Goal: Task Accomplishment & Management: Manage account settings

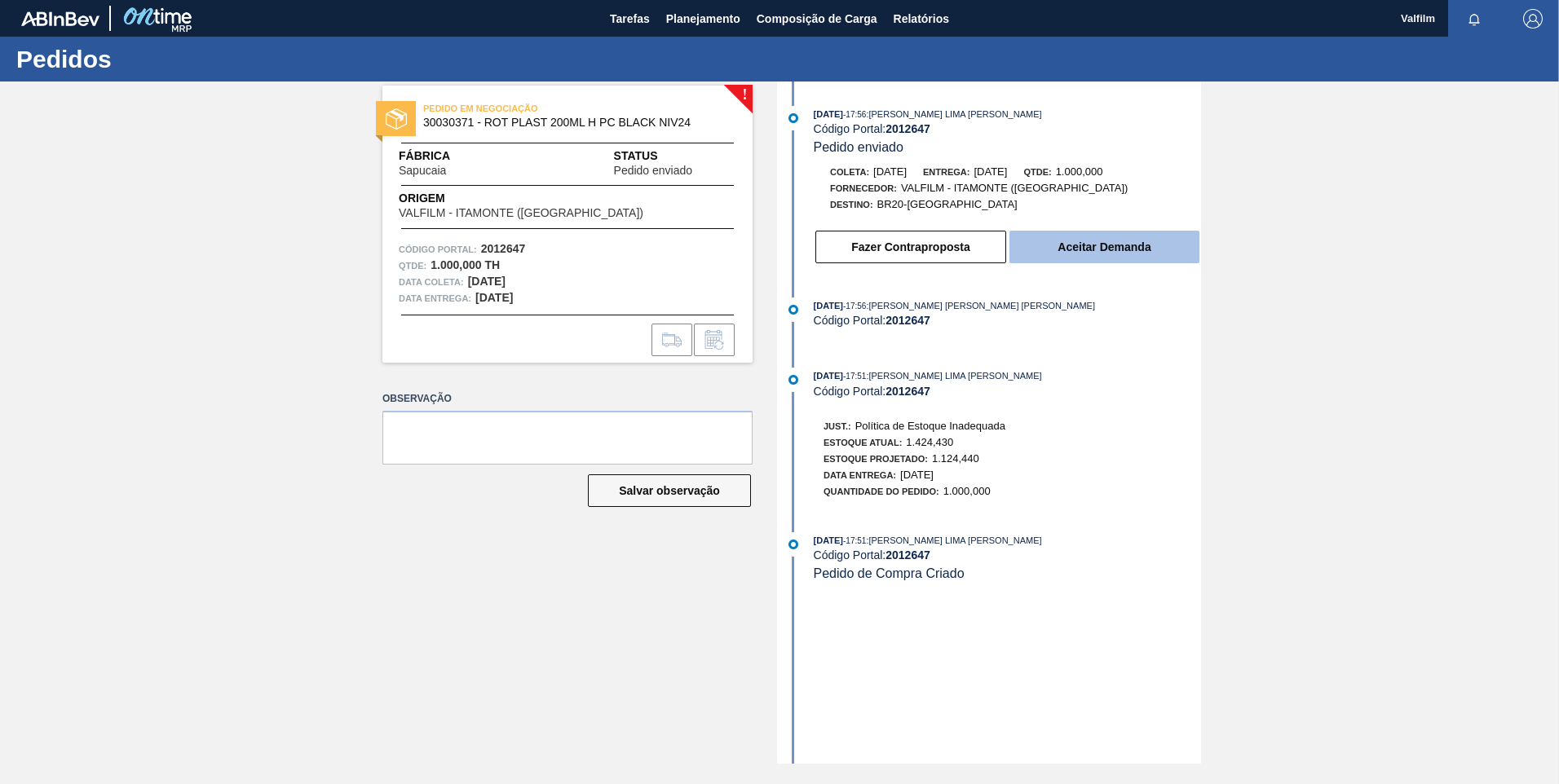
click at [1118, 238] on button "Aceitar Demanda" at bounding box center [1105, 246] width 190 height 32
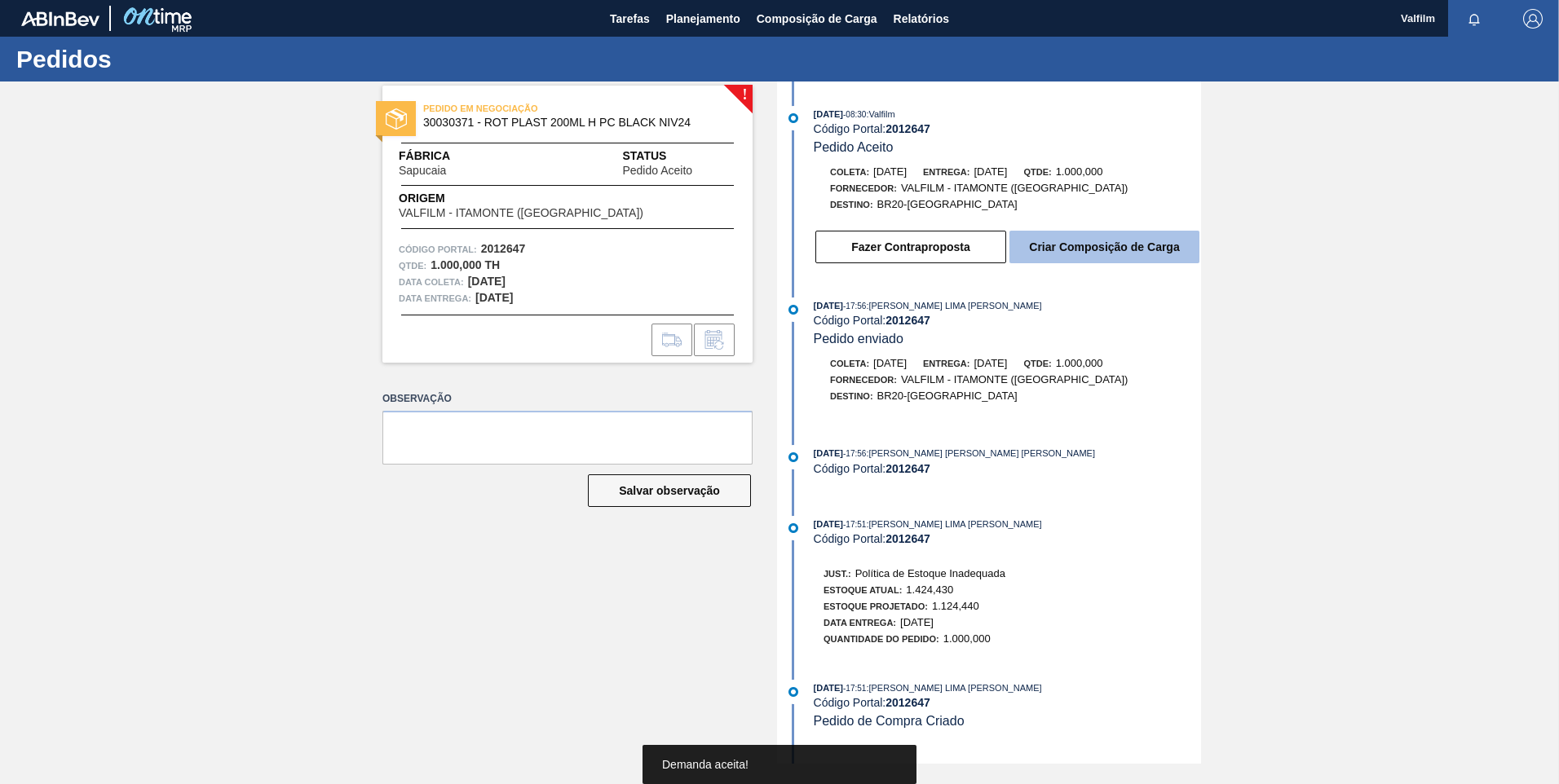
click at [1110, 254] on button "Criar Composição de Carga" at bounding box center [1105, 246] width 190 height 32
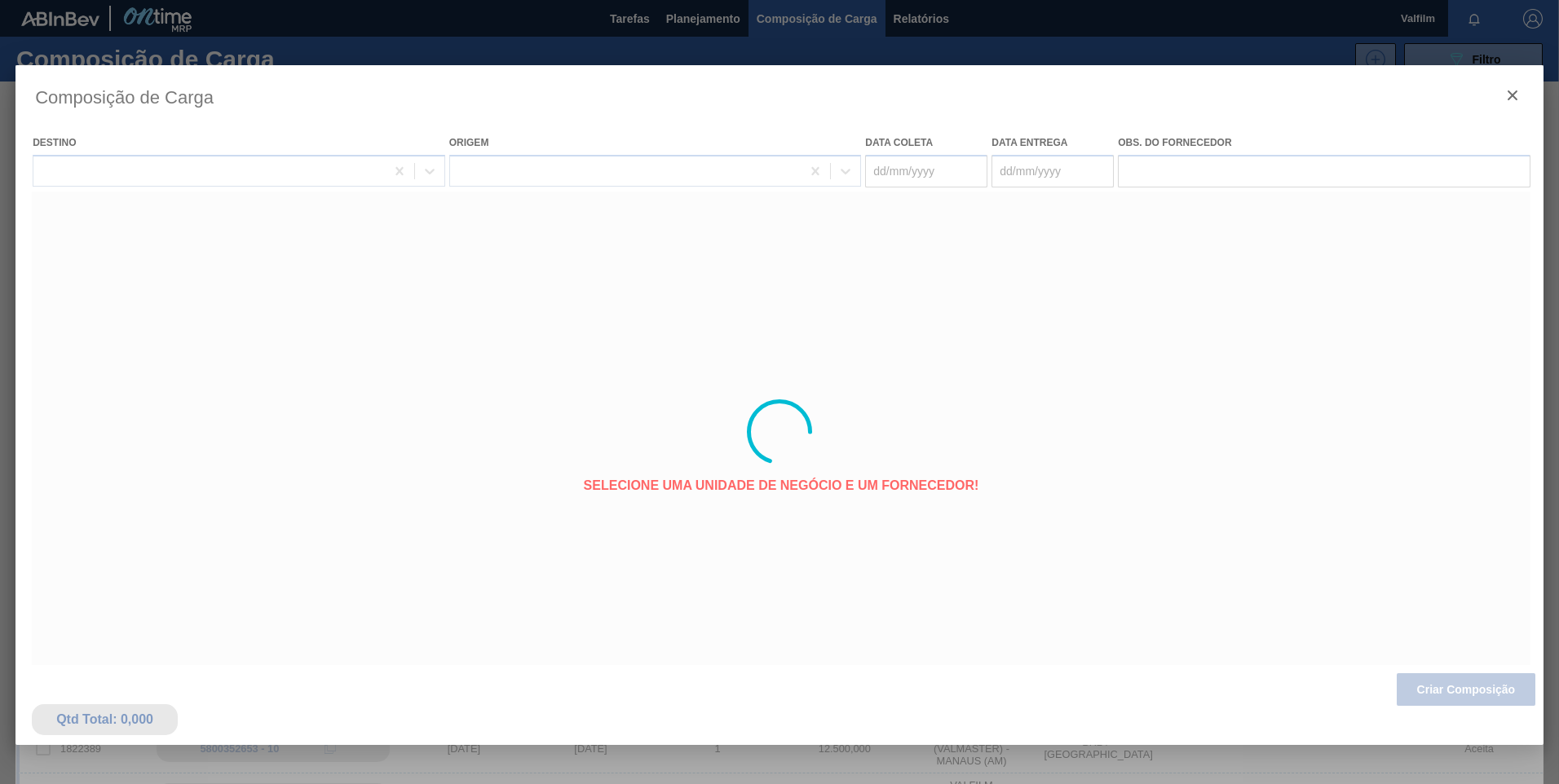
type coleta "30/09/2025"
type entrega "02/10/2025"
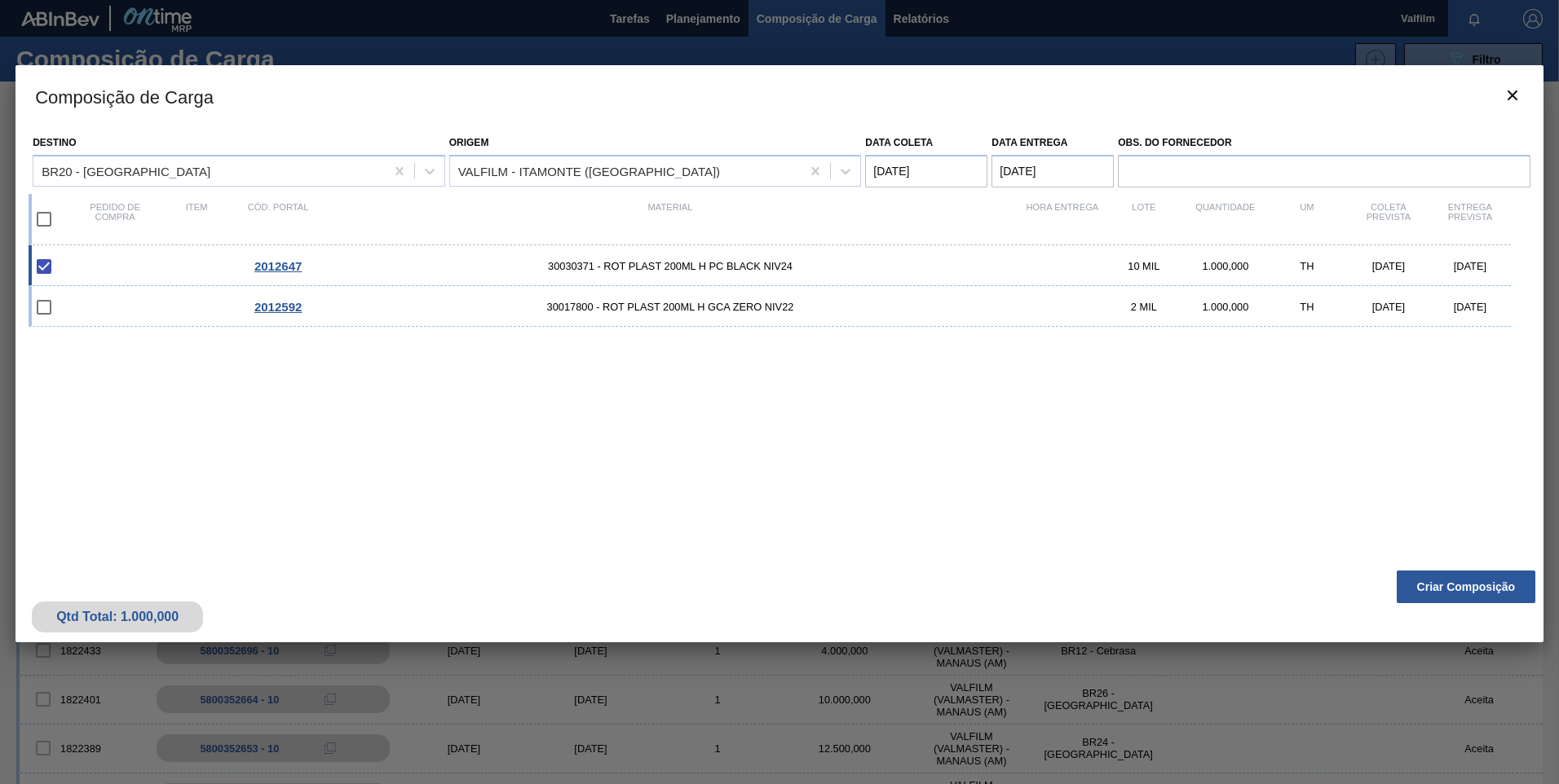
click at [911, 168] on coleta "30/09/2025" at bounding box center [926, 171] width 122 height 32
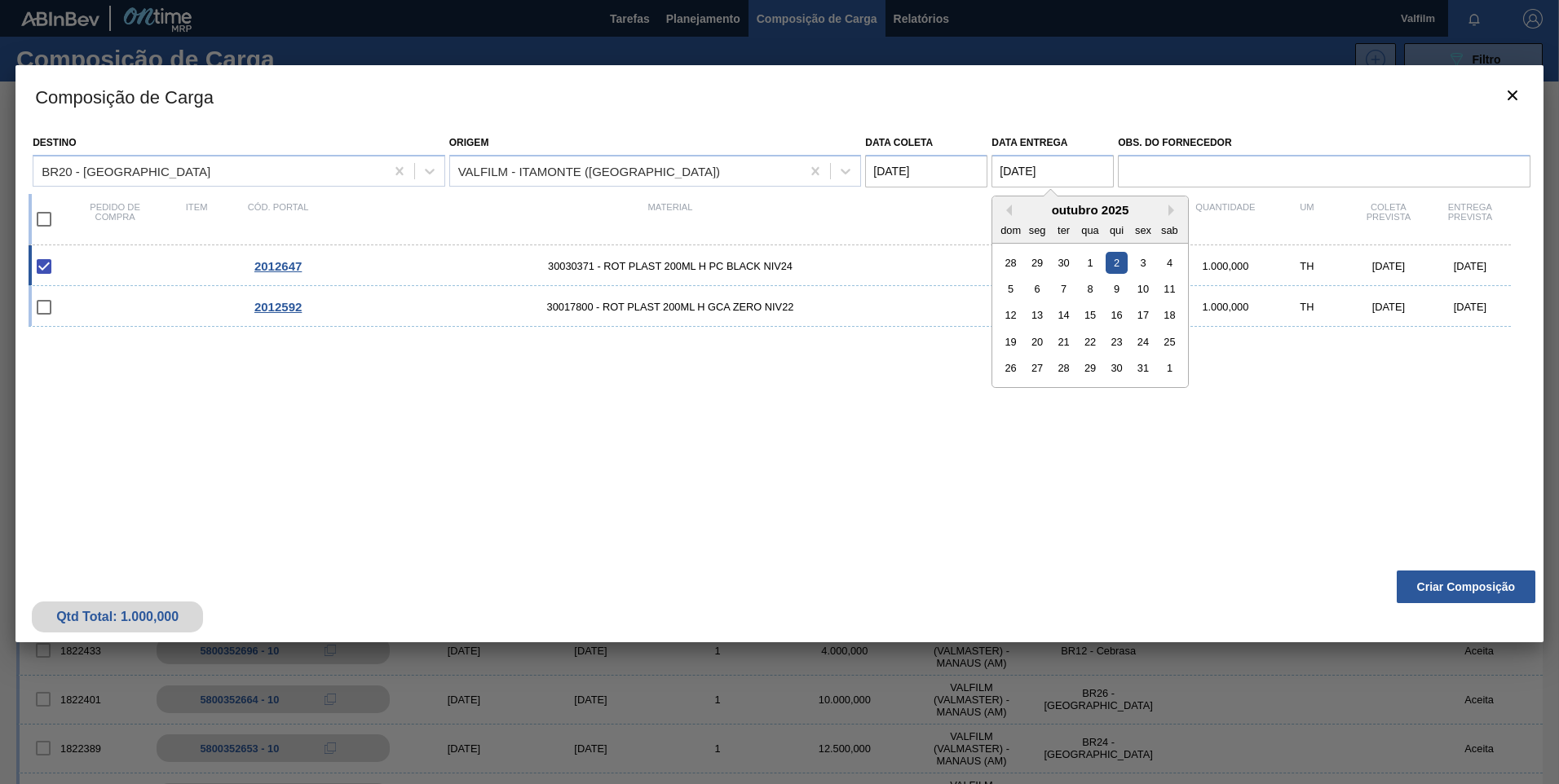
click at [1061, 180] on entrega "02/10/2025" at bounding box center [1052, 171] width 122 height 32
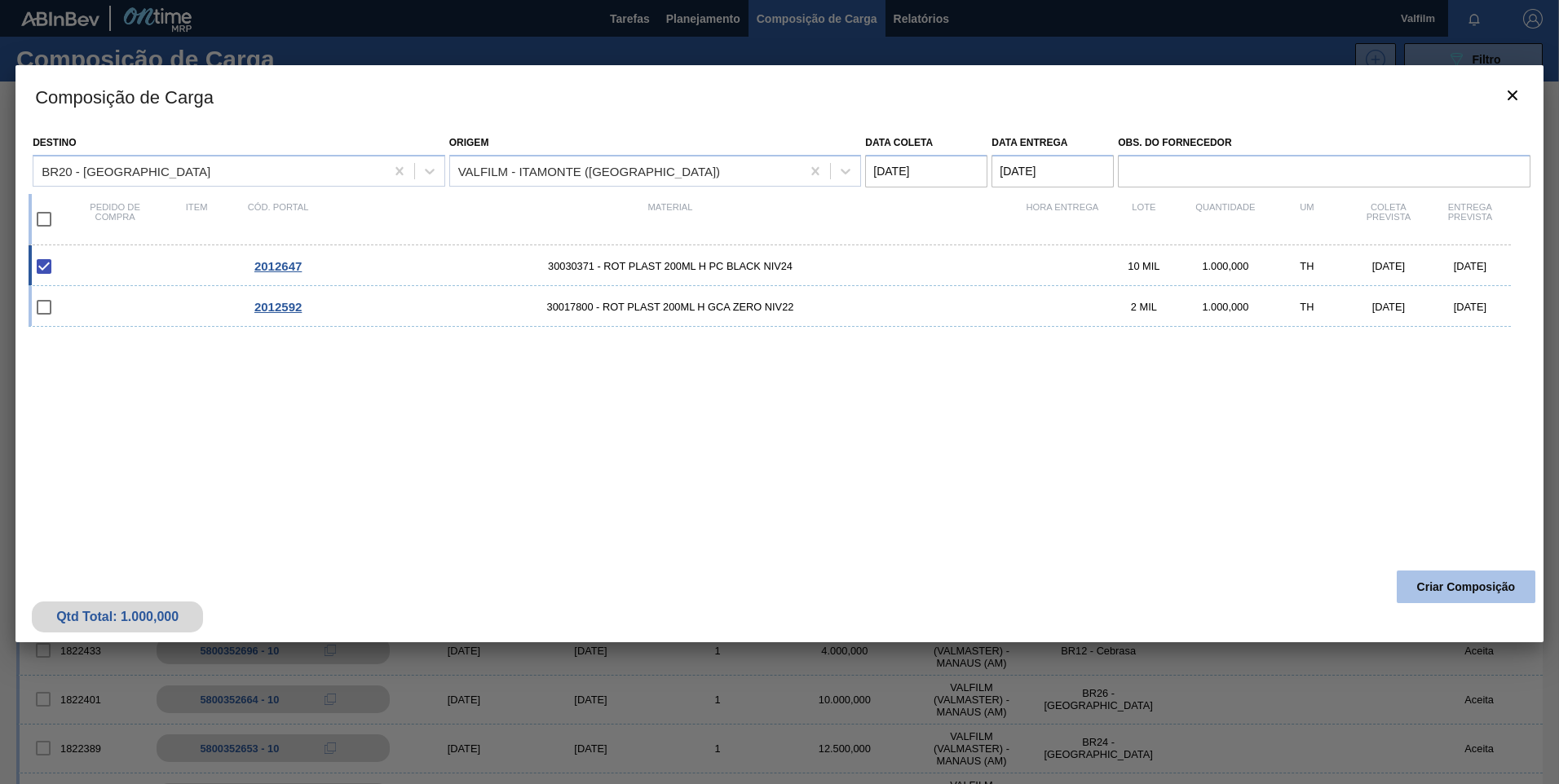
click at [1490, 594] on button "Criar Composição" at bounding box center [1466, 587] width 139 height 32
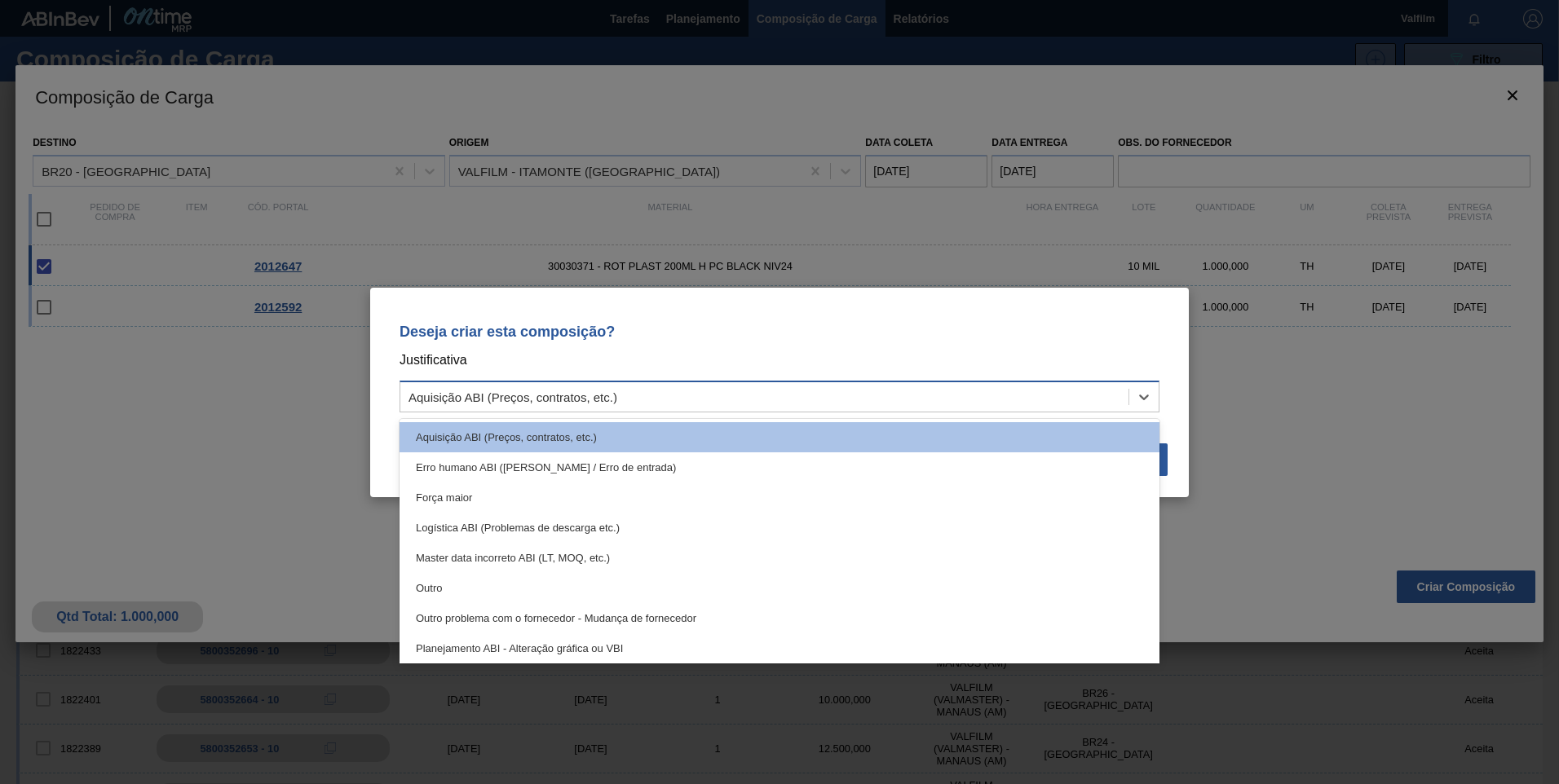
click at [532, 404] on div "Aquisição ABI (Preços, contratos, etc.)" at bounding box center [764, 396] width 728 height 23
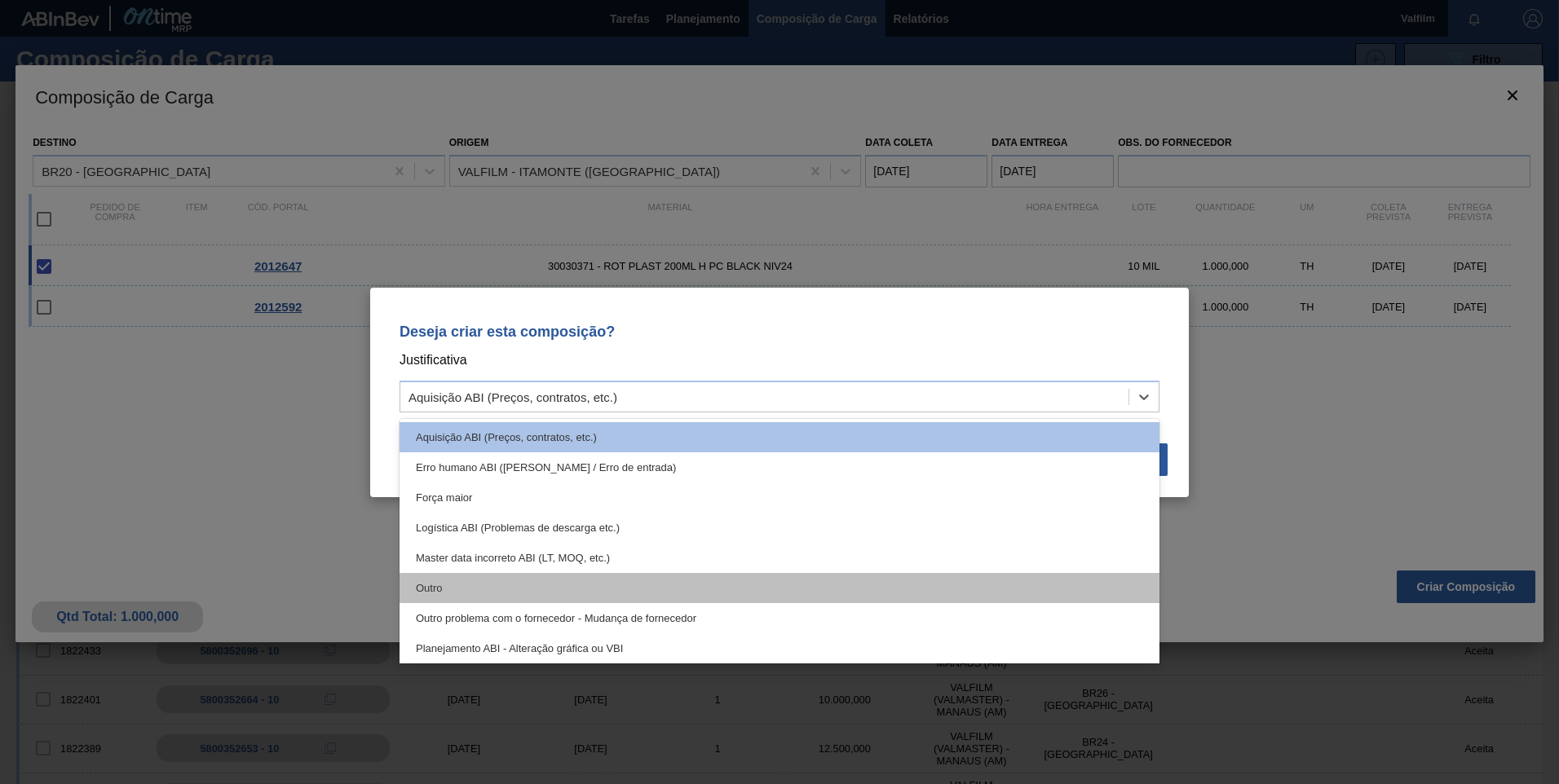
click at [515, 593] on div "Outro" at bounding box center [779, 588] width 760 height 30
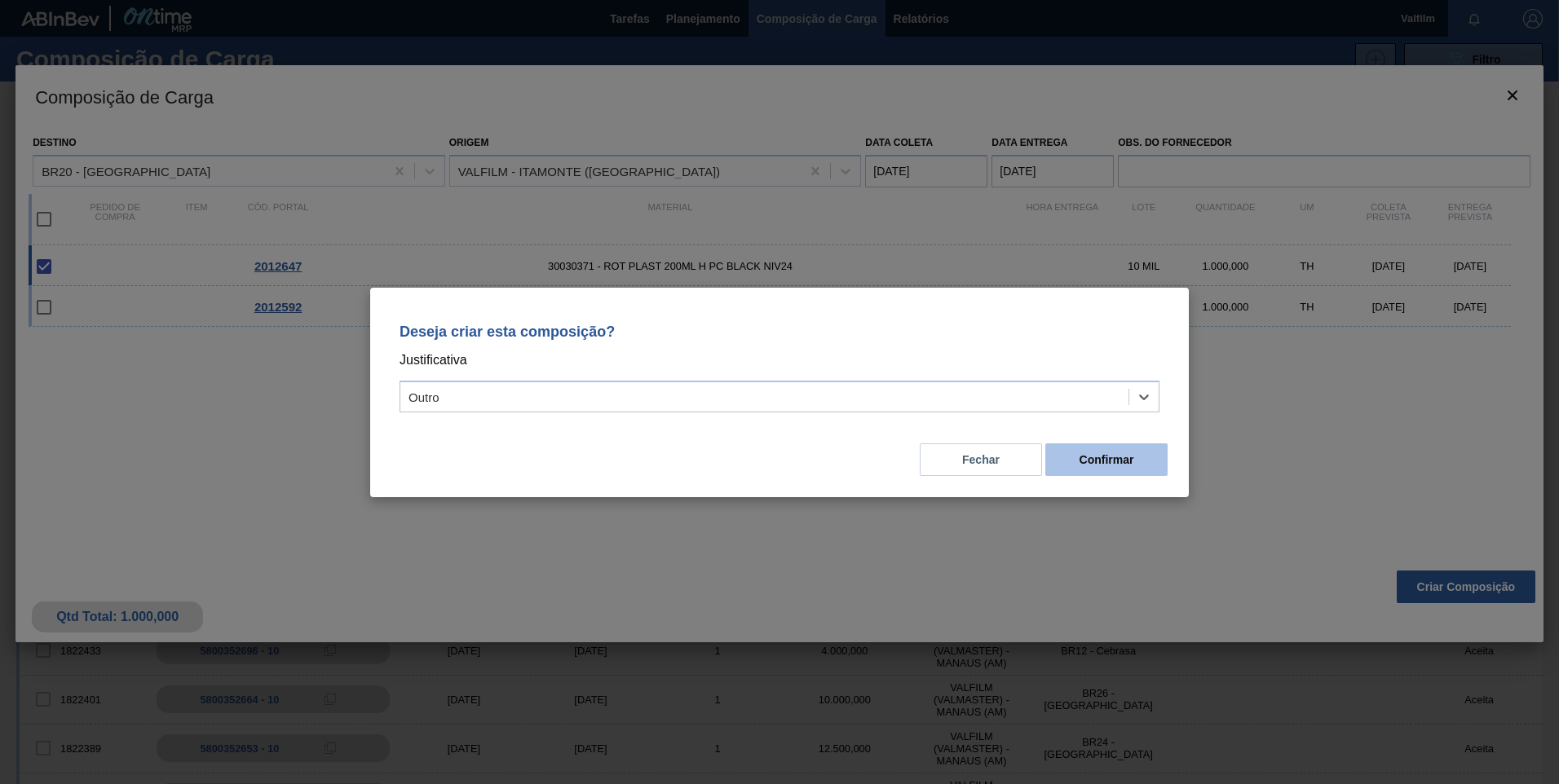
click at [1125, 471] on button "Confirmar" at bounding box center [1106, 459] width 122 height 32
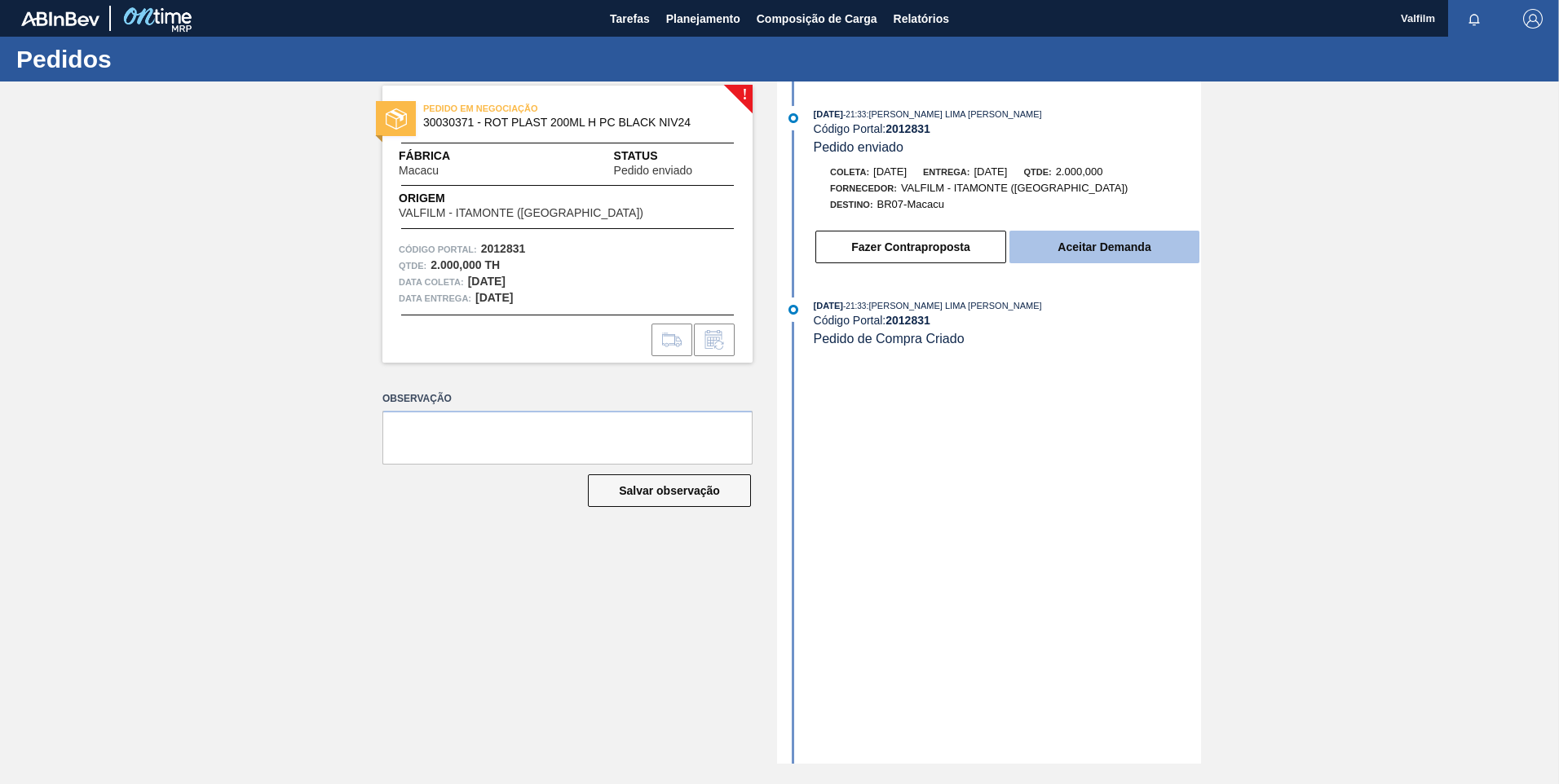
click at [1125, 252] on button "Aceitar Demanda" at bounding box center [1105, 246] width 190 height 32
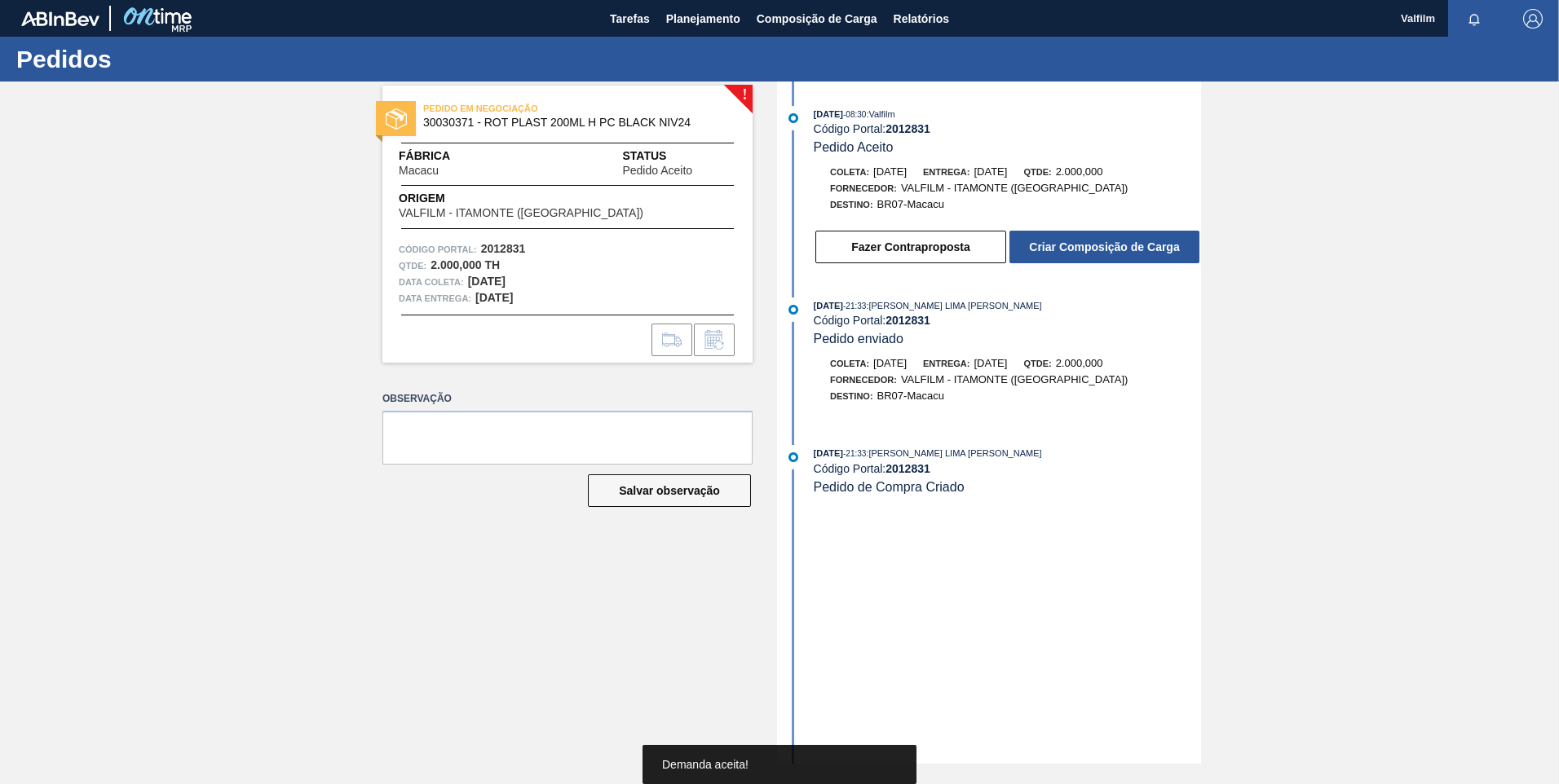
click at [1125, 252] on button "Criar Composição de Carga" at bounding box center [1105, 246] width 190 height 32
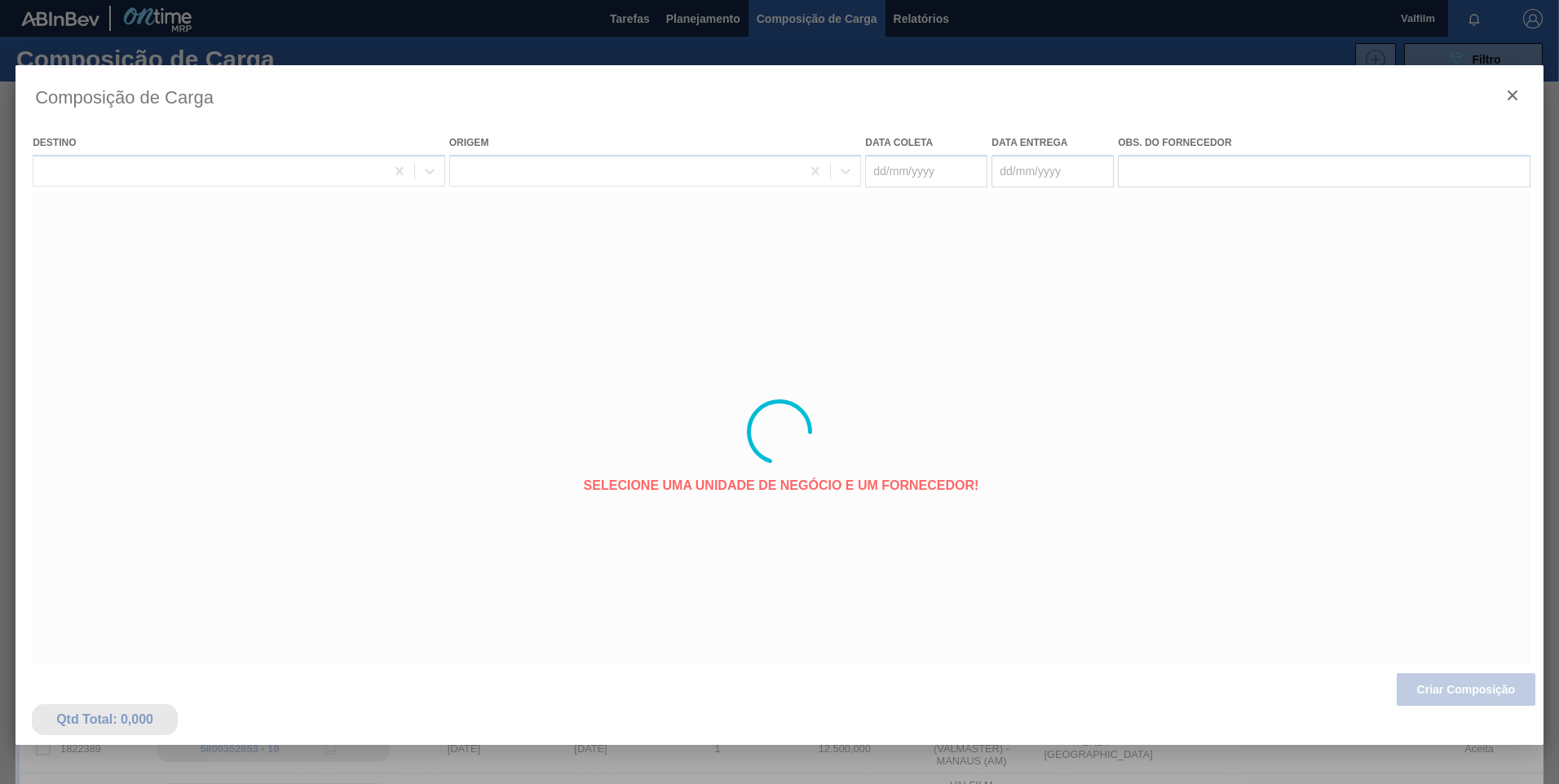
type coleta "[DATE]"
type entrega "[DATE]"
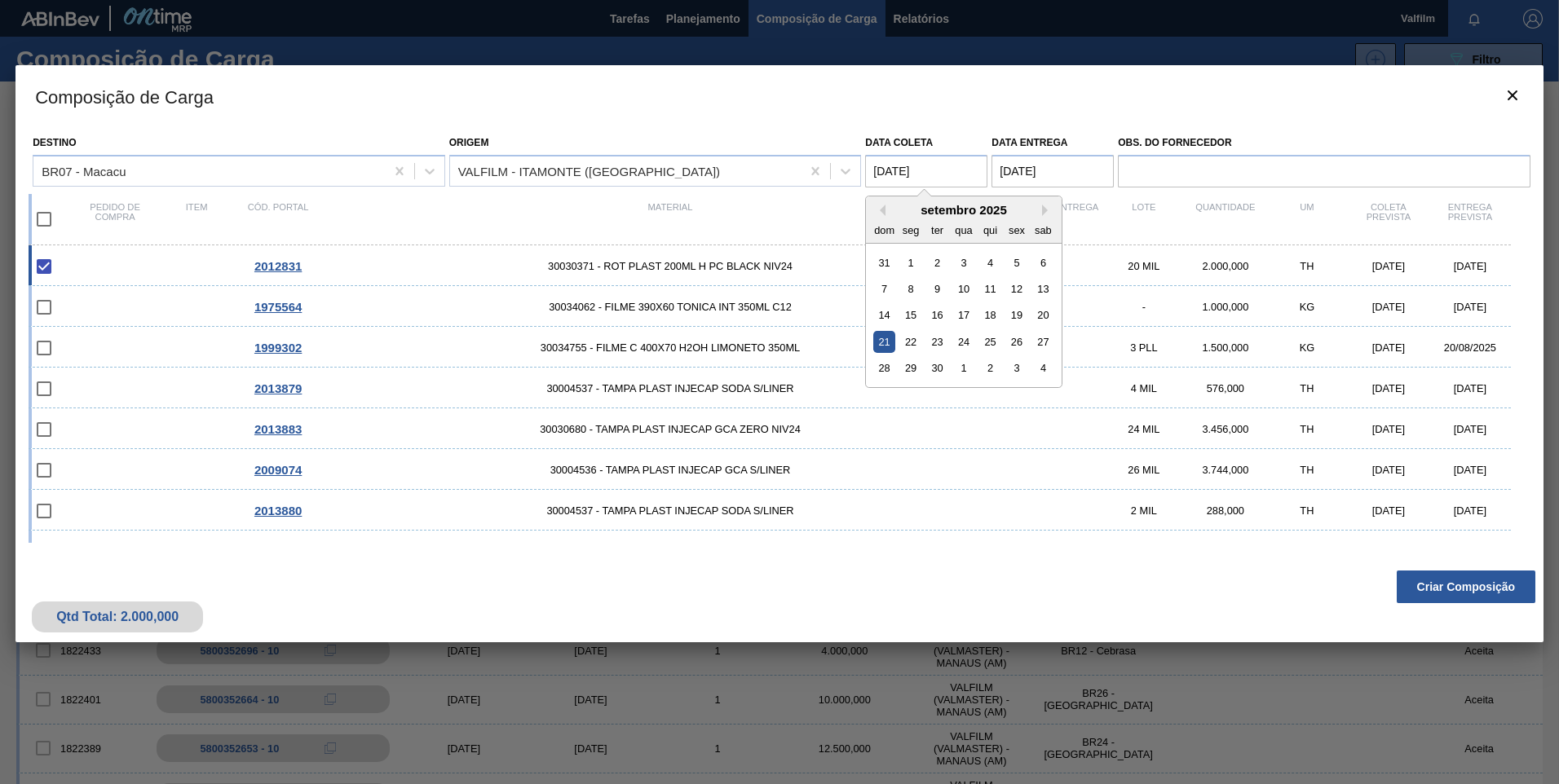
click at [898, 163] on coleta "21/09/2025" at bounding box center [926, 171] width 122 height 32
click at [902, 344] on div "22" at bounding box center [911, 342] width 22 height 22
type coleta "22/09/2025"
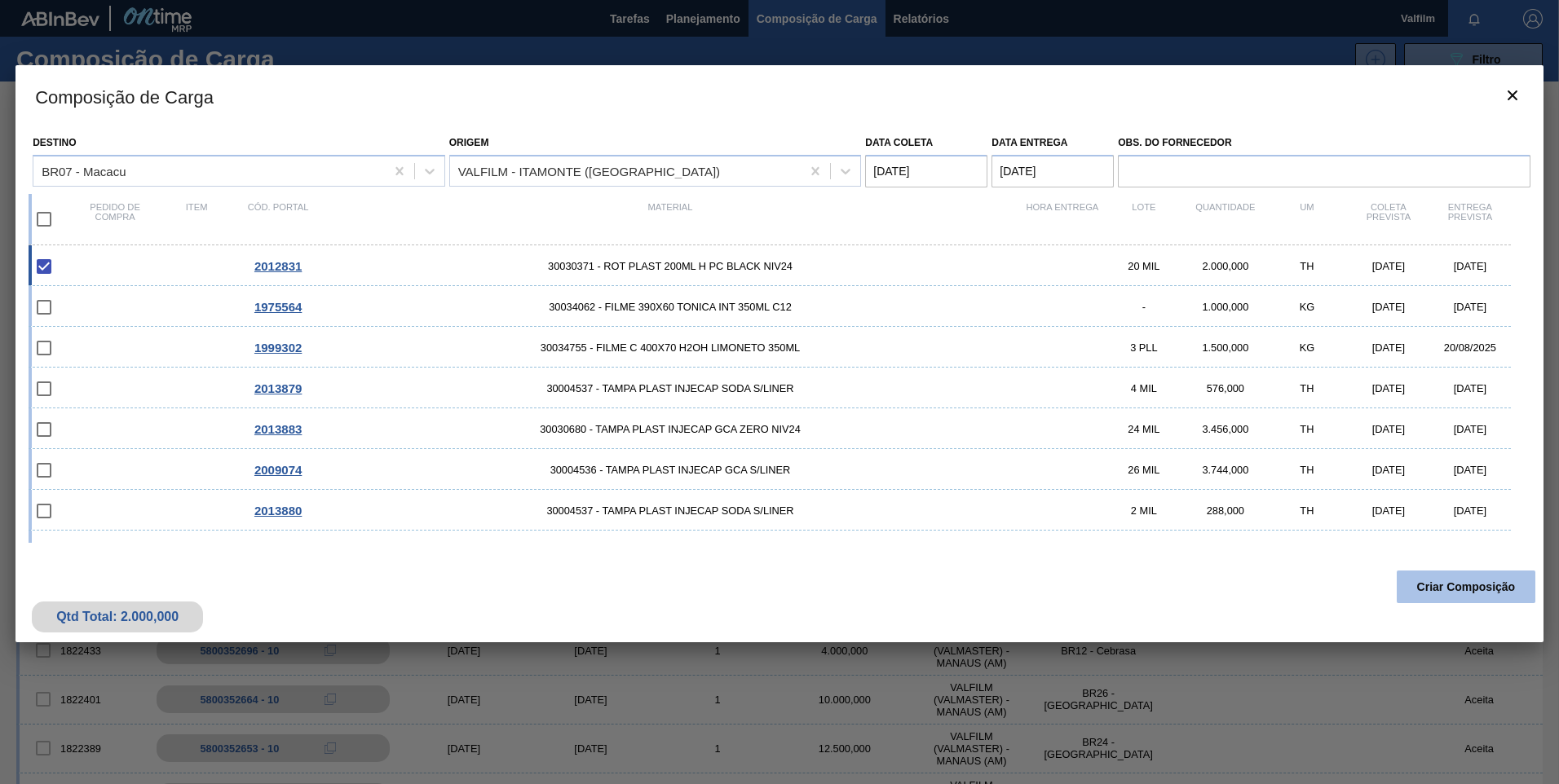
click at [1522, 576] on button "Criar Composição" at bounding box center [1466, 587] width 139 height 32
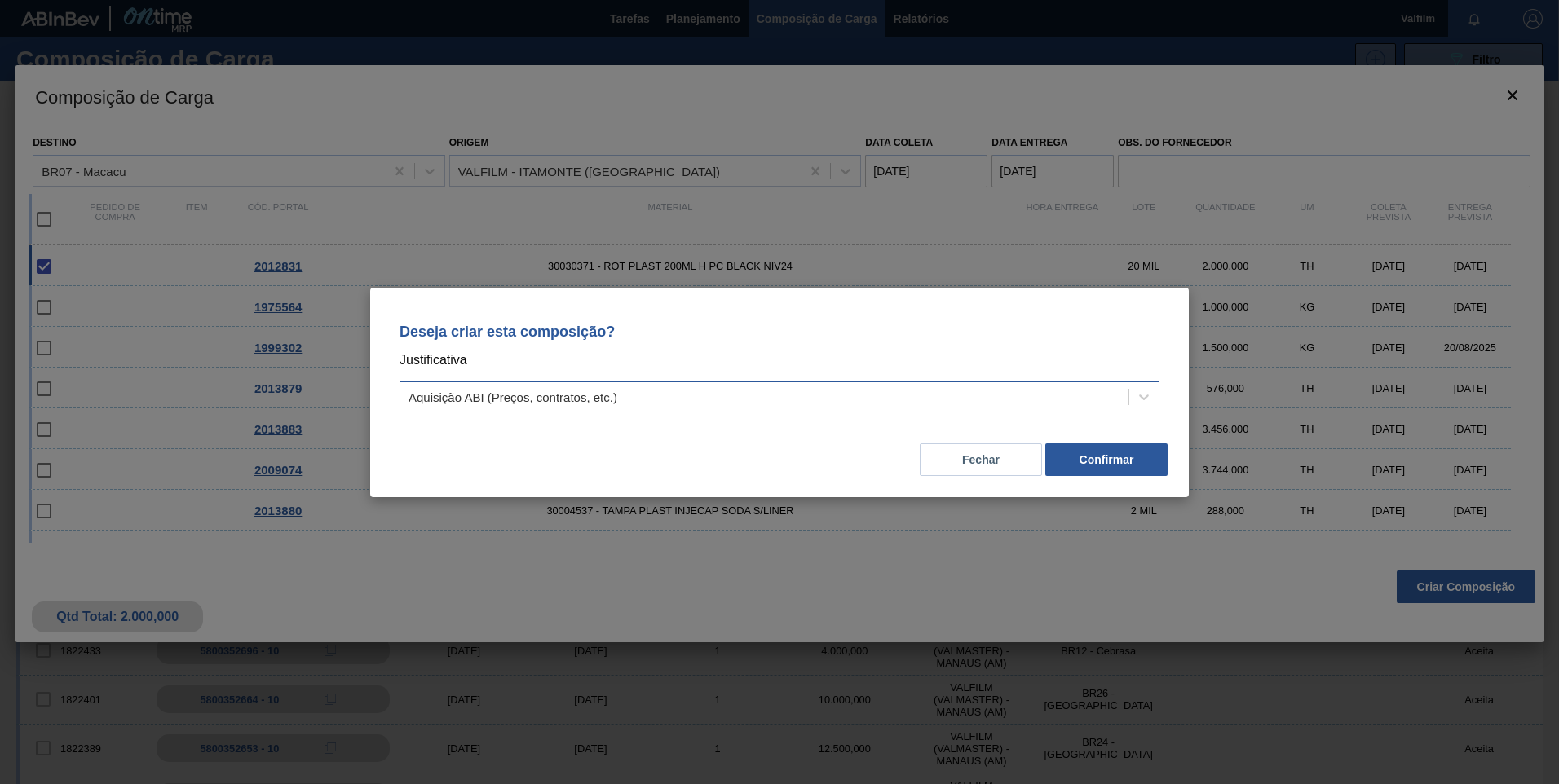
click at [540, 394] on div "Aquisição ABI (Preços, contratos, etc.)" at bounding box center [513, 396] width 209 height 14
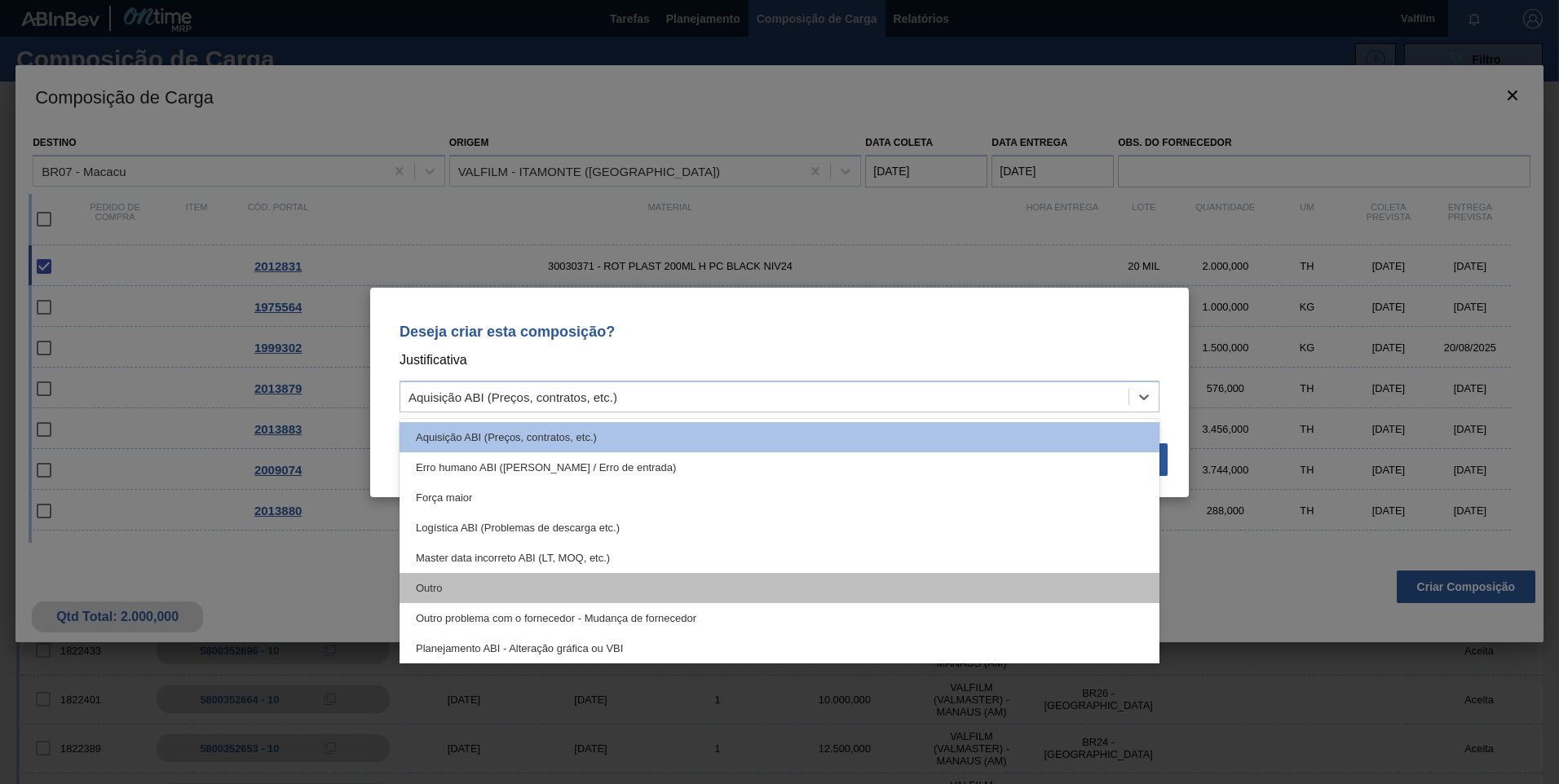
click at [540, 583] on div "Outro" at bounding box center [779, 588] width 760 height 30
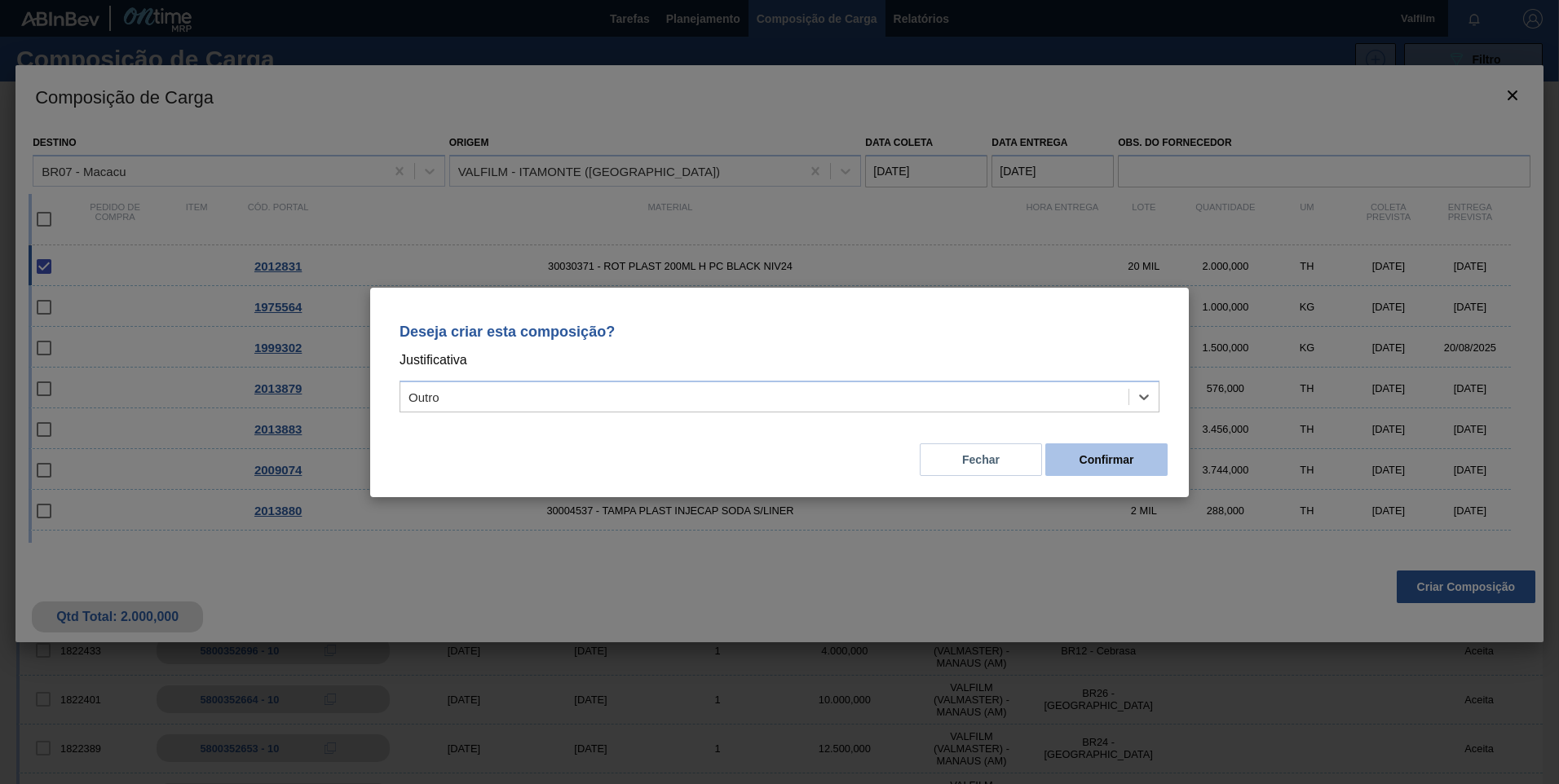
click at [1125, 469] on button "Confirmar" at bounding box center [1106, 459] width 122 height 32
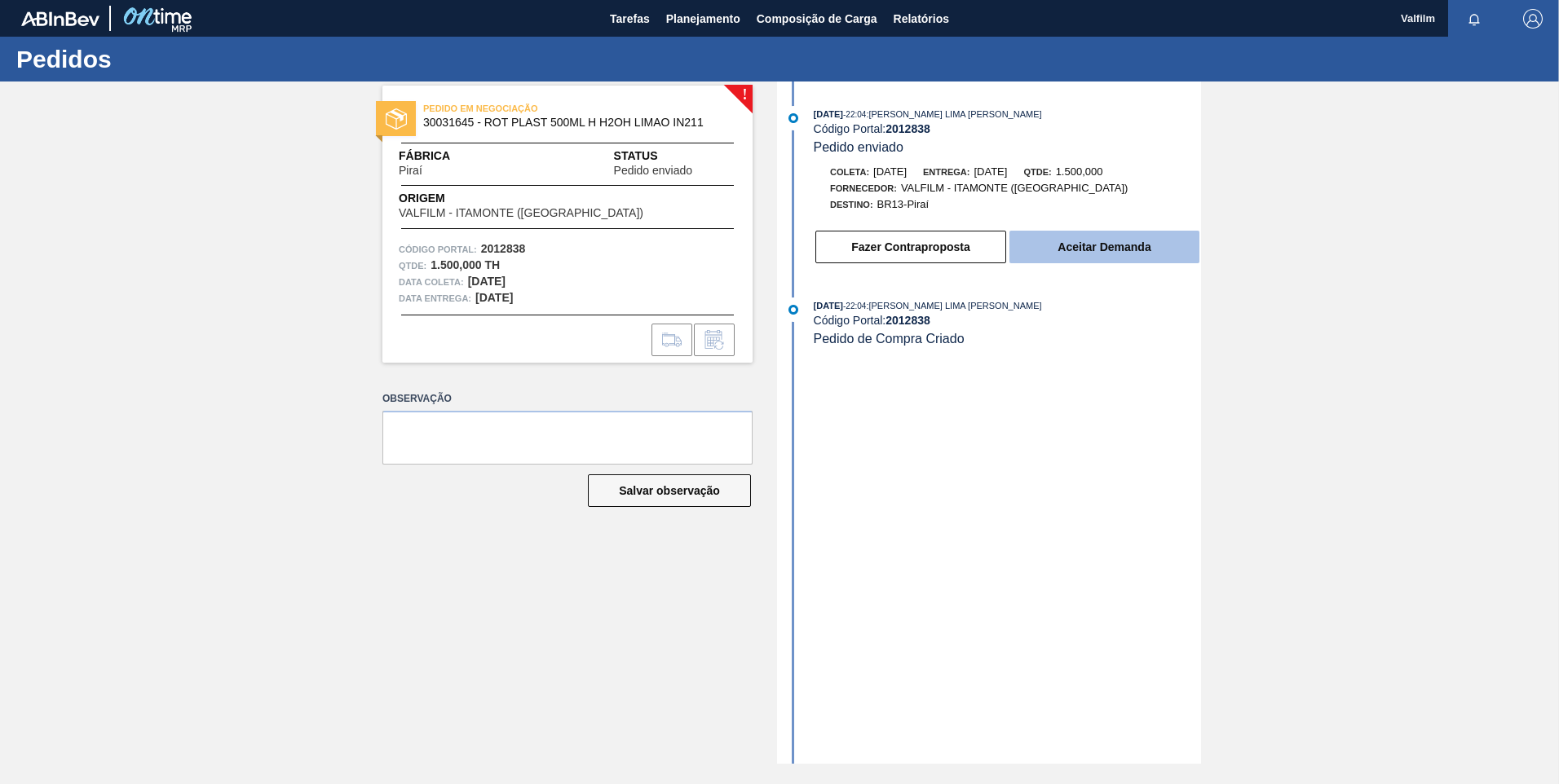
click at [1115, 249] on button "Aceitar Demanda" at bounding box center [1105, 246] width 190 height 32
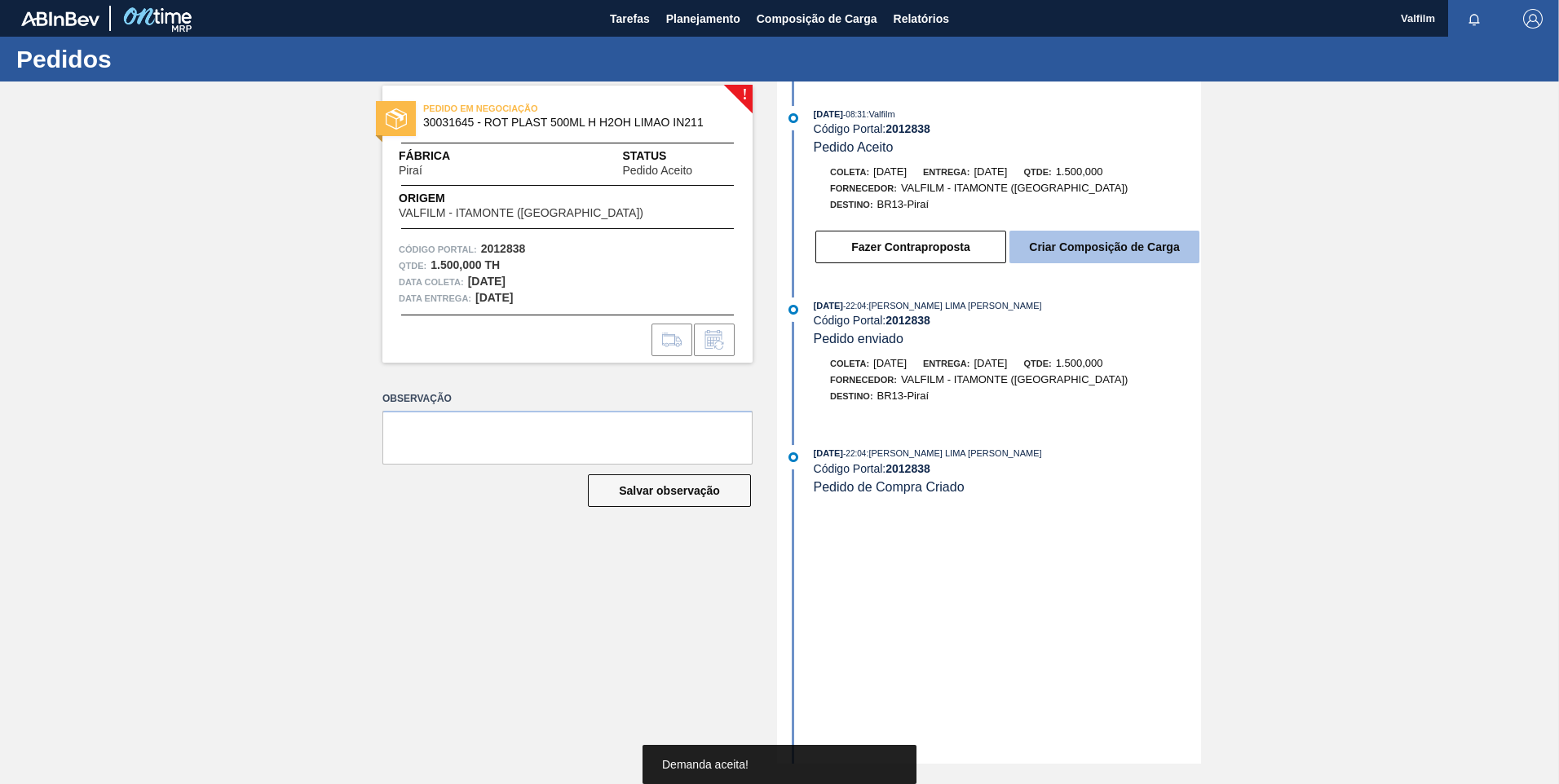
click at [1105, 251] on button "Criar Composição de Carga" at bounding box center [1105, 246] width 190 height 32
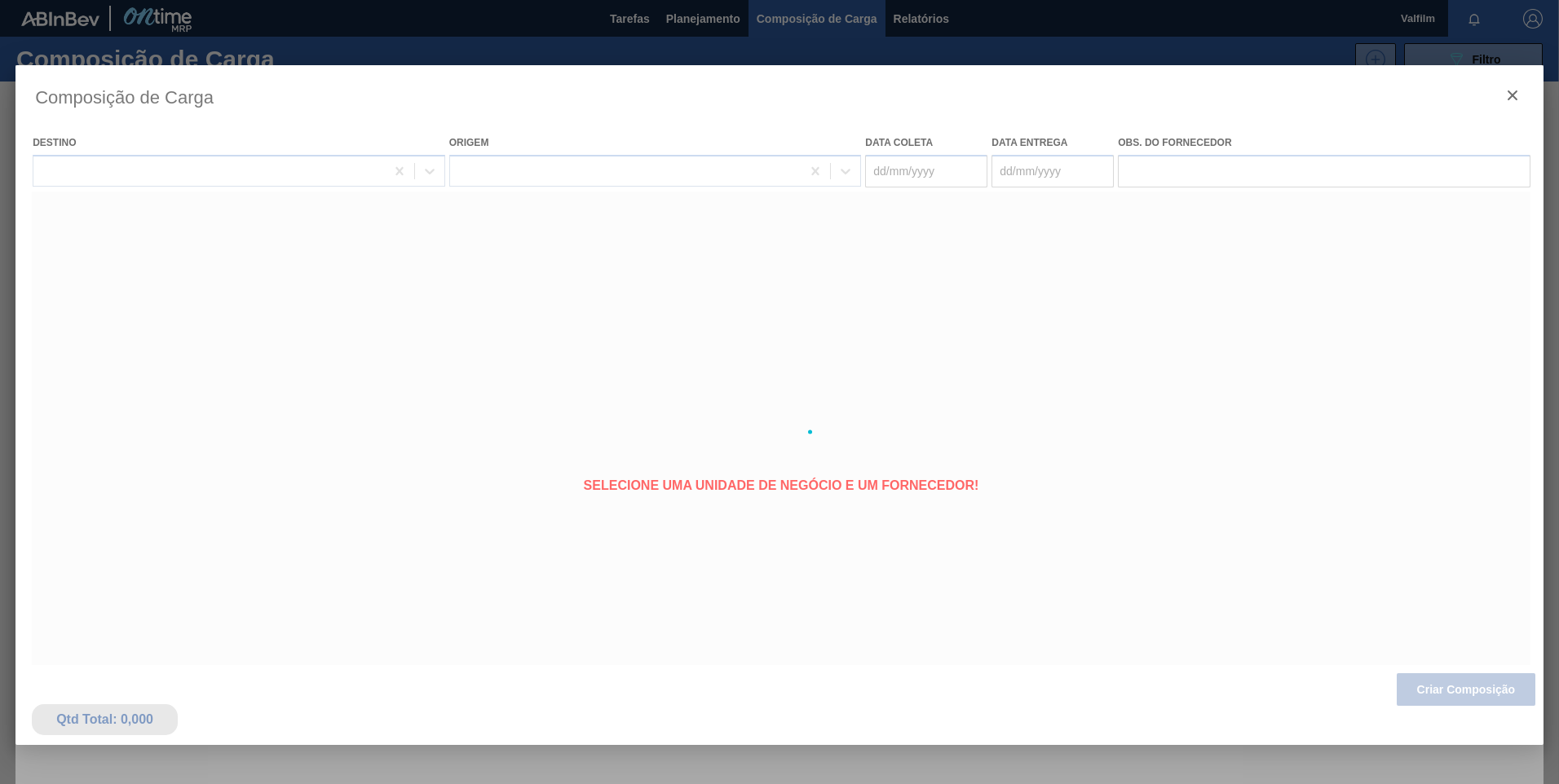
type coleta "[DATE]"
type entrega "07/10/2025"
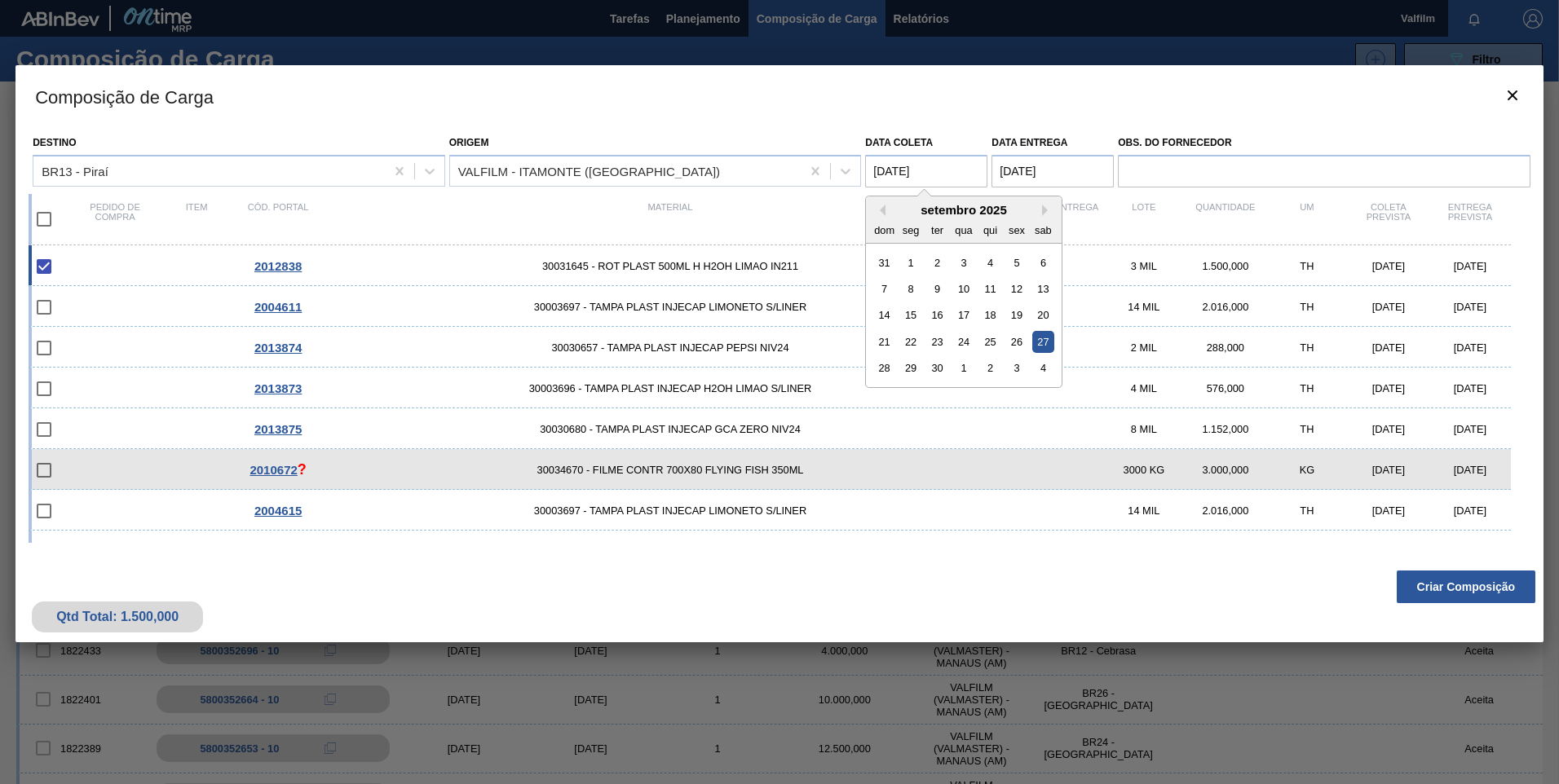
click at [937, 172] on coleta "27/09/2025" at bounding box center [926, 171] width 122 height 32
click at [1046, 210] on button "Next Month" at bounding box center [1048, 211] width 12 height 12
click at [919, 284] on div "6" at bounding box center [911, 289] width 22 height 22
type coleta "06/10/2025"
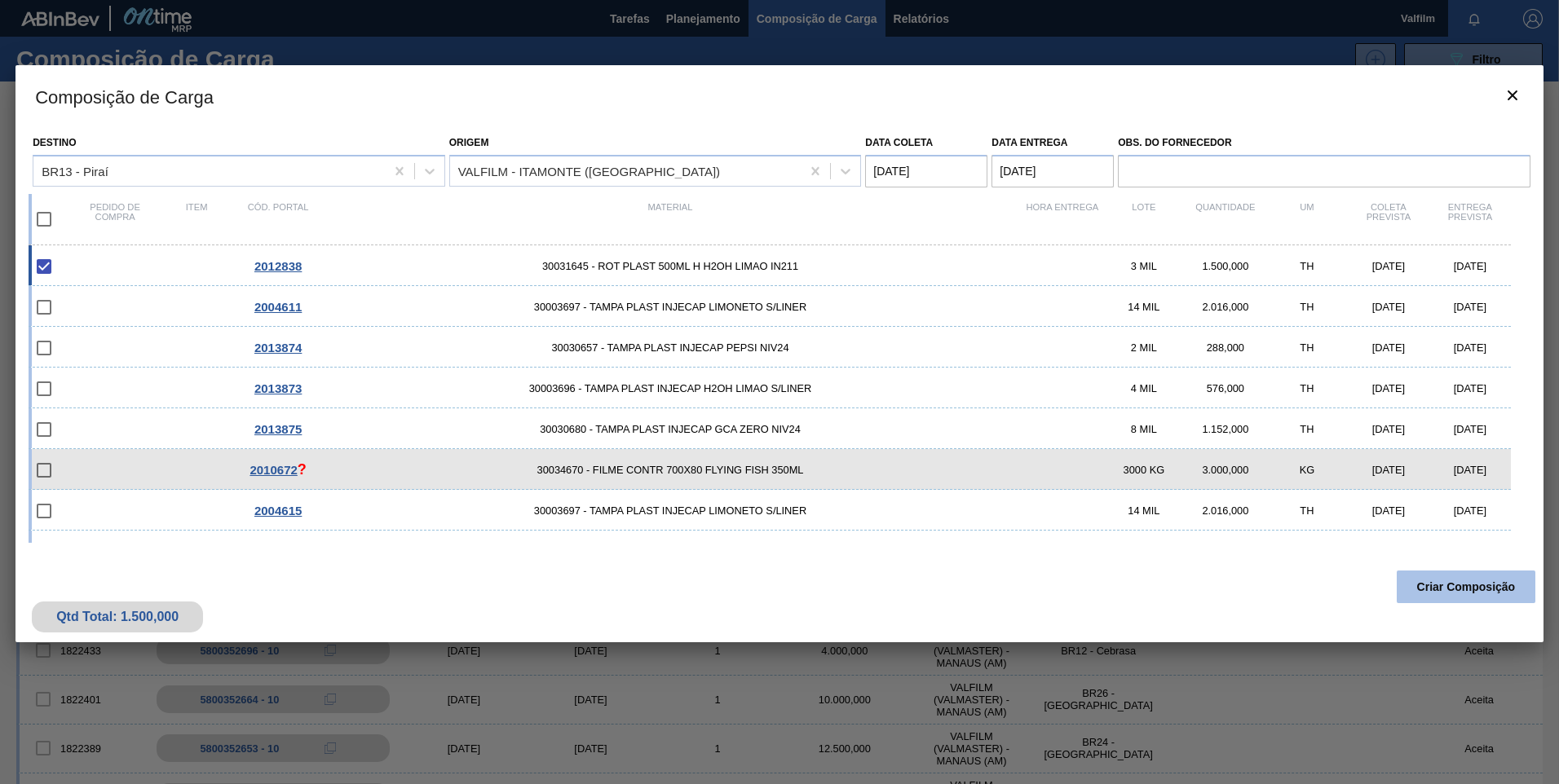
click at [1469, 593] on button "Criar Composição" at bounding box center [1466, 587] width 139 height 32
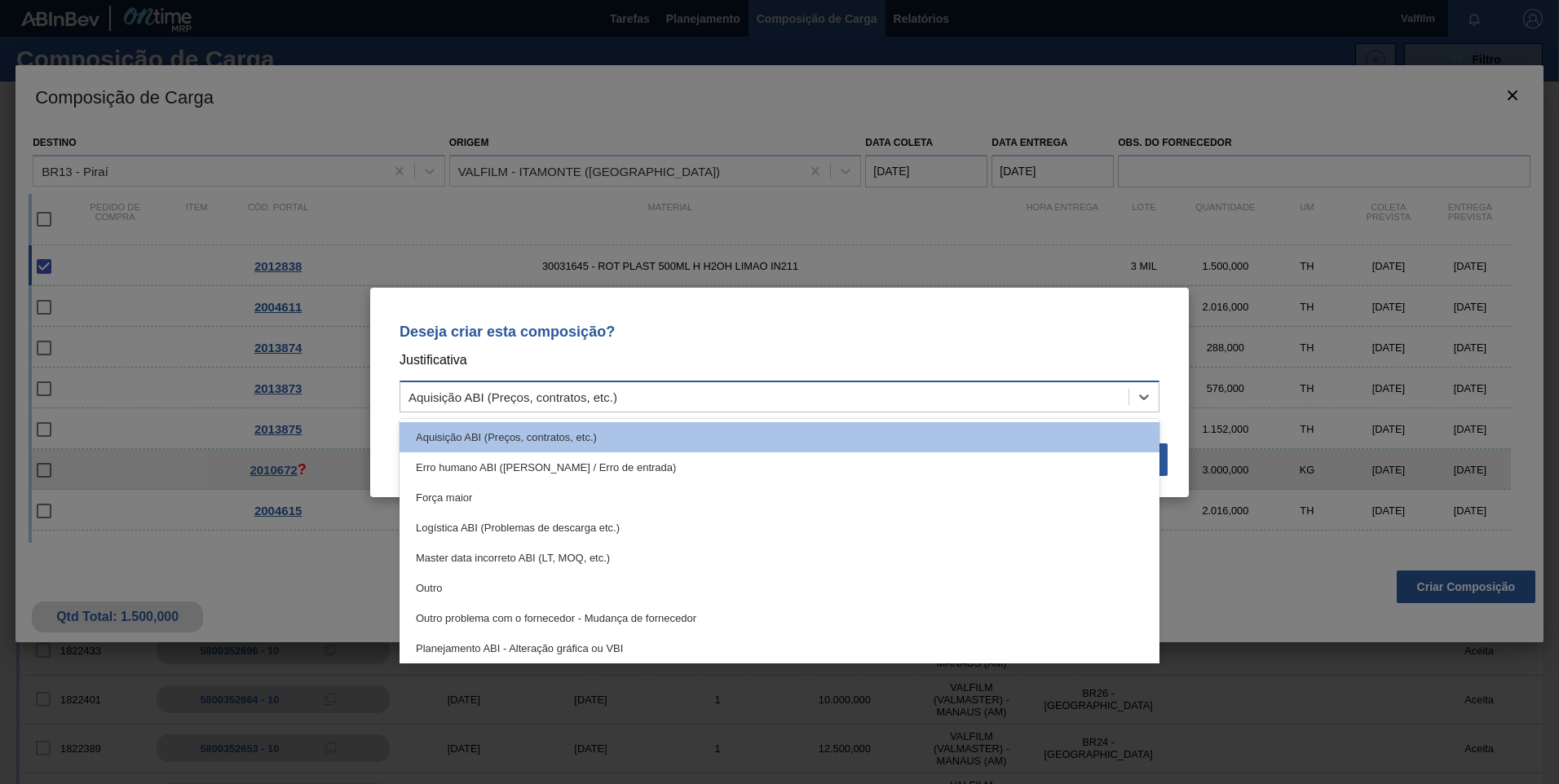
click at [559, 397] on div "Aquisição ABI (Preços, contratos, etc.)" at bounding box center [513, 396] width 209 height 14
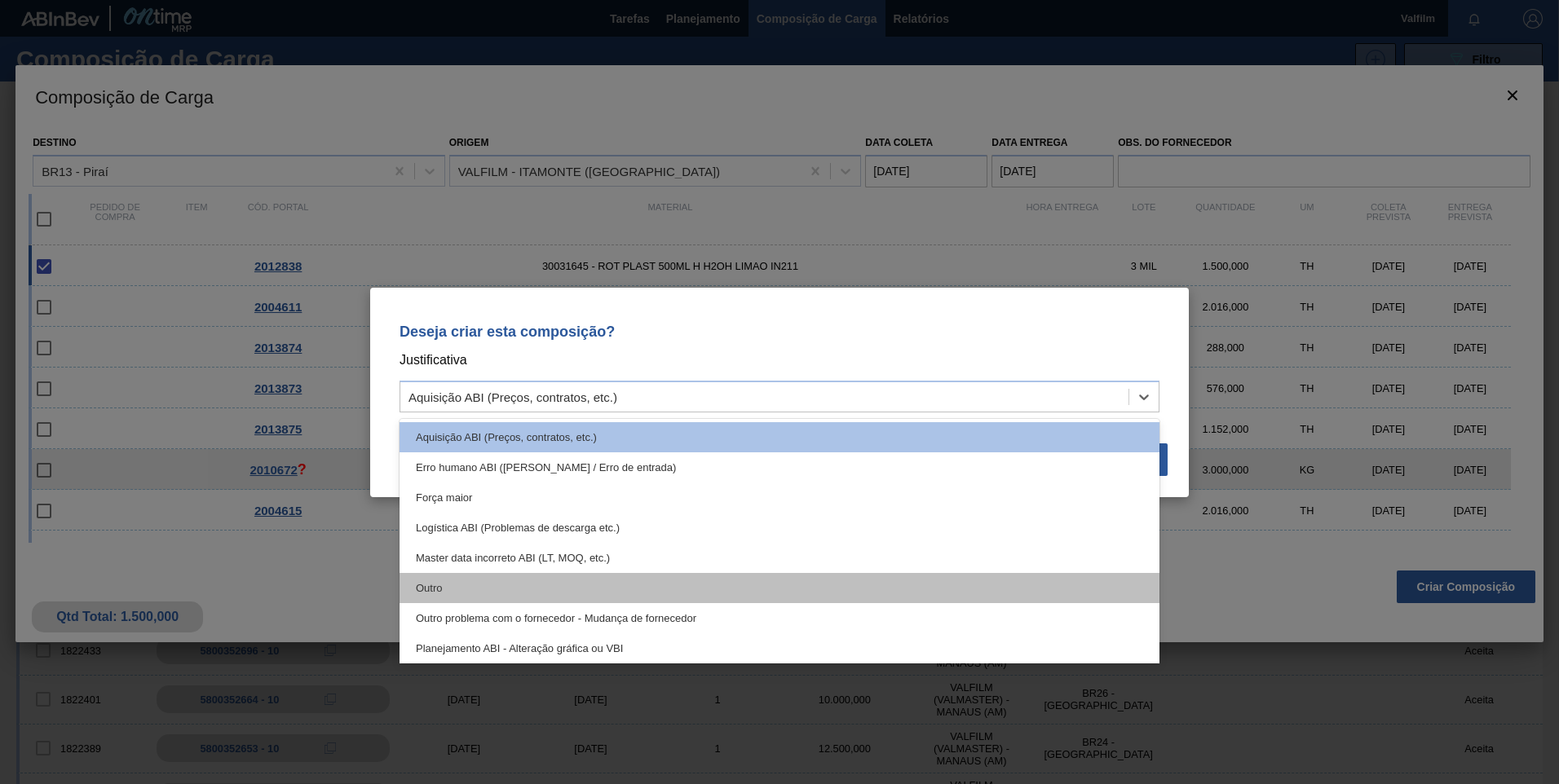
click at [529, 583] on div "Outro" at bounding box center [779, 588] width 760 height 30
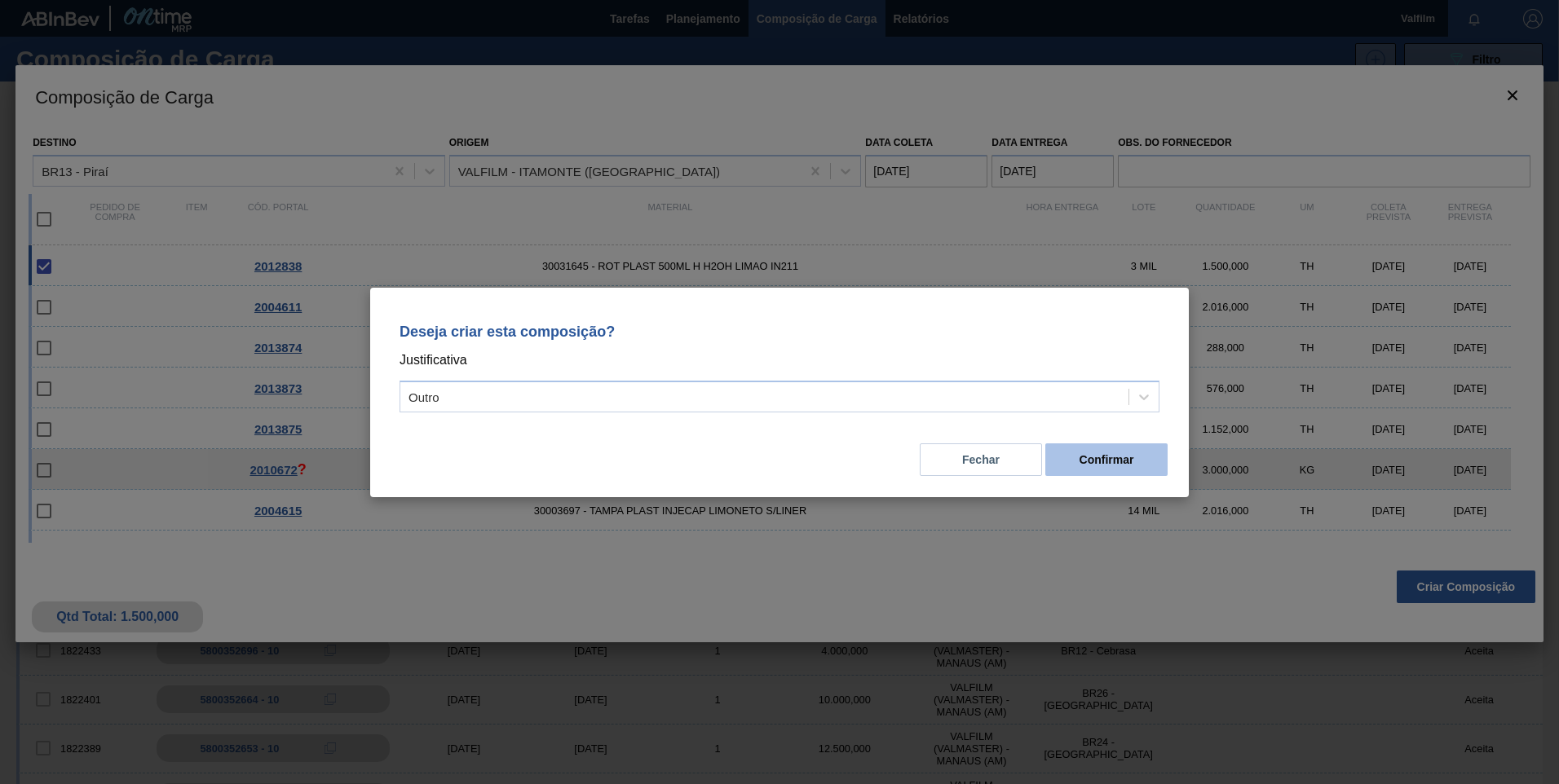
click at [1153, 457] on button "Confirmar" at bounding box center [1106, 459] width 122 height 32
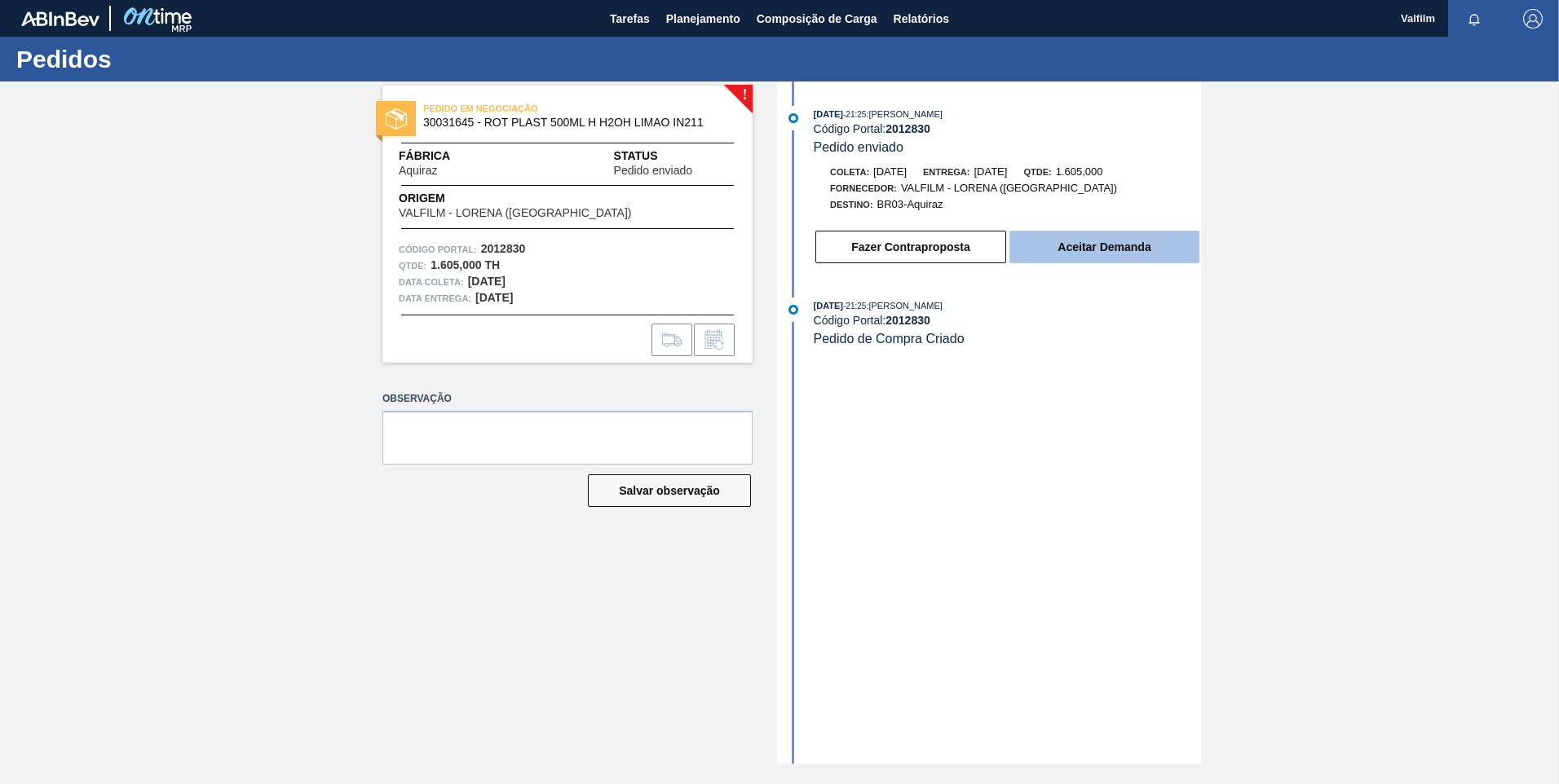
click at [1147, 246] on button "Aceitar Demanda" at bounding box center [1105, 246] width 190 height 32
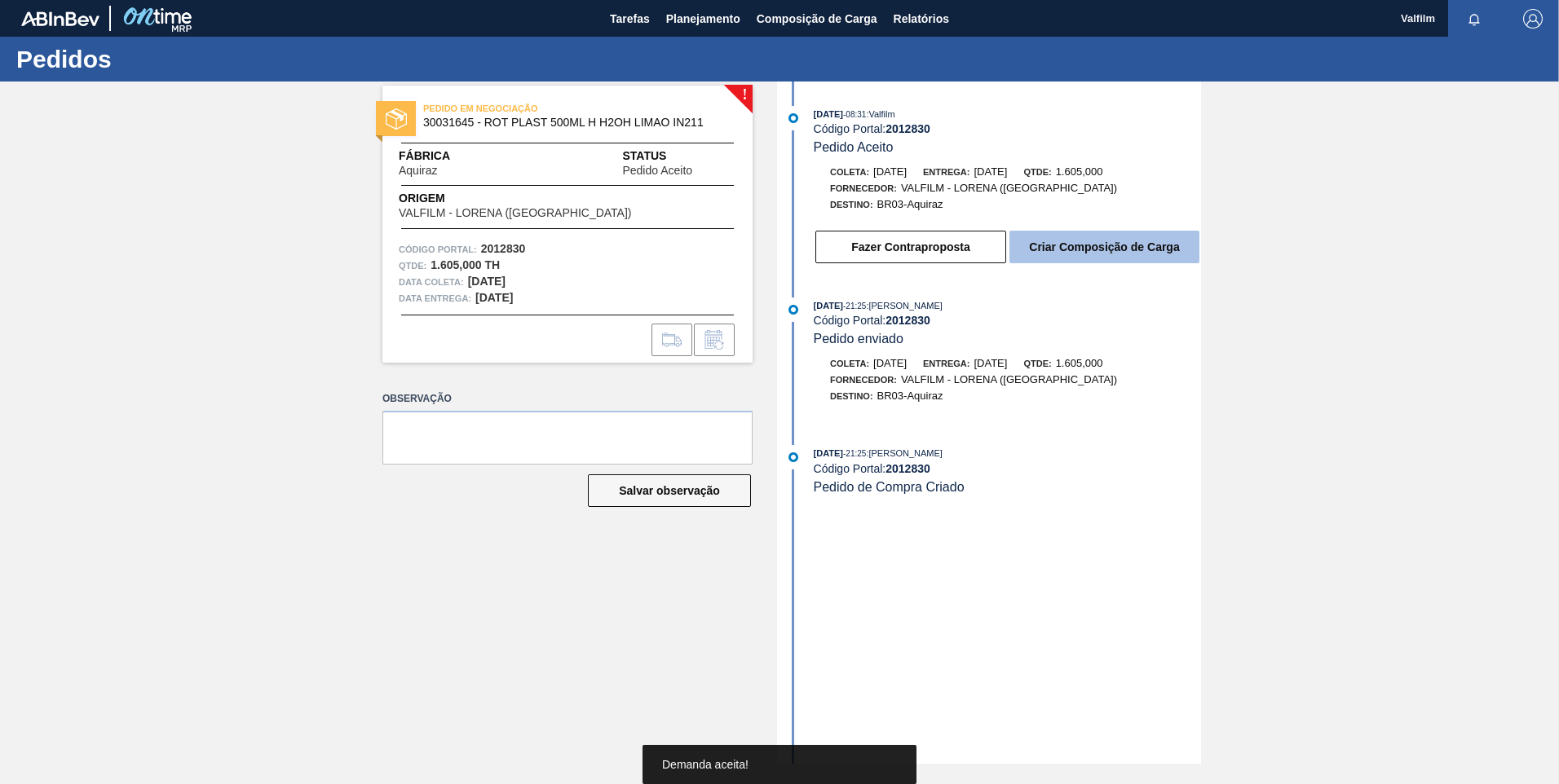
click at [1143, 248] on button "Criar Composição de Carga" at bounding box center [1105, 246] width 190 height 32
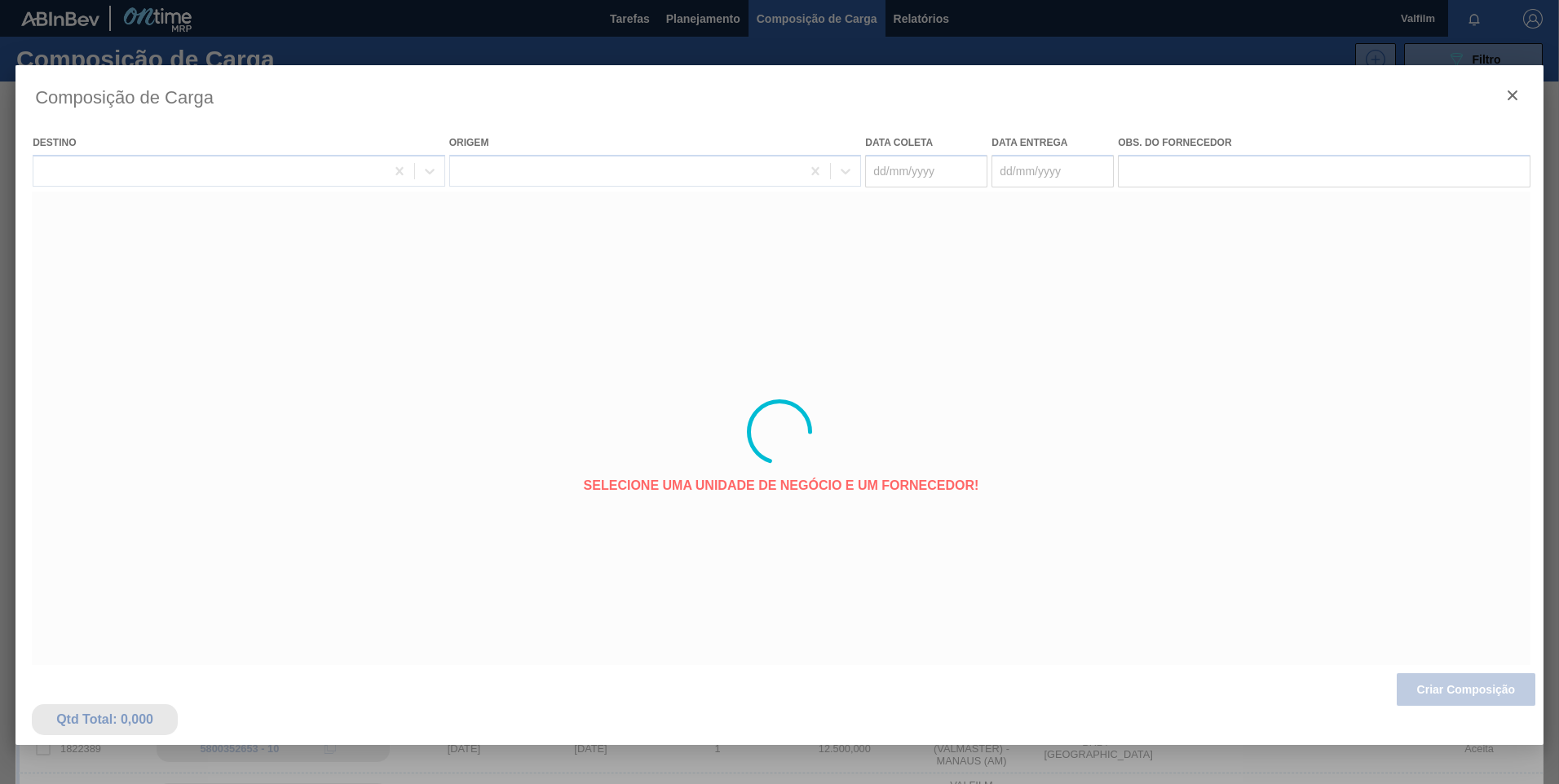
type coleta "18/09/2025"
type entrega "20/09/2025"
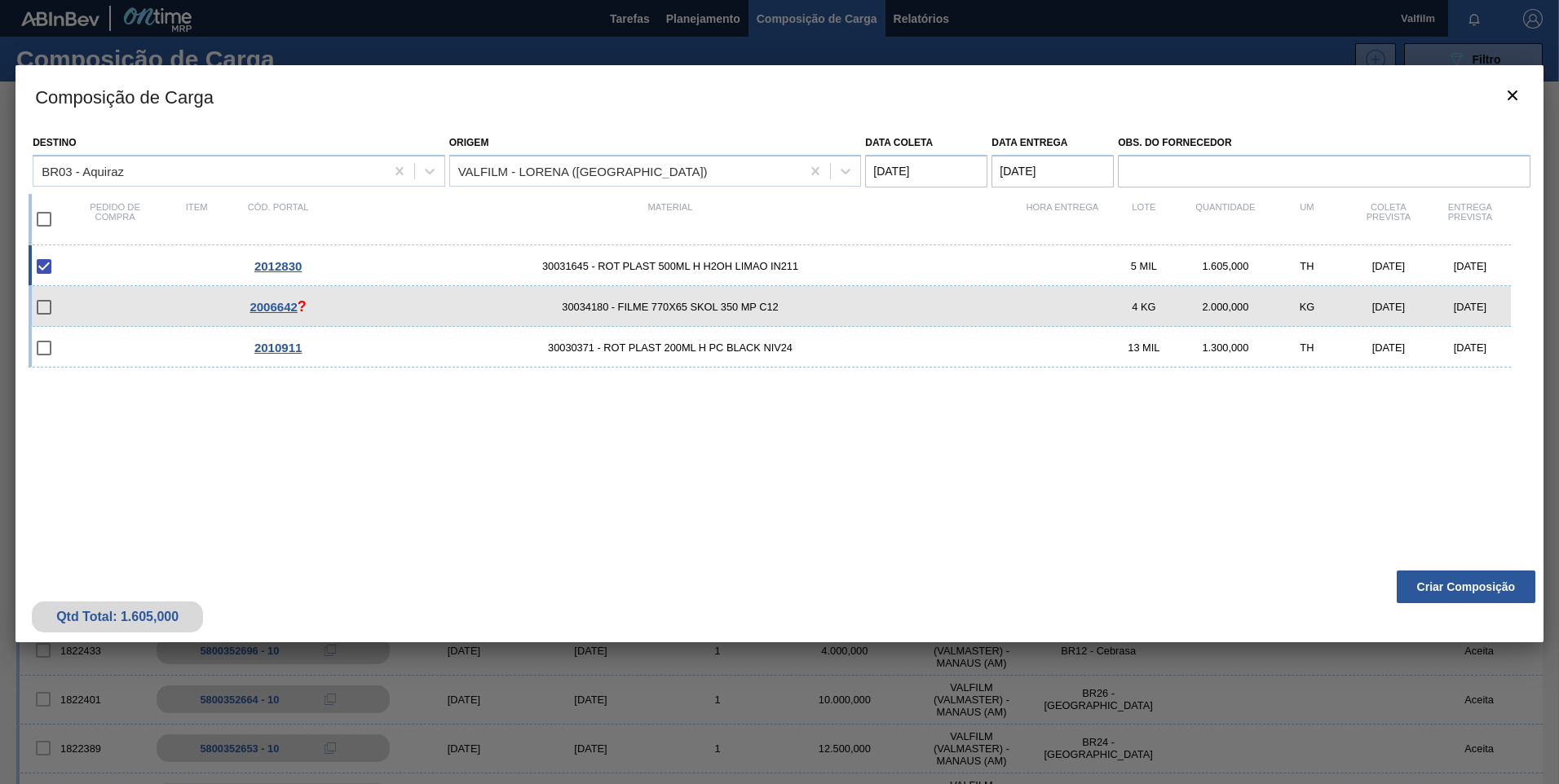
click at [926, 174] on coleta "18/09/2025" at bounding box center [926, 171] width 122 height 32
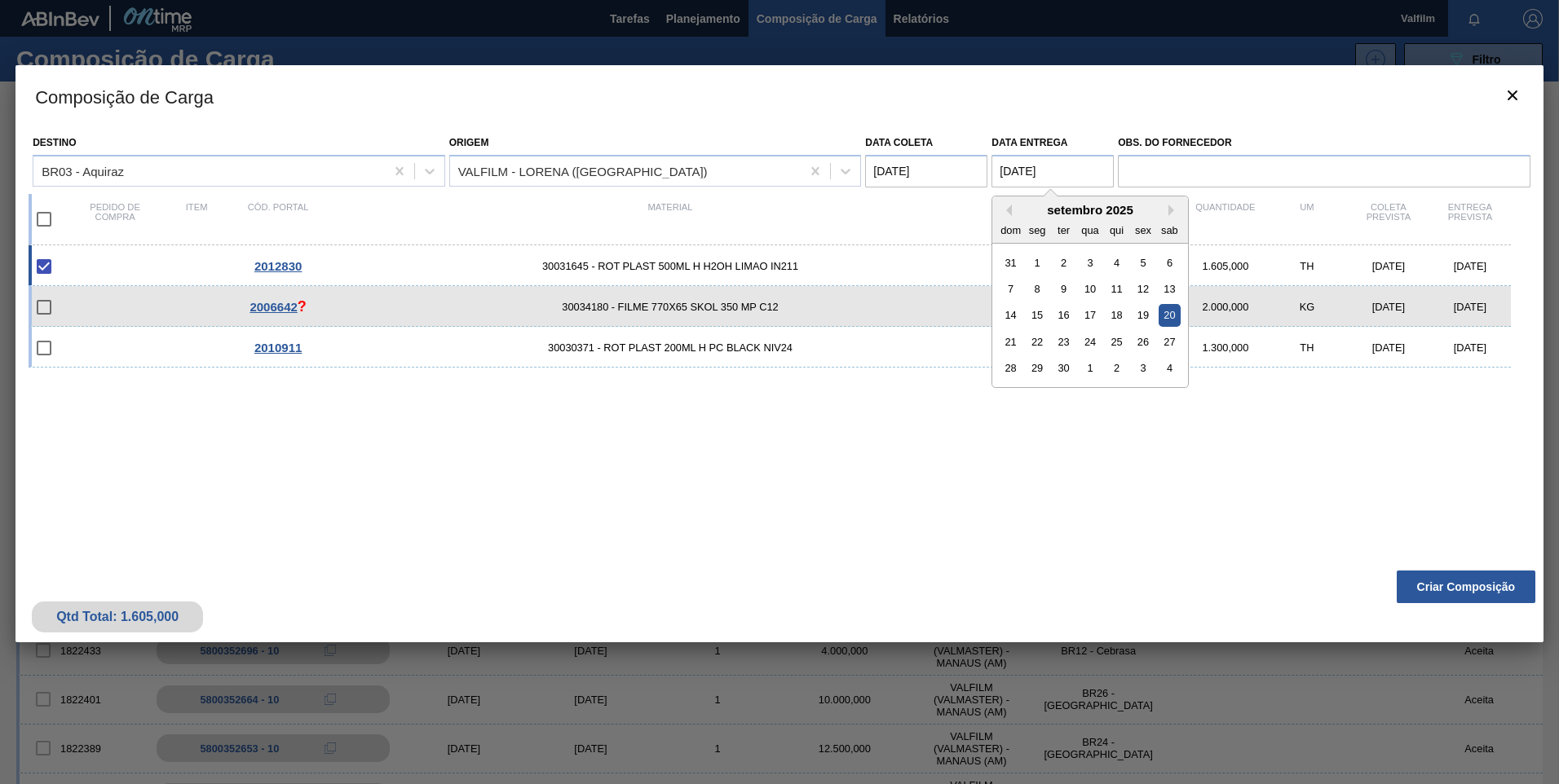
click at [1021, 173] on entrega "20/09/2025" at bounding box center [1052, 171] width 122 height 32
click at [1501, 88] on button "botão de ícone" at bounding box center [1512, 96] width 39 height 39
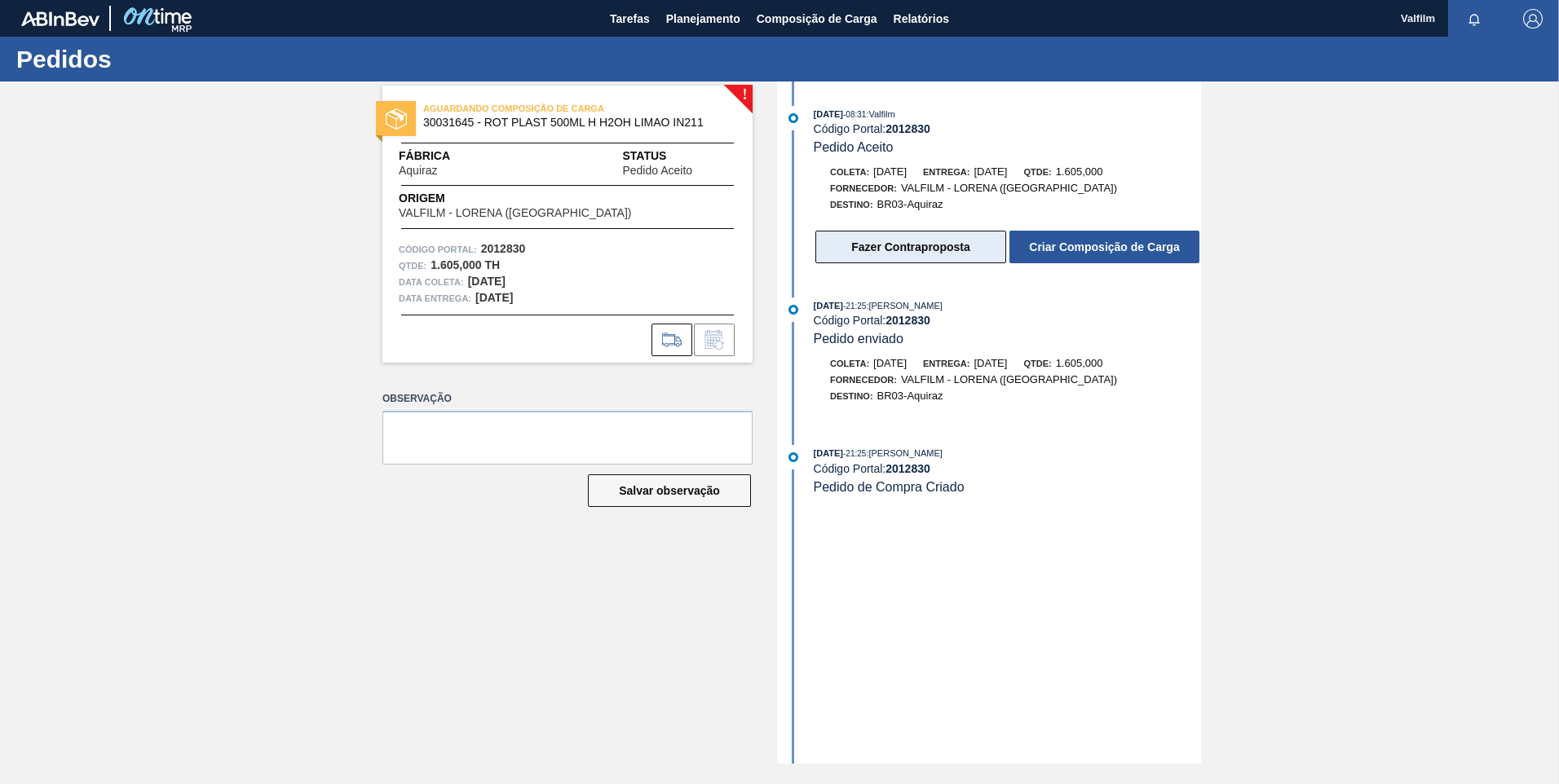
click at [871, 246] on button "Fazer Contraproposta" at bounding box center [911, 246] width 191 height 32
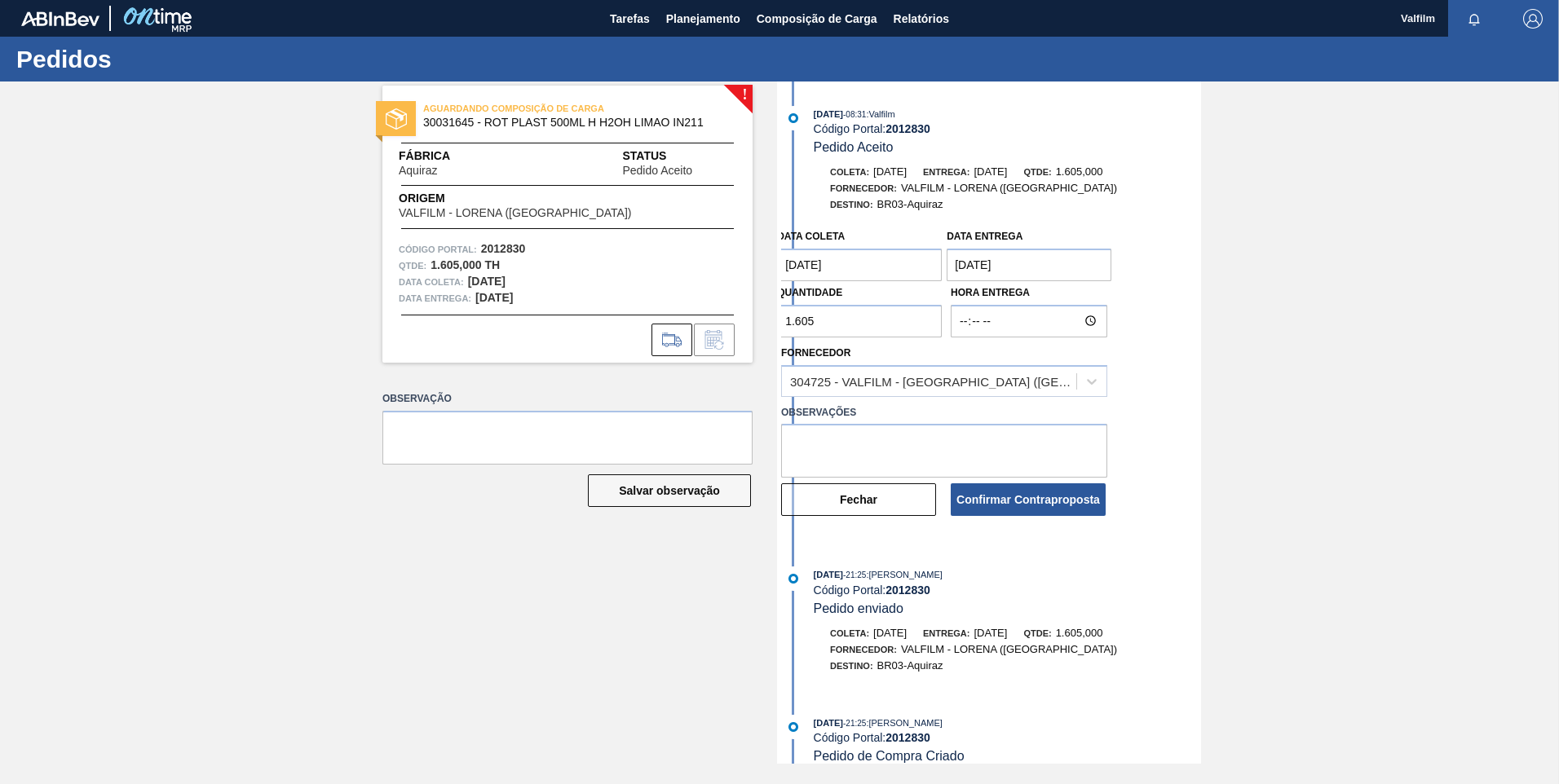
click at [809, 262] on coleta "18/09/2025" at bounding box center [860, 265] width 165 height 32
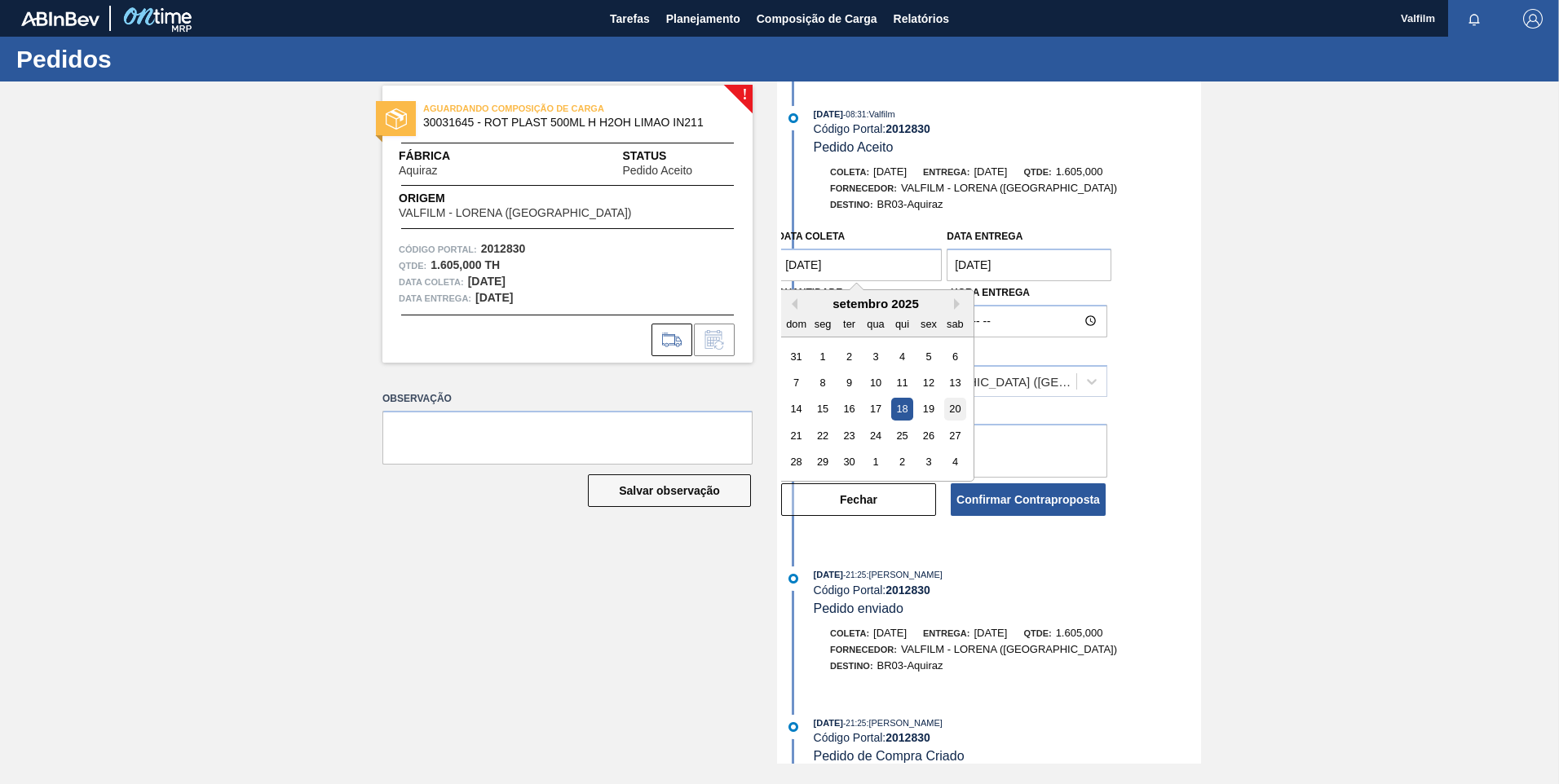
click at [956, 410] on div "20" at bounding box center [955, 409] width 22 height 22
type coleta "20/09/2025"
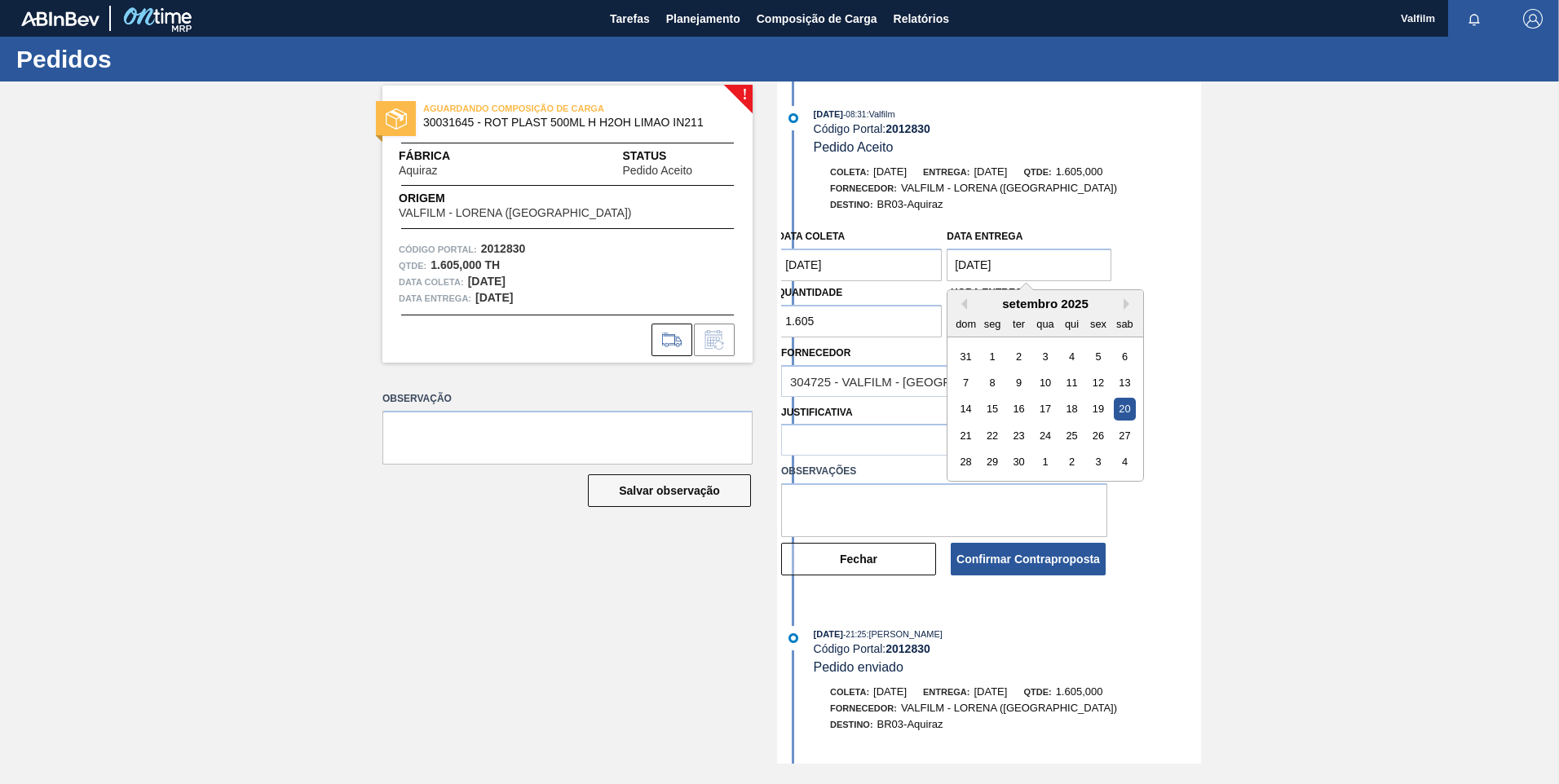
click at [982, 267] on entrega "20/09/2025" at bounding box center [1029, 265] width 165 height 32
click at [987, 431] on div "22" at bounding box center [992, 435] width 22 height 22
type entrega "22/09/2025"
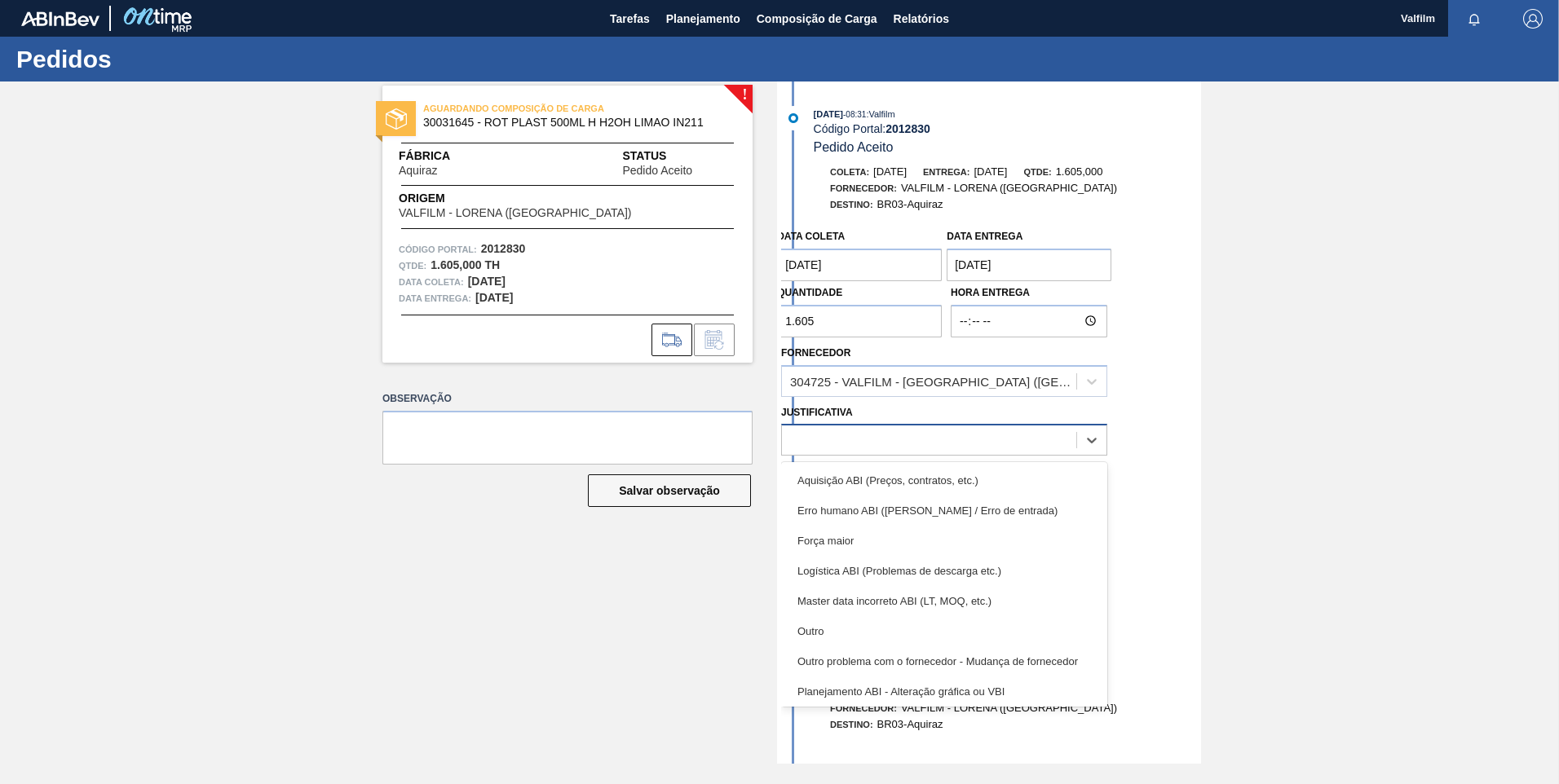
click at [867, 442] on div at bounding box center [929, 440] width 295 height 23
drag, startPoint x: 873, startPoint y: 622, endPoint x: 874, endPoint y: 532, distance: 90.0
click at [874, 622] on div "Outro" at bounding box center [944, 632] width 326 height 30
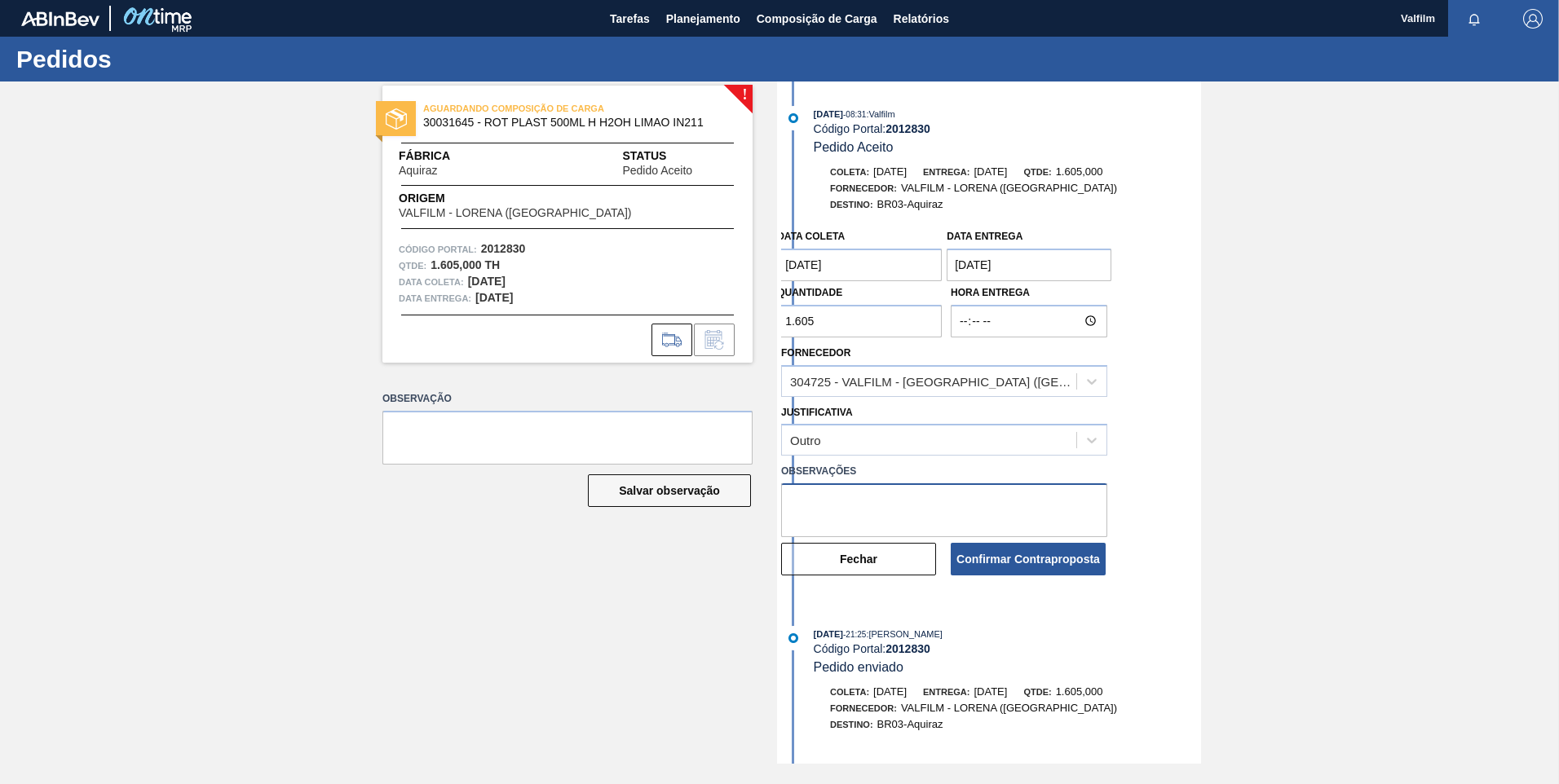
click at [872, 509] on textarea at bounding box center [944, 510] width 326 height 54
type textarea "Ajuste de data, por ser final de semana (Ana Carolina - Comercial Itamonte)"
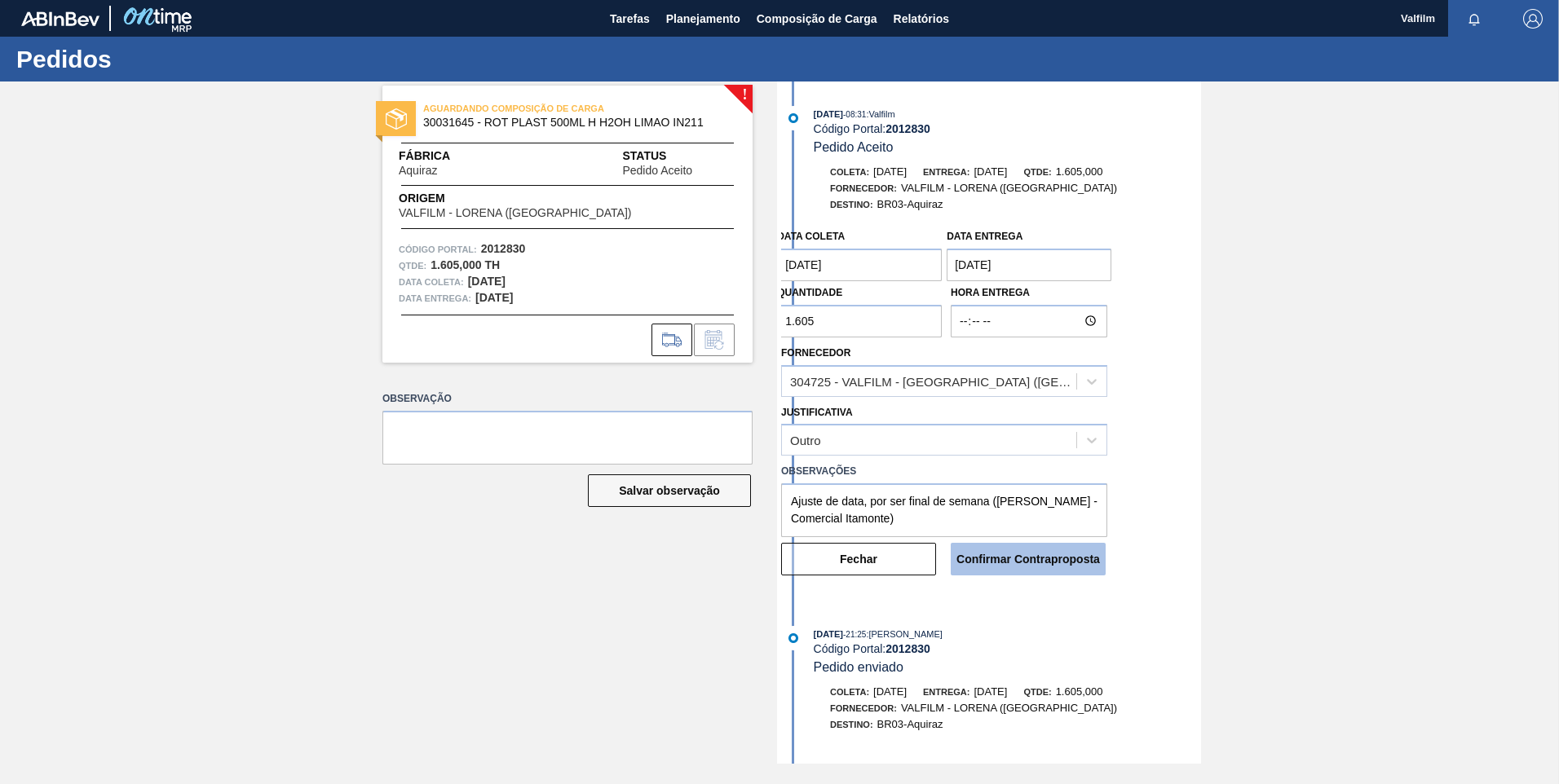
click at [1067, 552] on button "Confirmar Contraproposta" at bounding box center [1028, 558] width 155 height 32
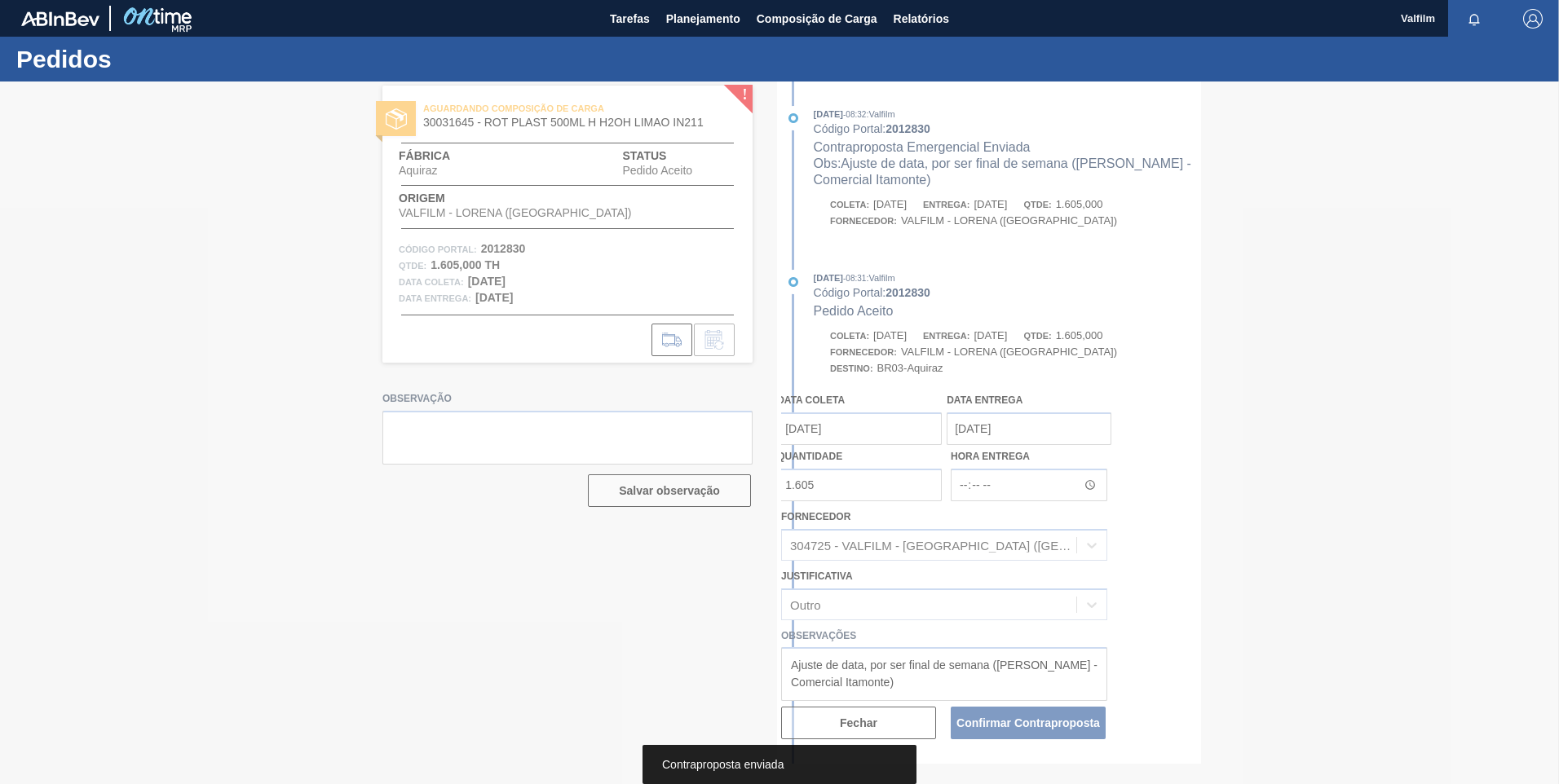
click at [802, 708] on div at bounding box center [779, 433] width 1559 height 702
click at [827, 731] on button "Fechar" at bounding box center [858, 722] width 155 height 32
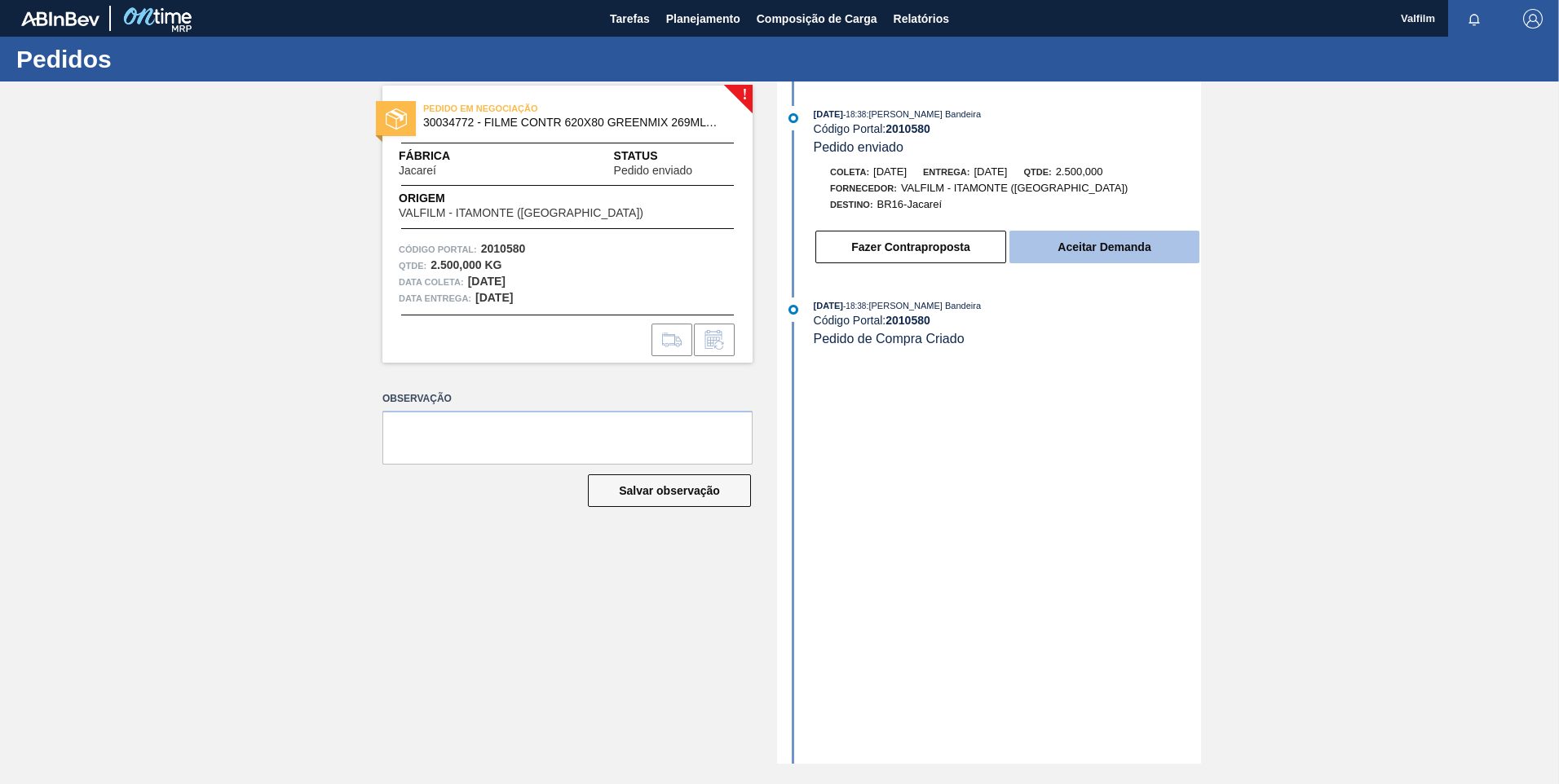
click at [1154, 244] on button "Aceitar Demanda" at bounding box center [1105, 246] width 190 height 32
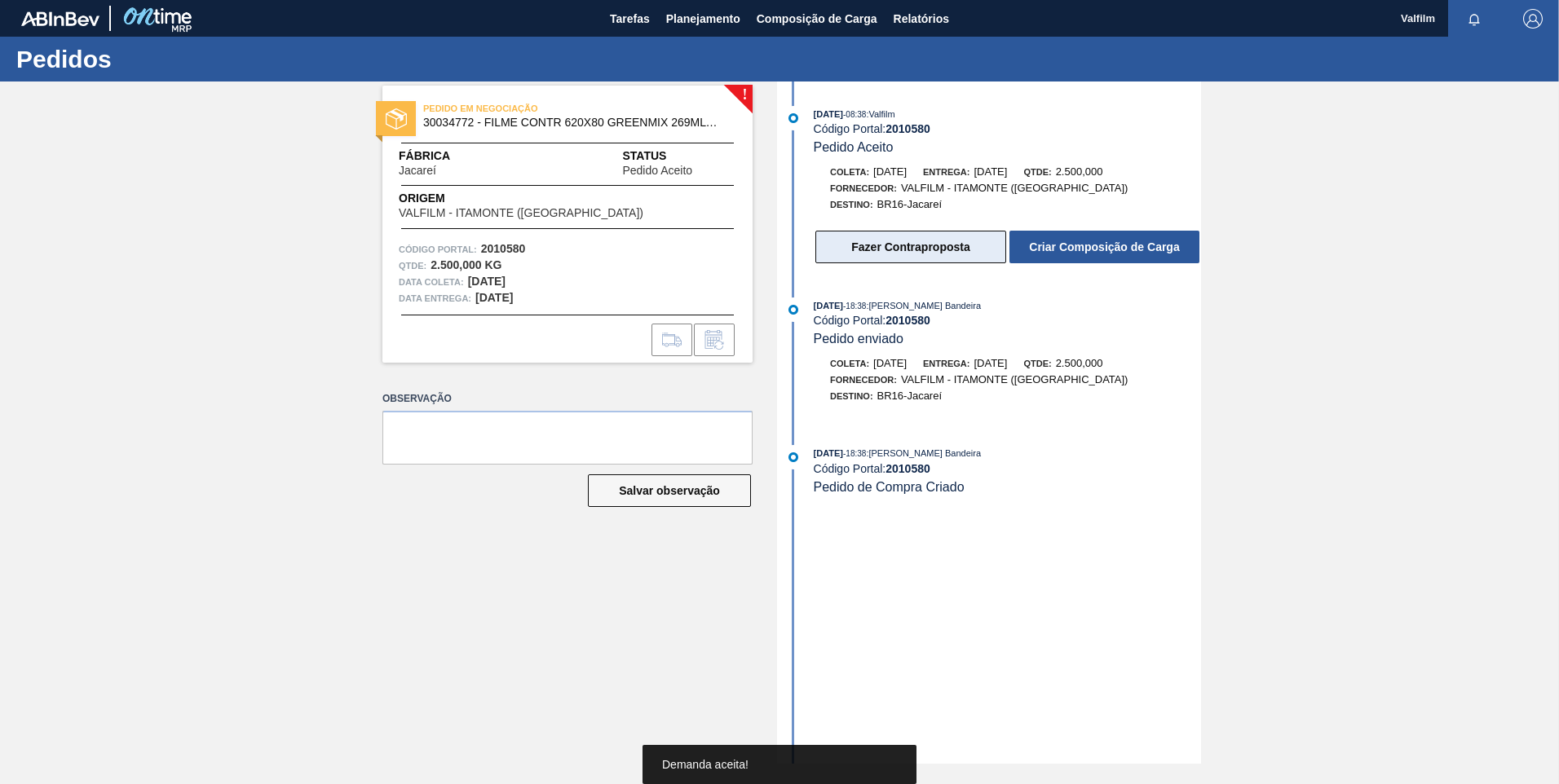
click at [910, 247] on button "Fazer Contraproposta" at bounding box center [911, 246] width 191 height 32
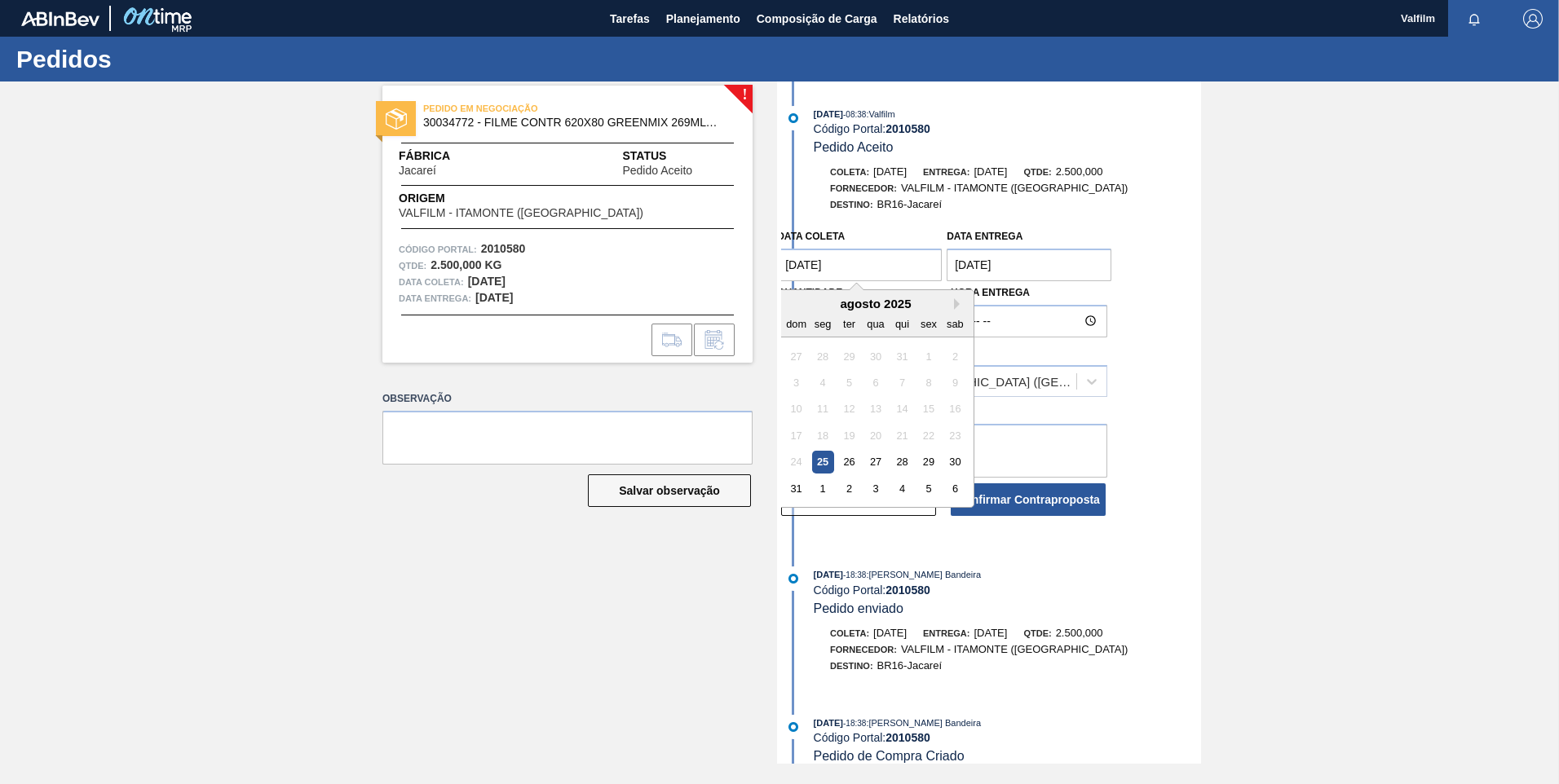
click at [832, 260] on coleta "[DATE]" at bounding box center [860, 265] width 165 height 32
click at [891, 489] on div "4" at bounding box center [902, 489] width 22 height 22
type coleta "[DATE]"
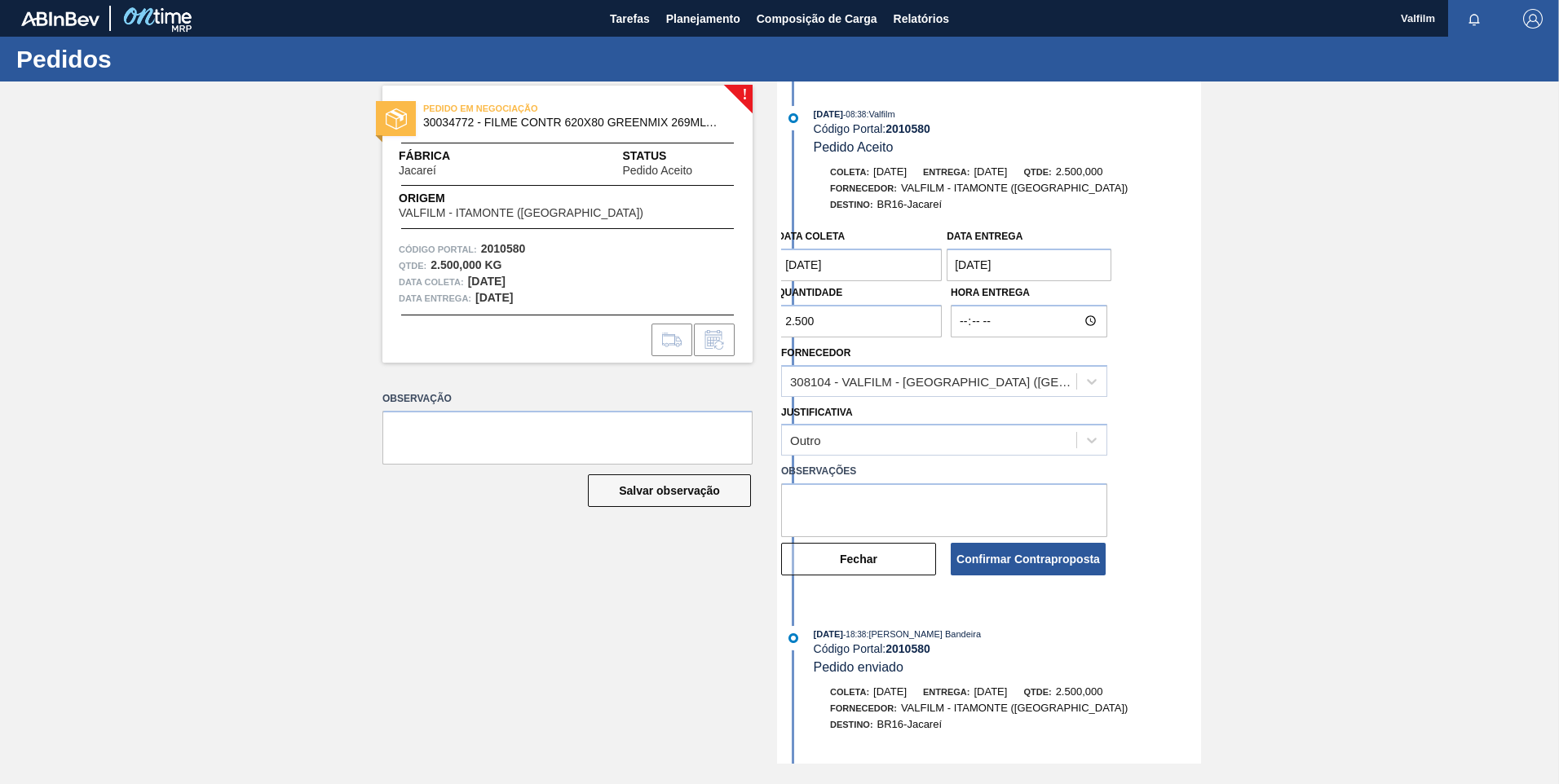
click at [1000, 265] on entrega "[DATE]" at bounding box center [1029, 265] width 165 height 32
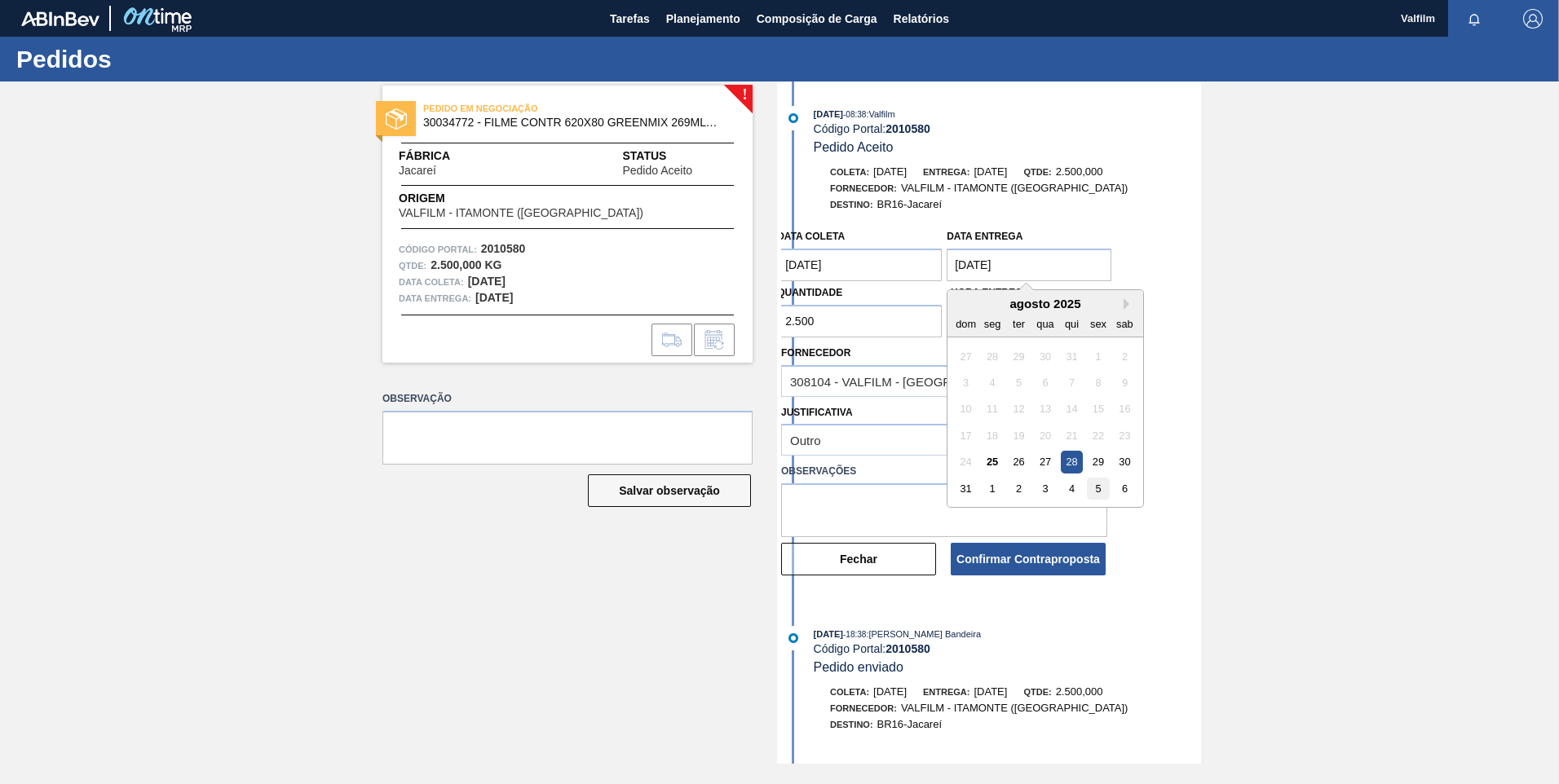
click at [1095, 494] on div "5" at bounding box center [1099, 489] width 22 height 22
type entrega "[DATE]"
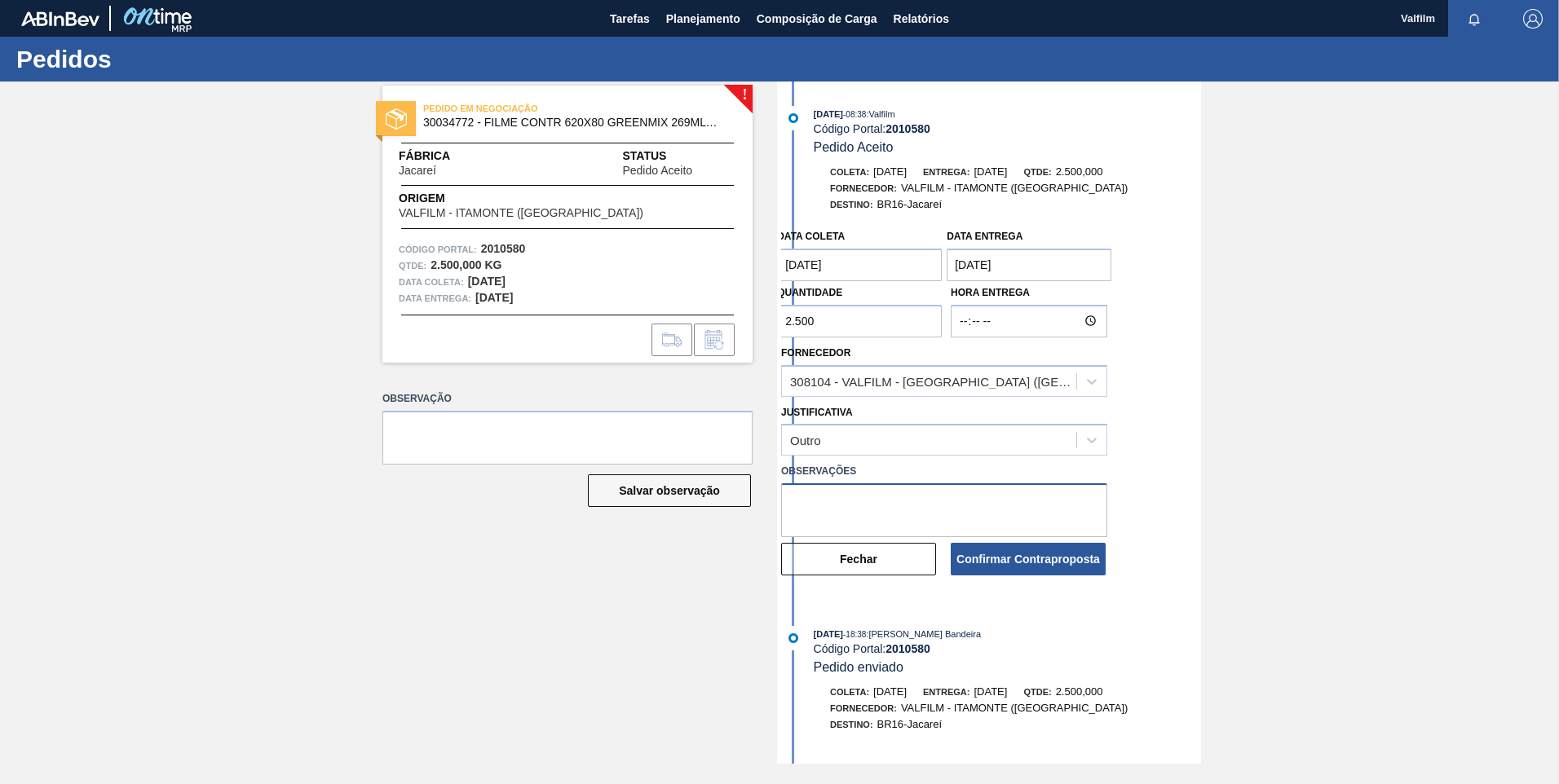
click at [847, 513] on textarea at bounding box center [944, 510] width 326 height 54
drag, startPoint x: 827, startPoint y: 319, endPoint x: 596, endPoint y: 334, distance: 231.5
click at [596, 334] on div "! PEDIDO EM NEGOCIAÇÃO 30034772 - FILME CONTR 620X80 GREENMIX 269ML HO Fábrica …" at bounding box center [779, 423] width 1559 height 682
type input "2.000"
click at [858, 471] on label "Observações" at bounding box center [944, 471] width 326 height 23
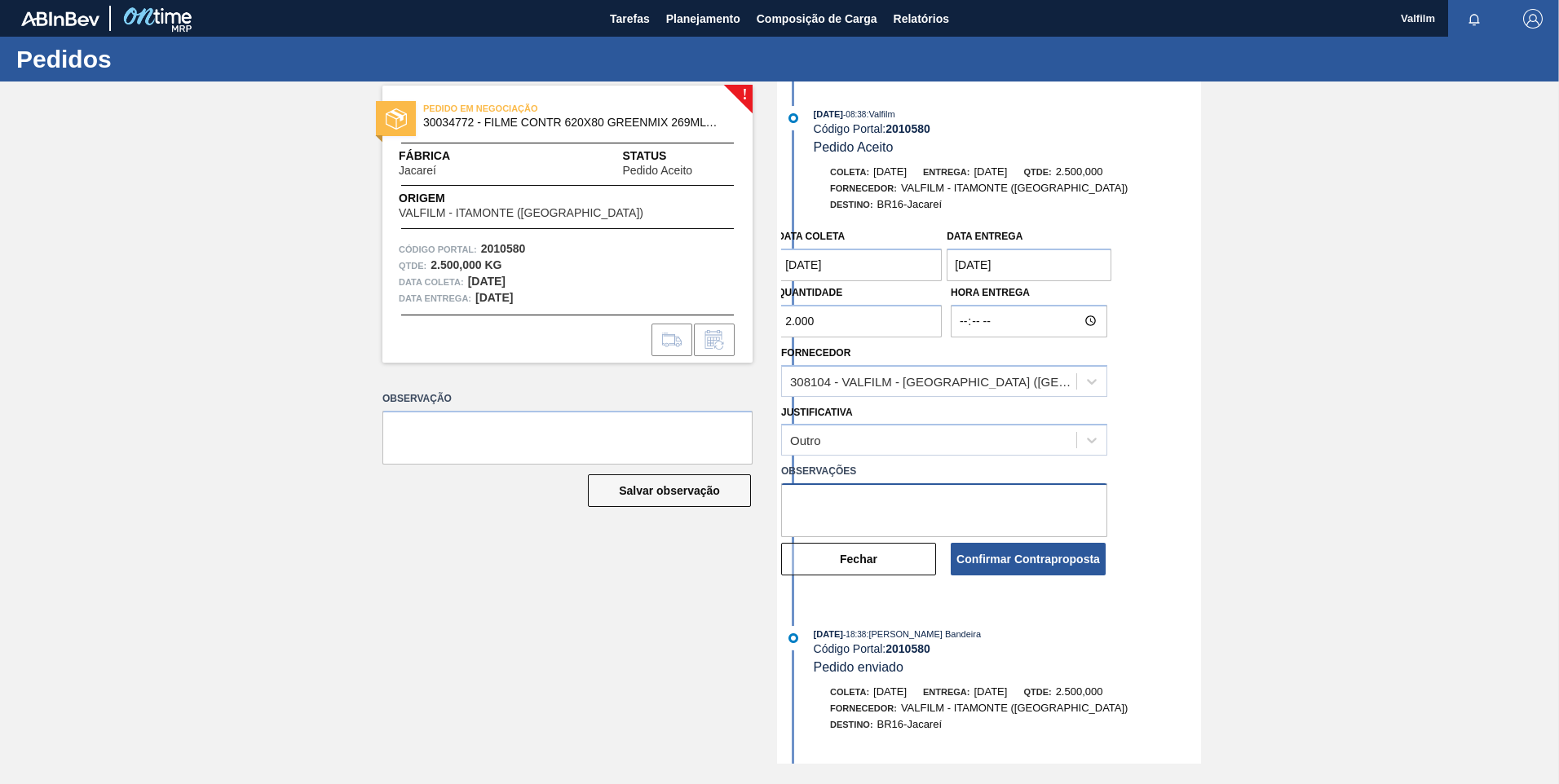
click at [866, 506] on textarea at bounding box center [944, 510] width 326 height 54
type textarea "Ajuste de data e quantidade (Ana Carolina - Comrcial Itamonte)"
click at [1040, 567] on button "Confirmar Contraproposta" at bounding box center [1028, 558] width 155 height 32
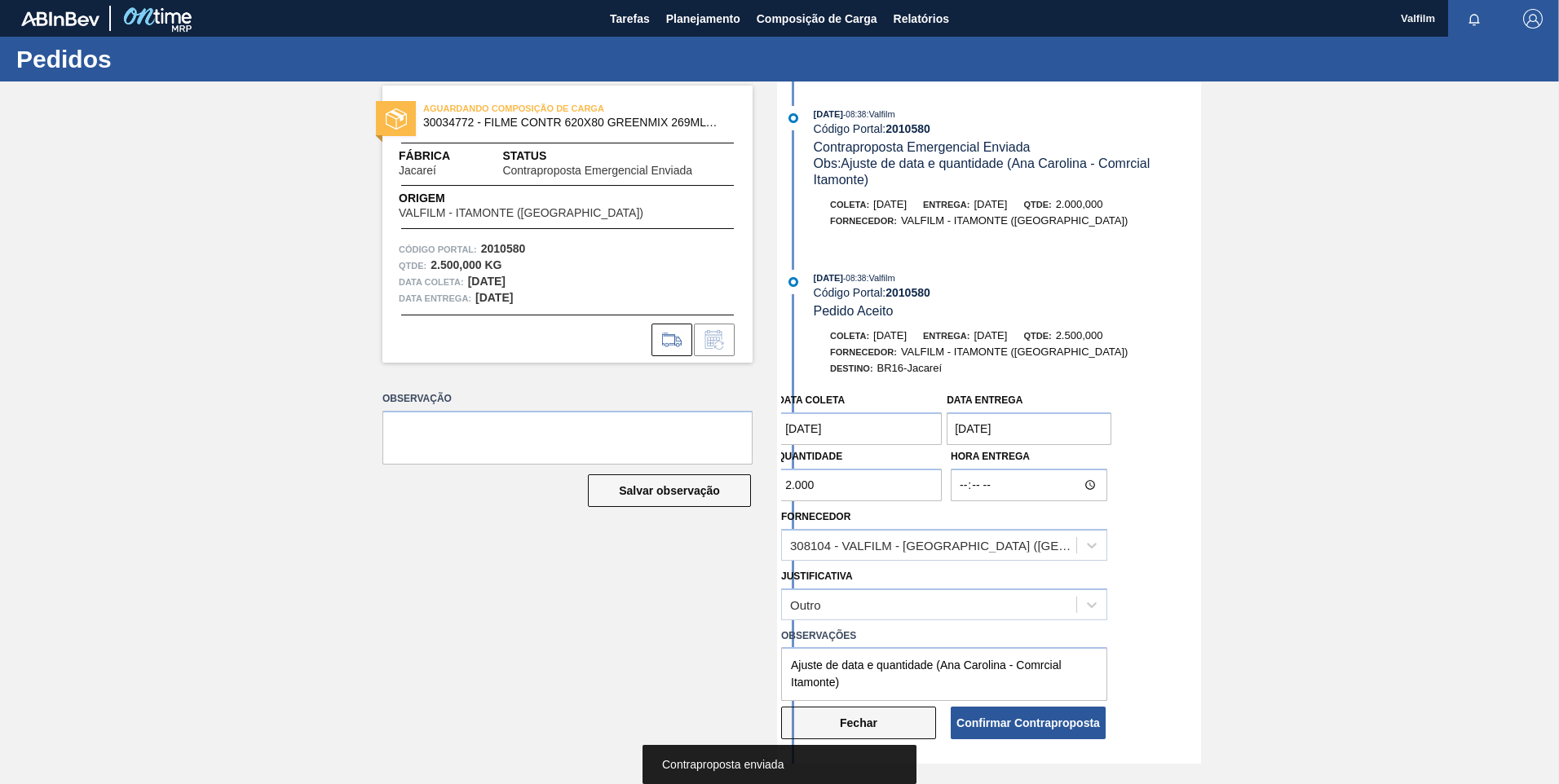
click at [886, 717] on button "Fechar" at bounding box center [858, 722] width 155 height 32
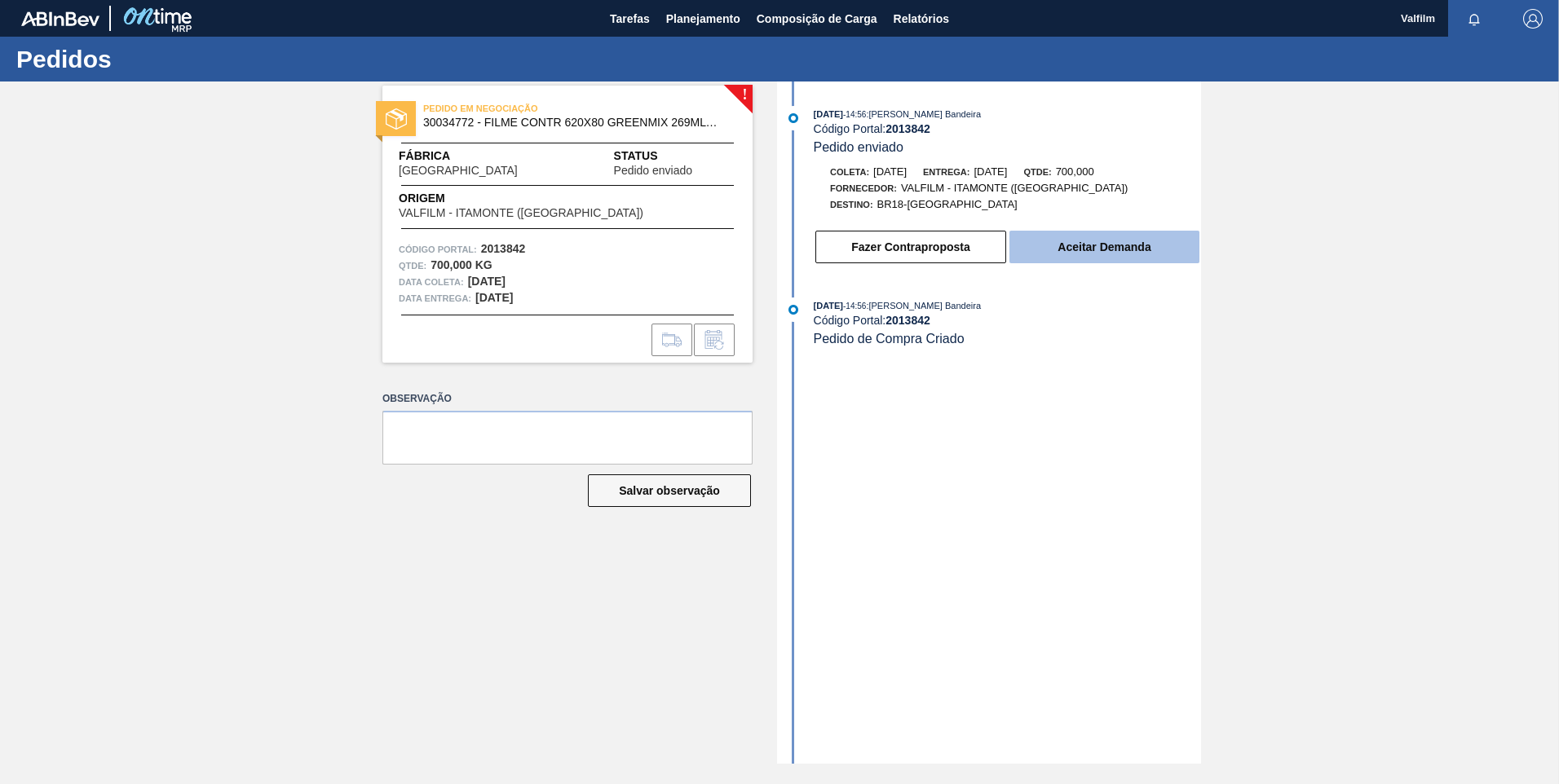
click at [1128, 251] on button "Aceitar Demanda" at bounding box center [1105, 246] width 190 height 32
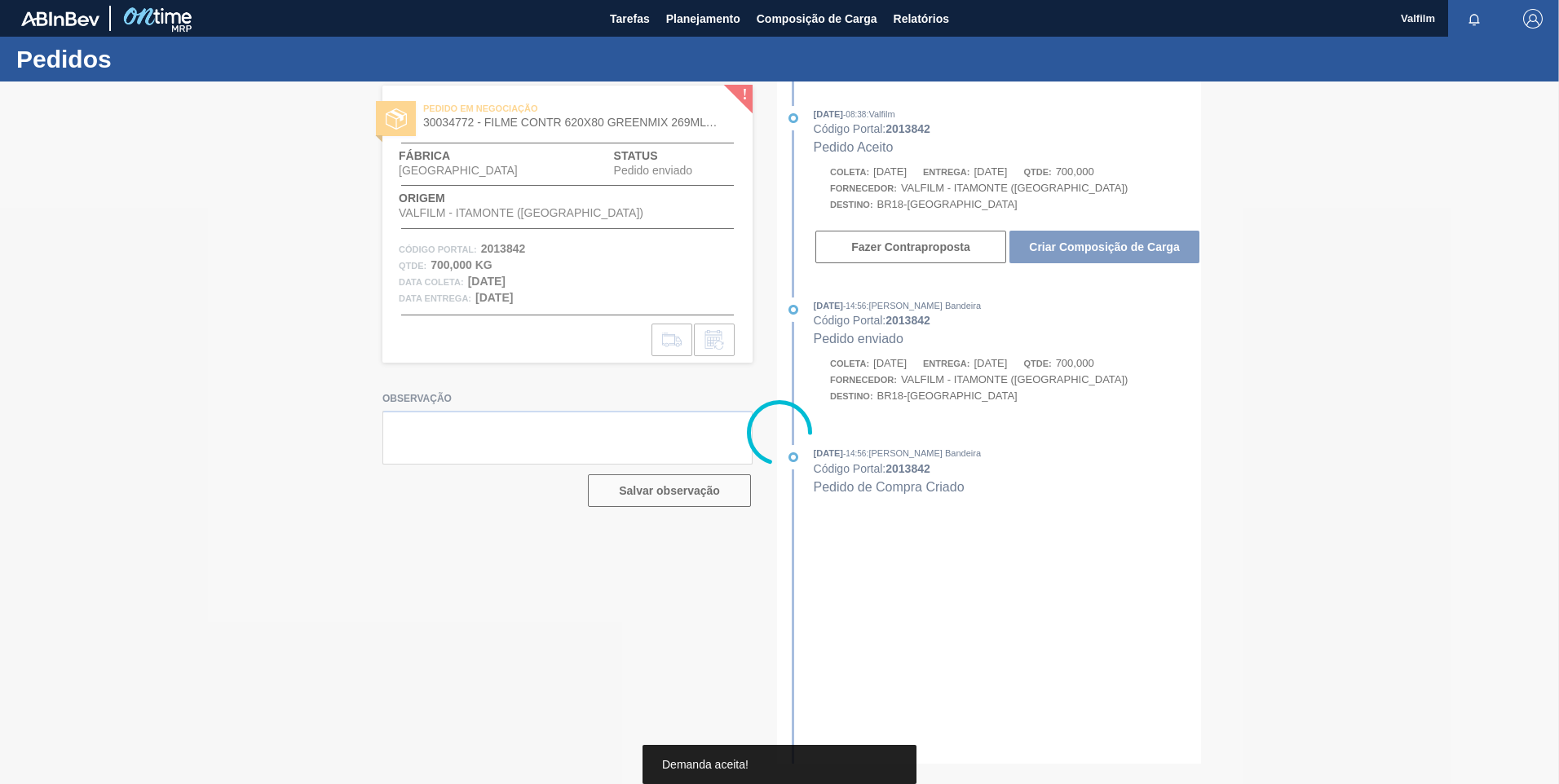
click at [932, 256] on div at bounding box center [779, 433] width 1559 height 702
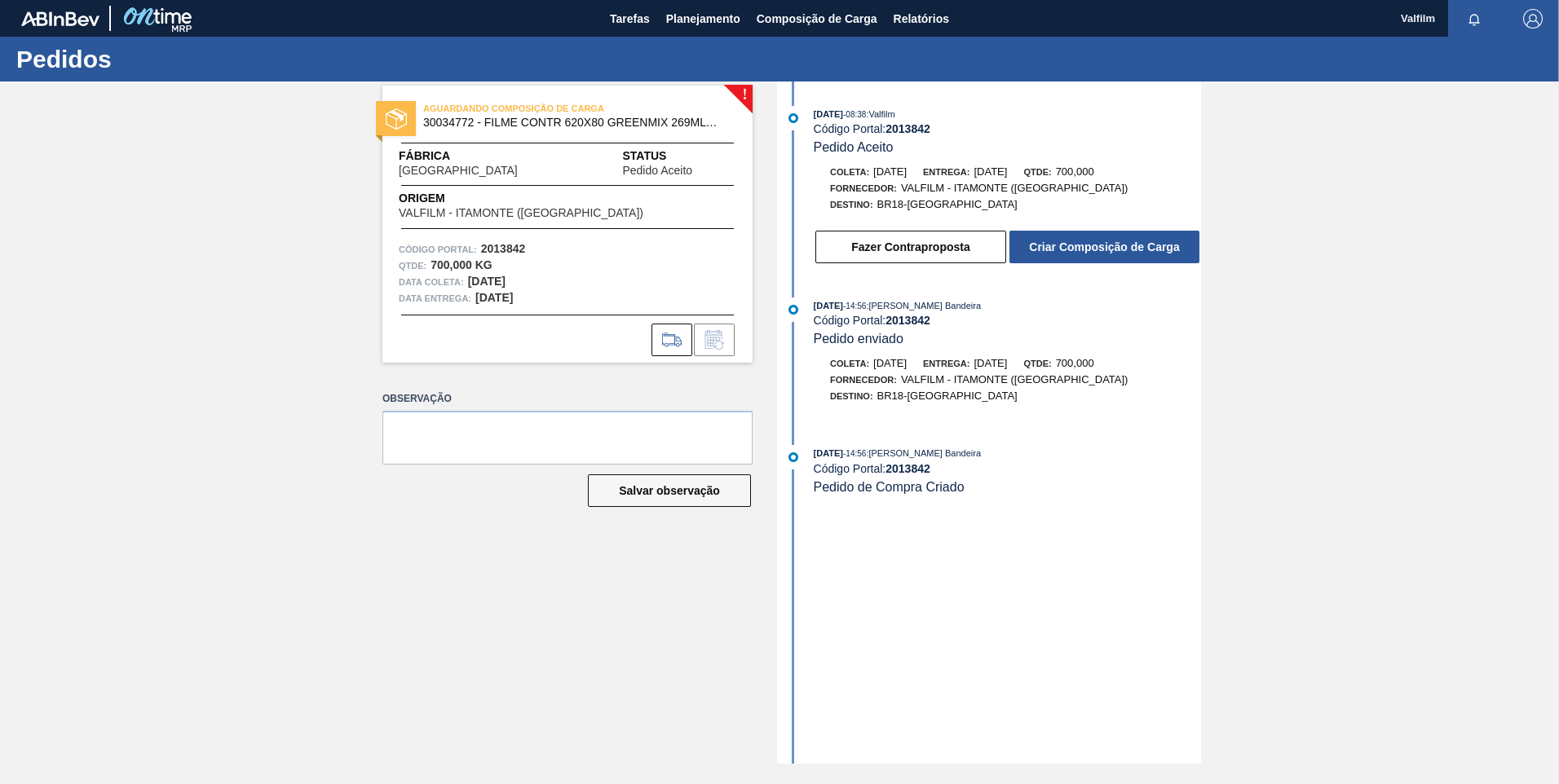
click at [932, 256] on button "Fazer Contraproposta" at bounding box center [911, 246] width 191 height 32
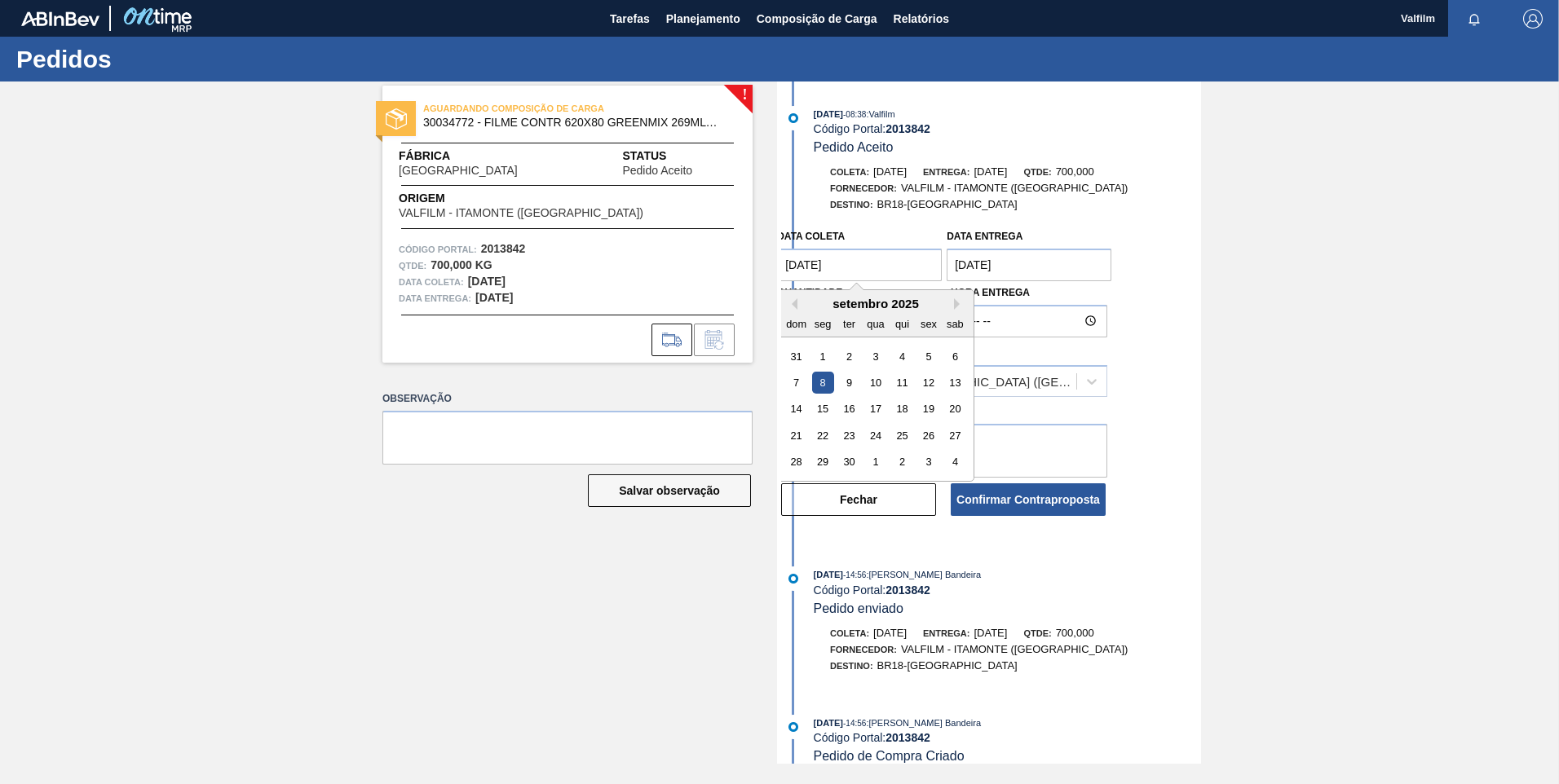
drag, startPoint x: 853, startPoint y: 277, endPoint x: 714, endPoint y: 277, distance: 139.0
click at [717, 277] on div "! AGUARDANDO COMPOSIÇÃO DE CARGA 30034772 - FILME CONTR 620X80 GREENMIX 269ML H…" at bounding box center [779, 423] width 1559 height 682
click at [956, 354] on div "6" at bounding box center [955, 356] width 22 height 22
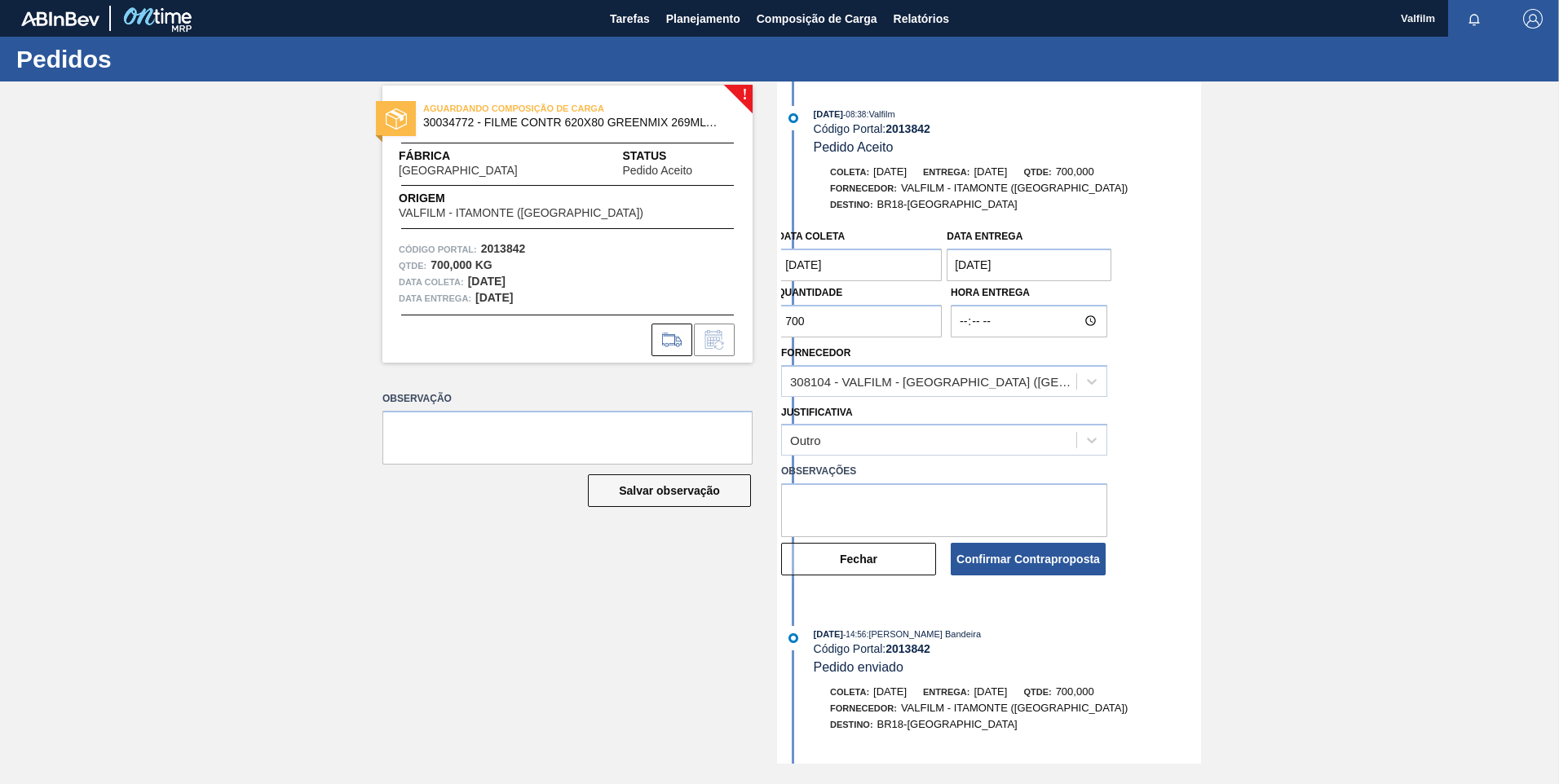
type coleta "06/09/2025"
click at [991, 246] on div "Data entrega 14/09/2025" at bounding box center [1029, 253] width 165 height 57
click at [1003, 261] on entrega "[DATE]" at bounding box center [1029, 265] width 165 height 32
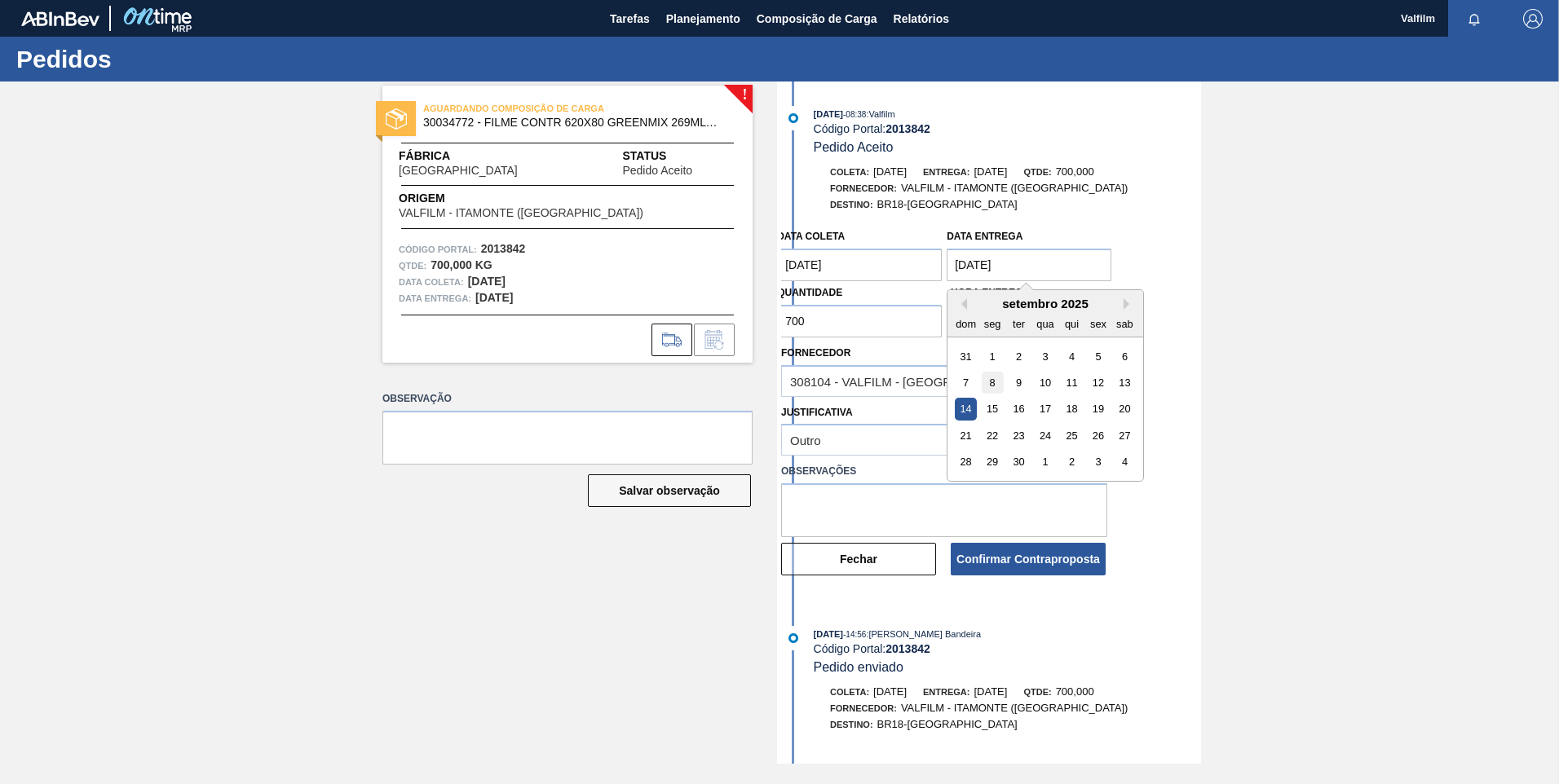
click at [995, 388] on div "8" at bounding box center [992, 383] width 22 height 22
type entrega "08/09/2025"
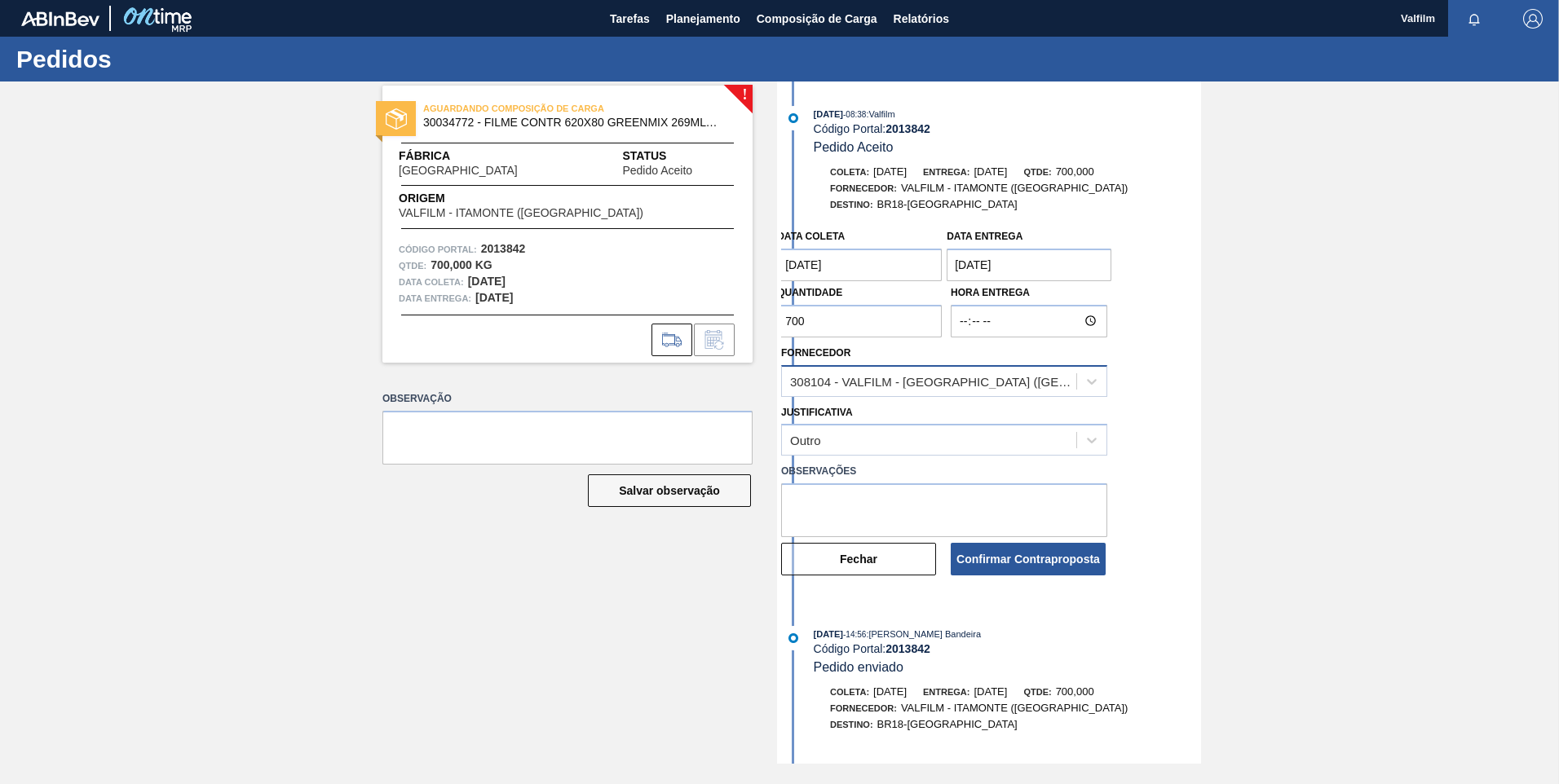
click at [884, 380] on div "308104 - VALFILM - ITAMONTE (MG)" at bounding box center [934, 381] width 288 height 14
click at [882, 380] on div "308104 - VALFILM - ITAMONTE (MG)" at bounding box center [934, 381] width 288 height 14
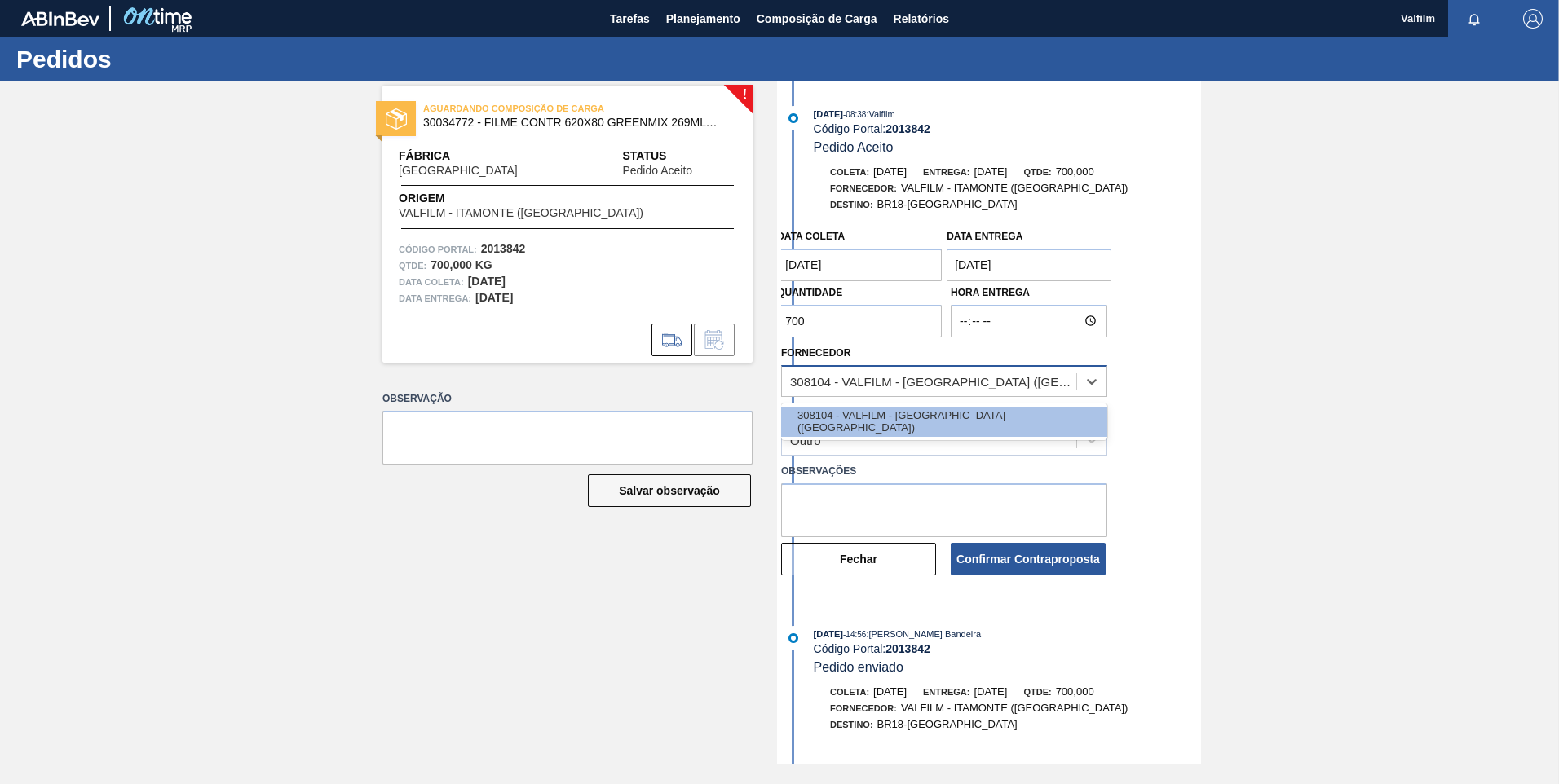
click at [882, 380] on div "308104 - VALFILM - ITAMONTE (MG)" at bounding box center [934, 381] width 288 height 14
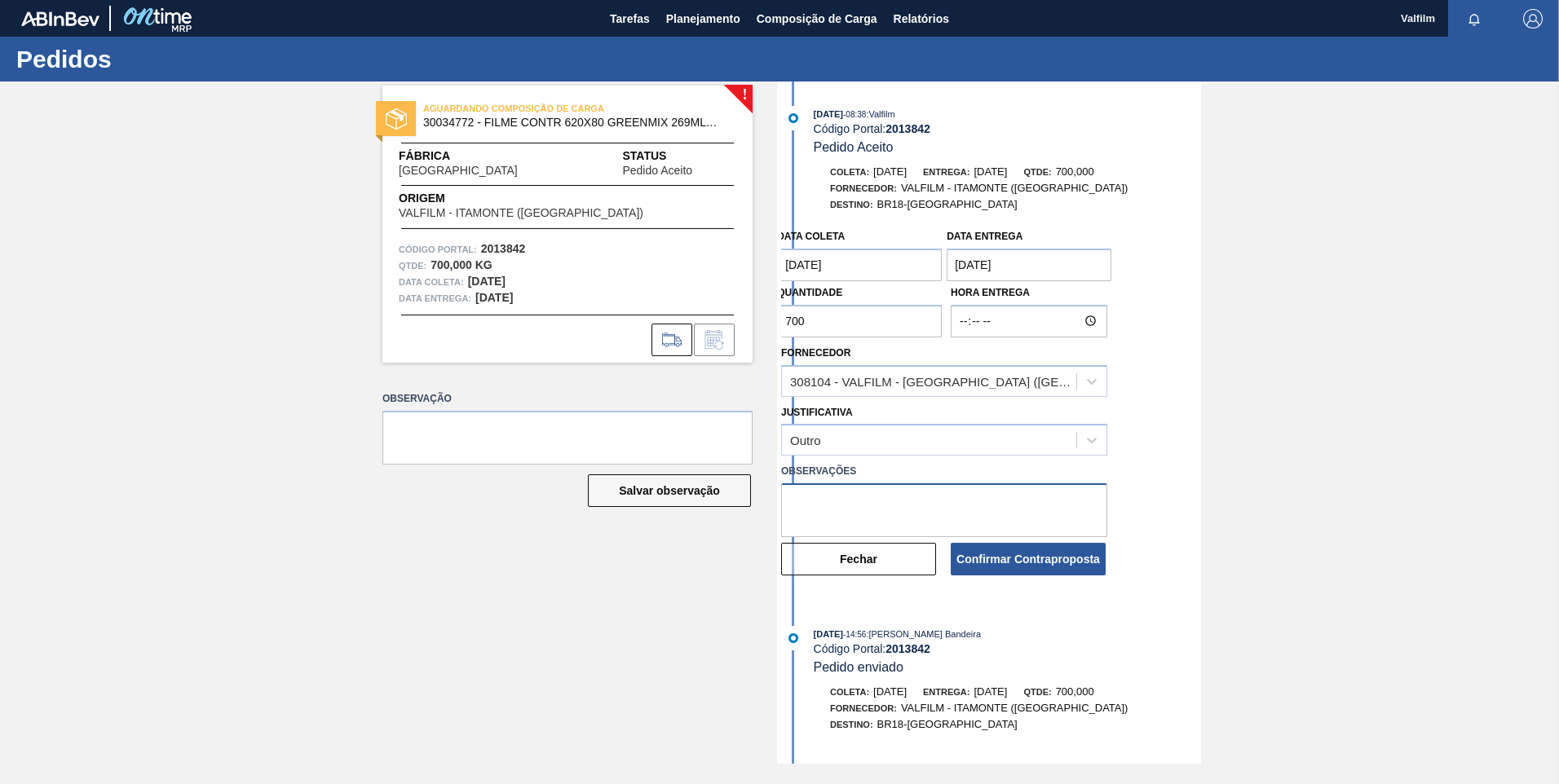
click at [847, 509] on textarea at bounding box center [944, 510] width 326 height 54
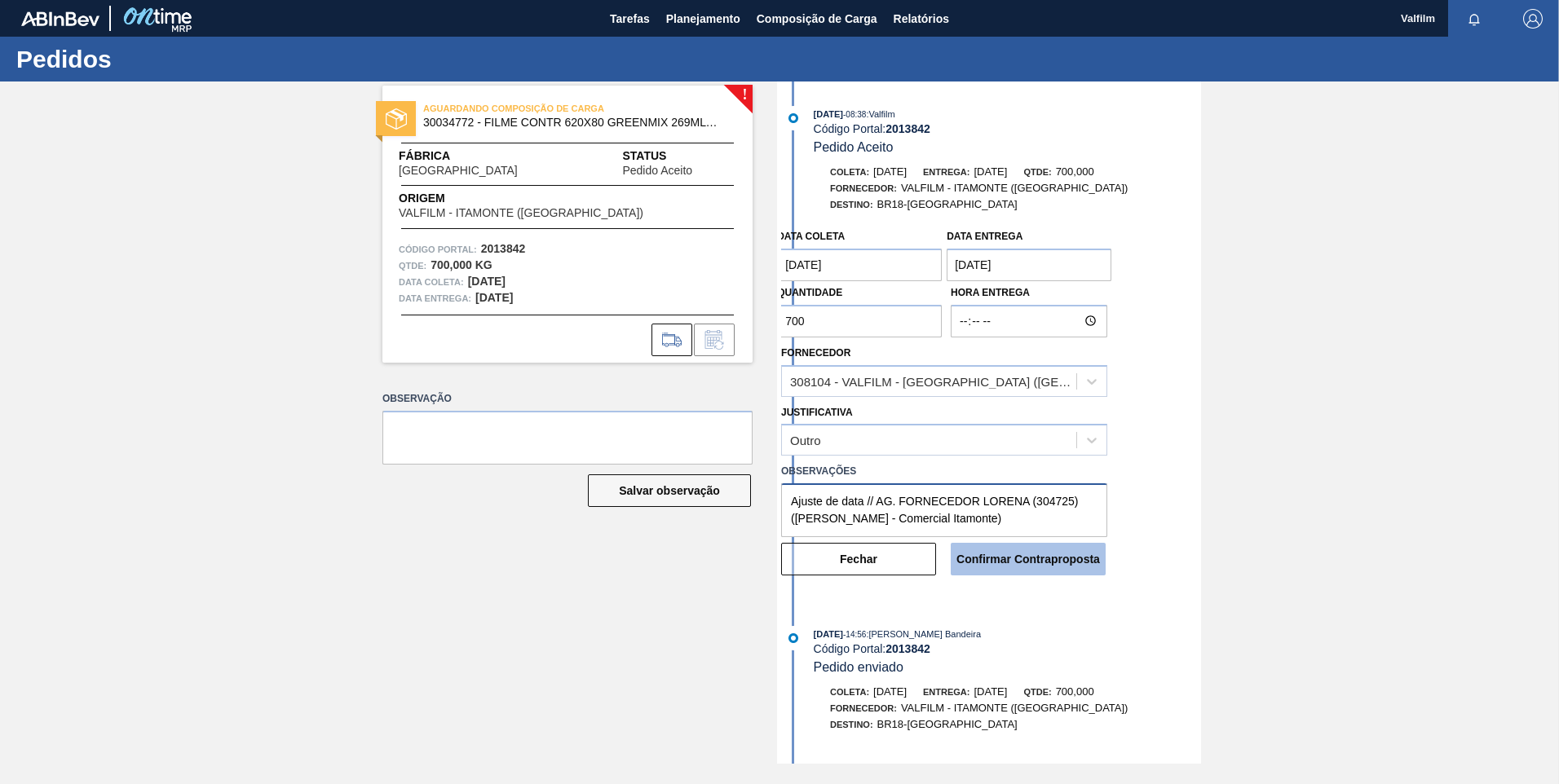
type textarea "Ajuste de data // AG. FORNECEDOR LORENA (304725) (Ana Carolina - Comercial Itam…"
click at [1038, 563] on button "Confirmar Contraproposta" at bounding box center [1028, 558] width 155 height 32
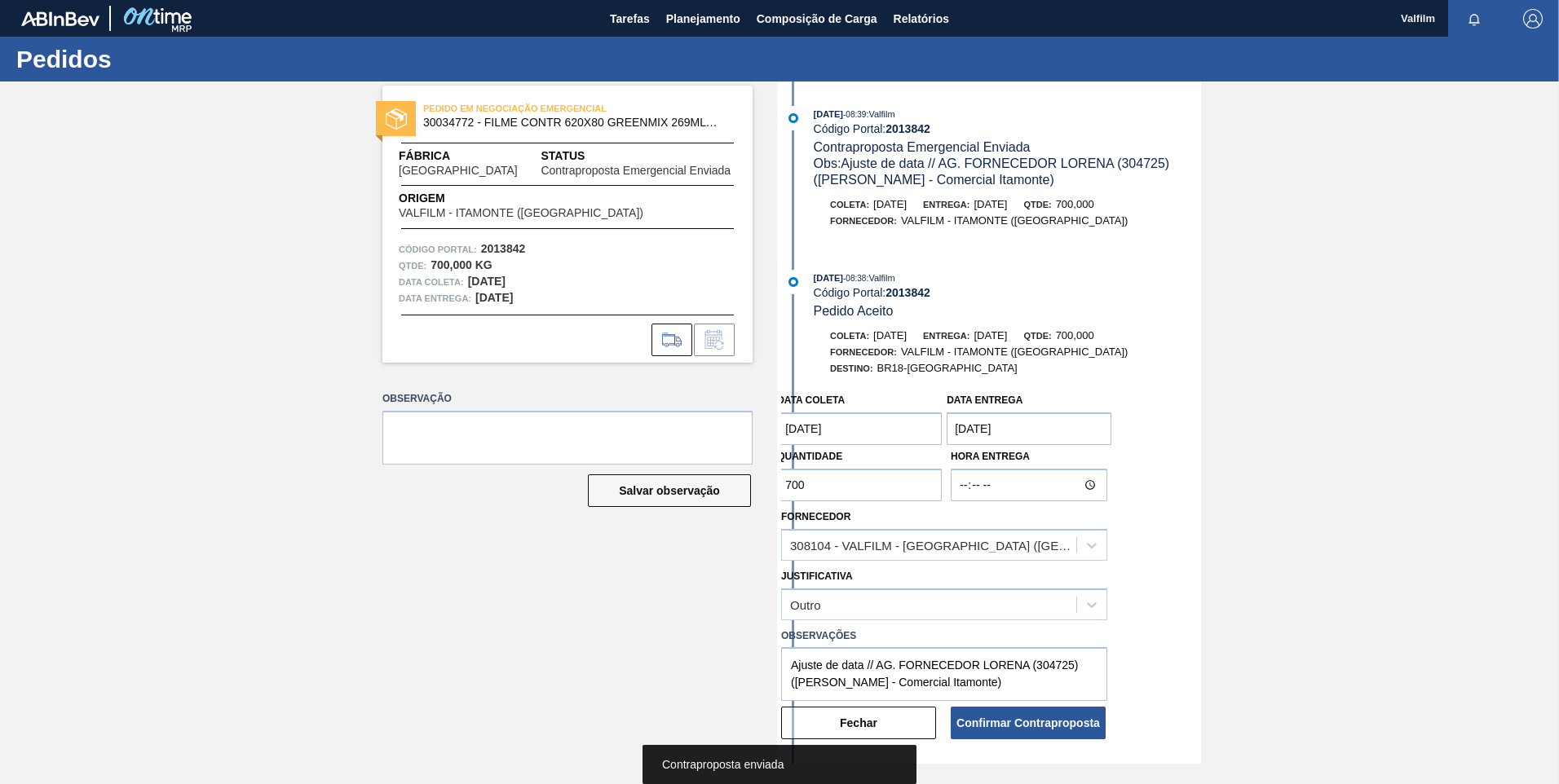
click at [883, 718] on button "Fechar" at bounding box center [858, 722] width 155 height 32
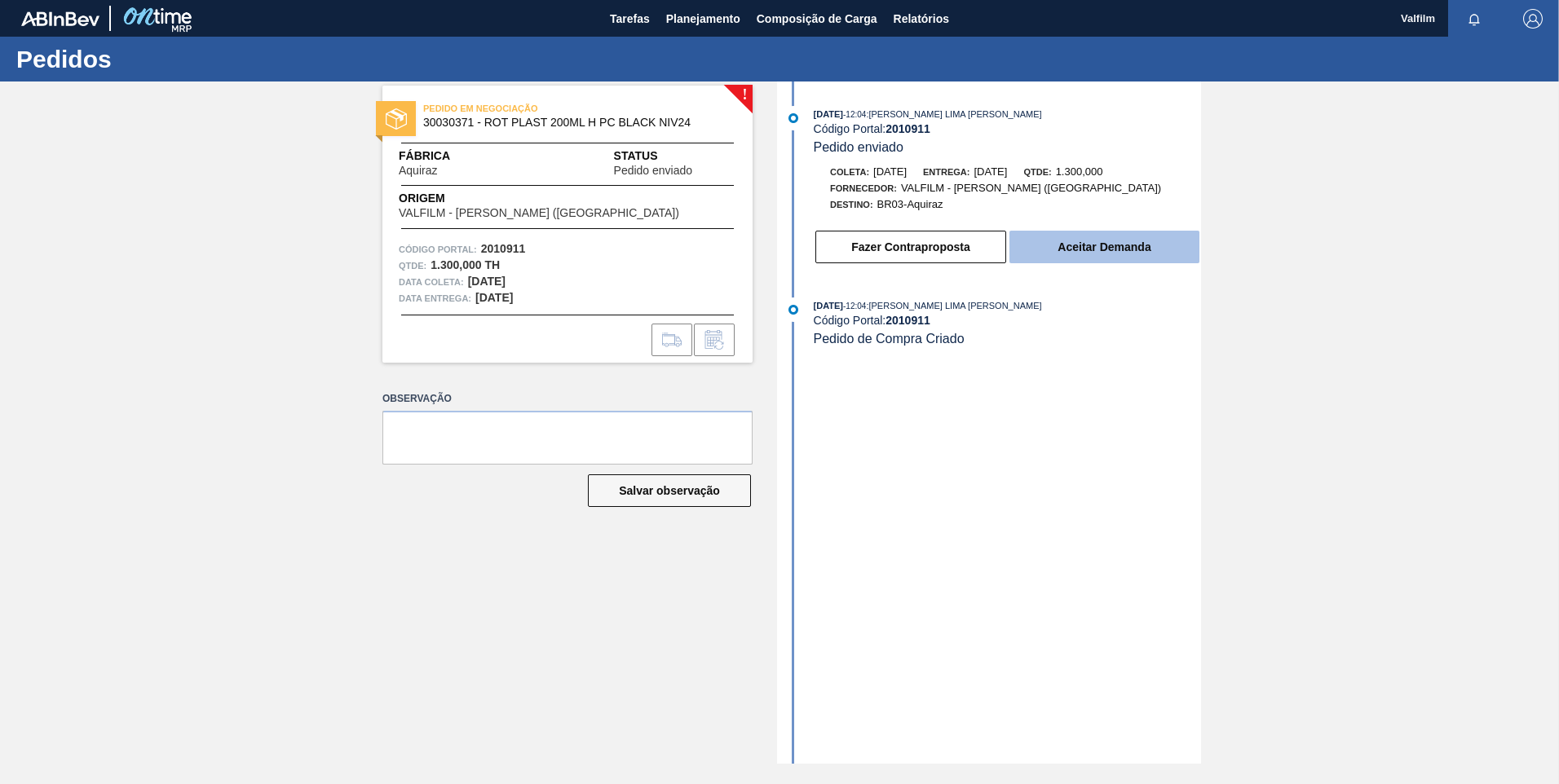
click at [1147, 246] on button "Aceitar Demanda" at bounding box center [1105, 246] width 190 height 32
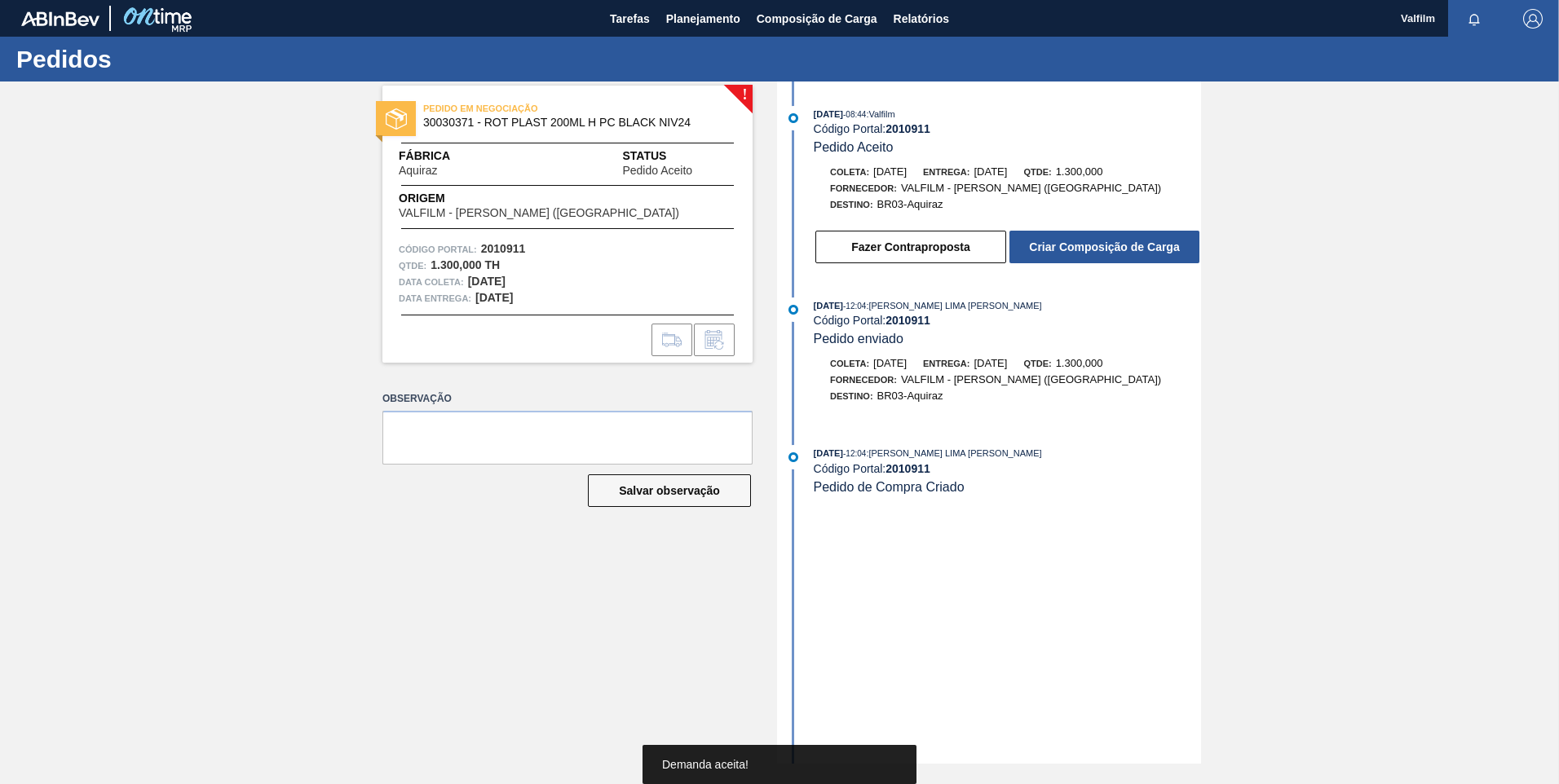
click at [1147, 246] on button "Criar Composição de Carga" at bounding box center [1105, 246] width 190 height 32
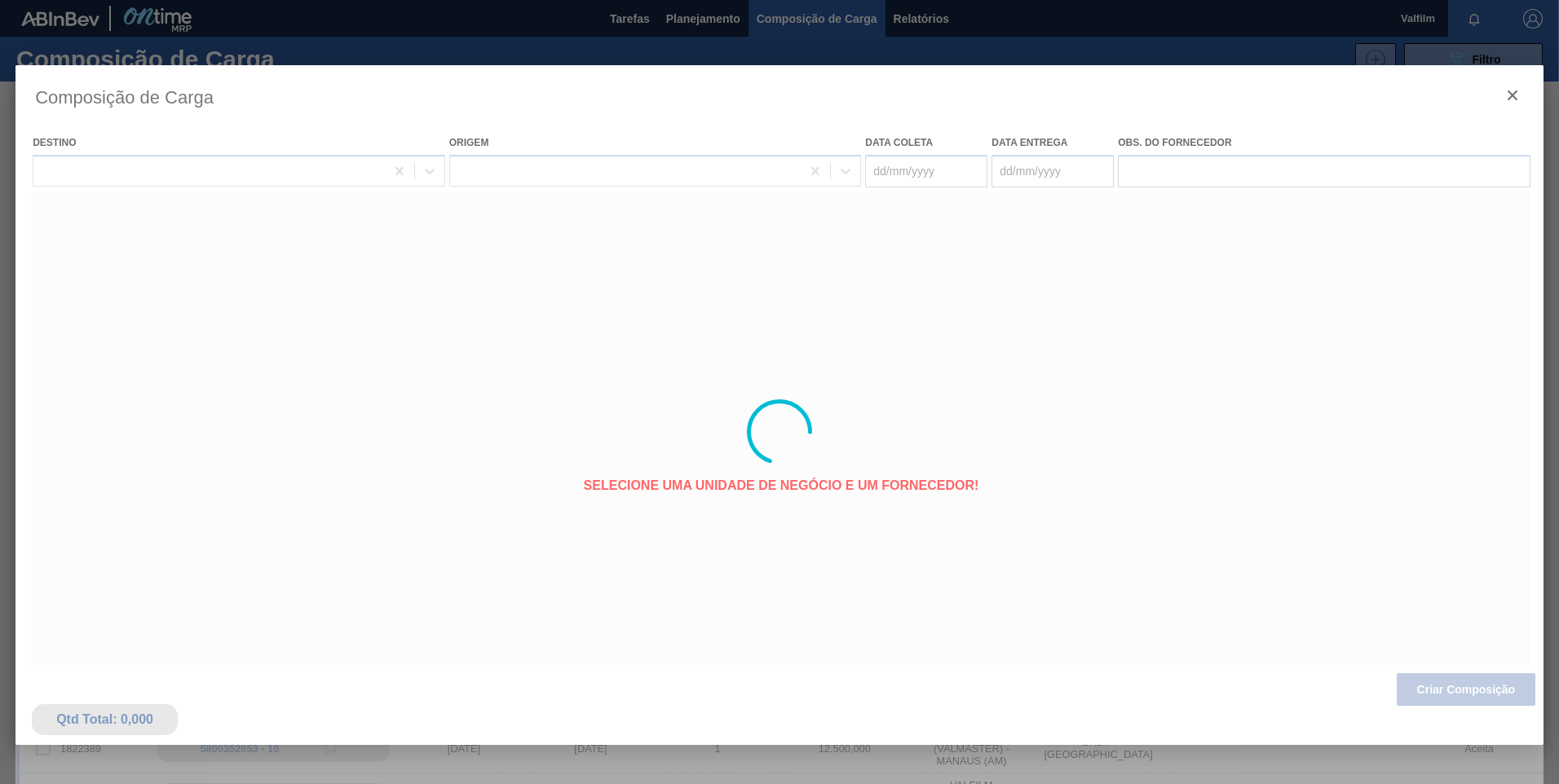
type coleta "[DATE]"
type entrega "[DATE]"
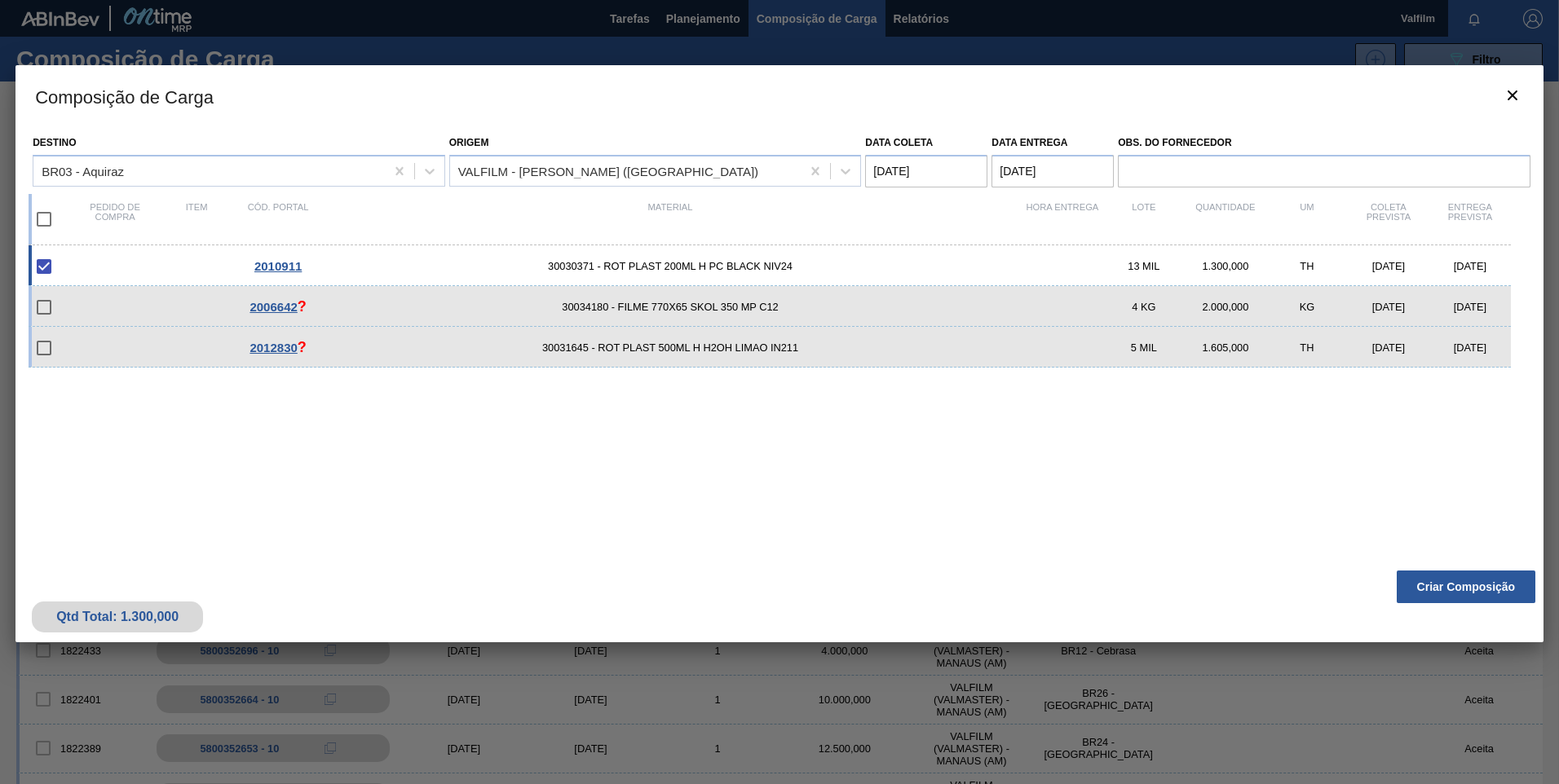
click at [870, 162] on coleta "[DATE]" at bounding box center [926, 171] width 122 height 32
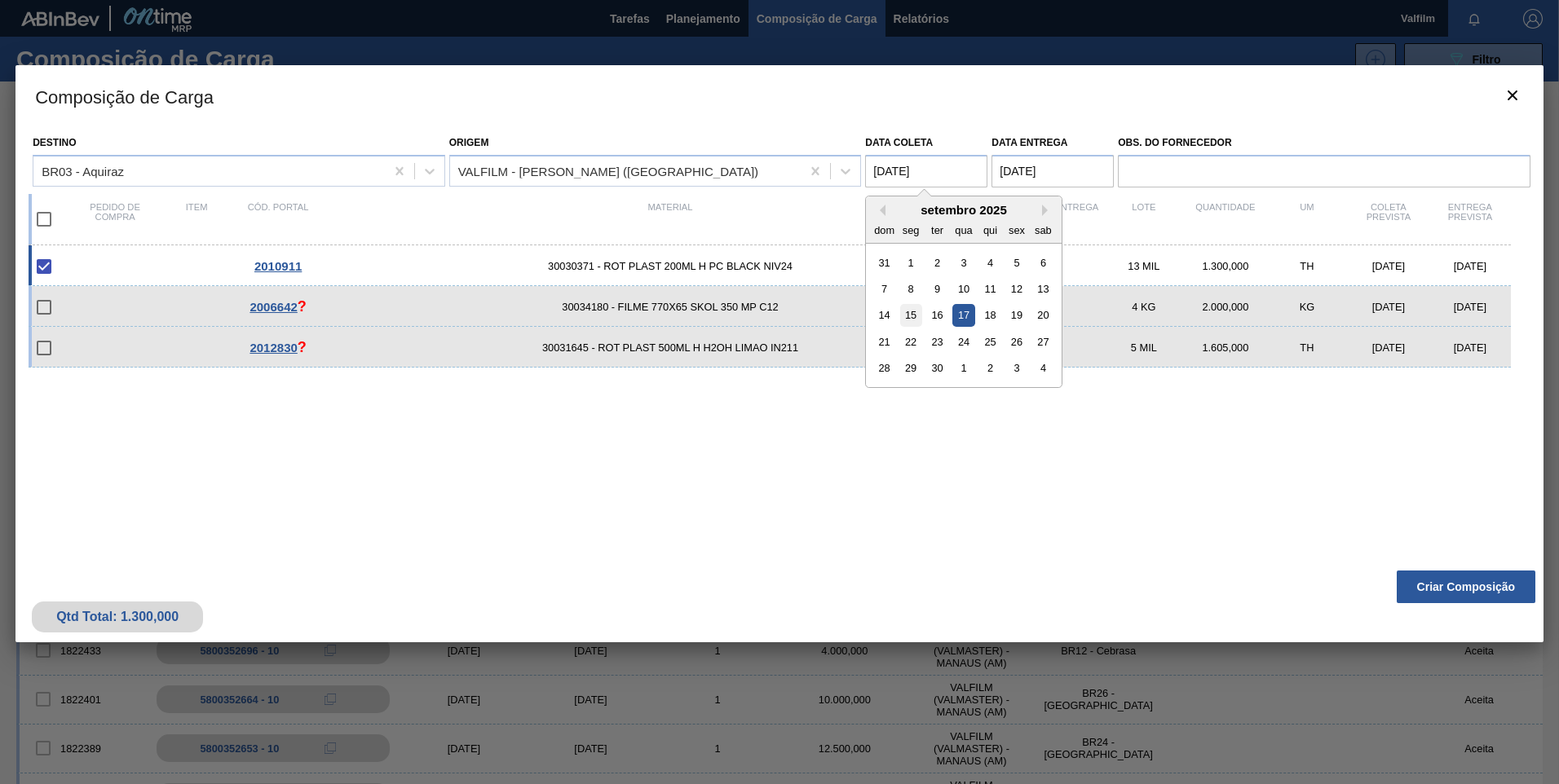
click at [908, 318] on div "15" at bounding box center [911, 315] width 22 height 22
type coleta "[DATE]"
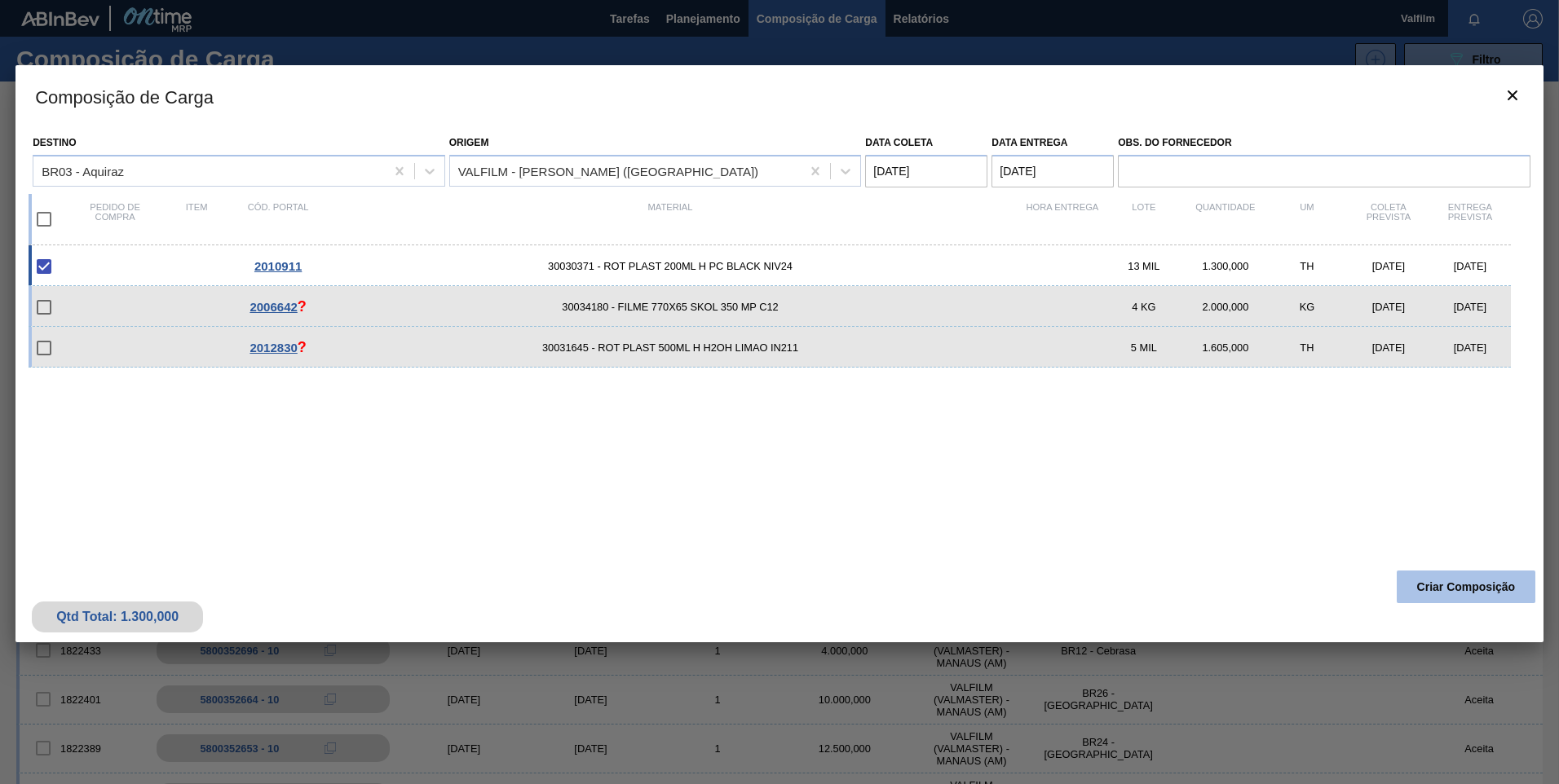
click at [1468, 588] on button "Criar Composição" at bounding box center [1466, 587] width 139 height 32
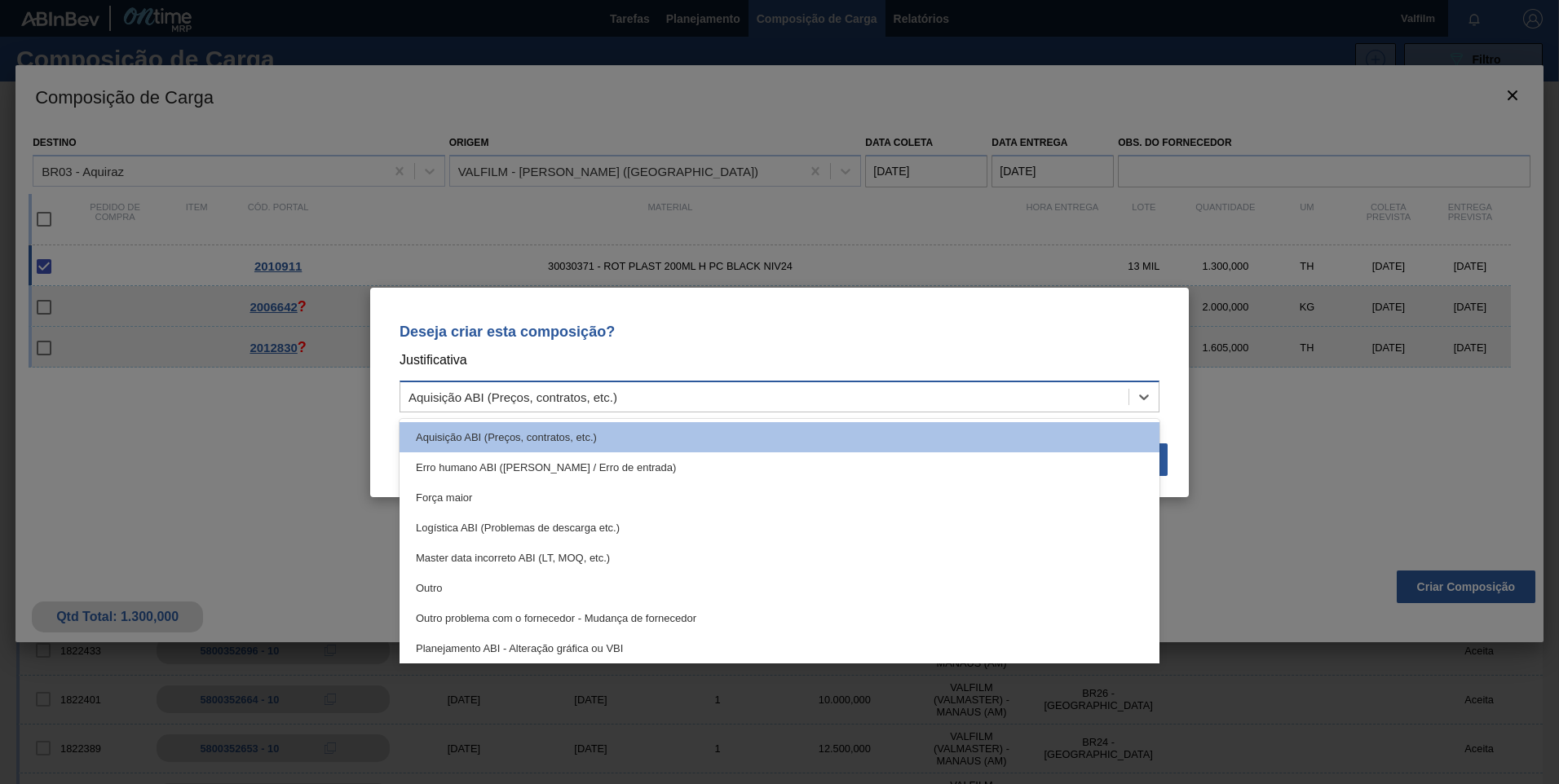
click at [849, 404] on div "Aquisição ABI (Preços, contratos, etc.)" at bounding box center [764, 396] width 728 height 23
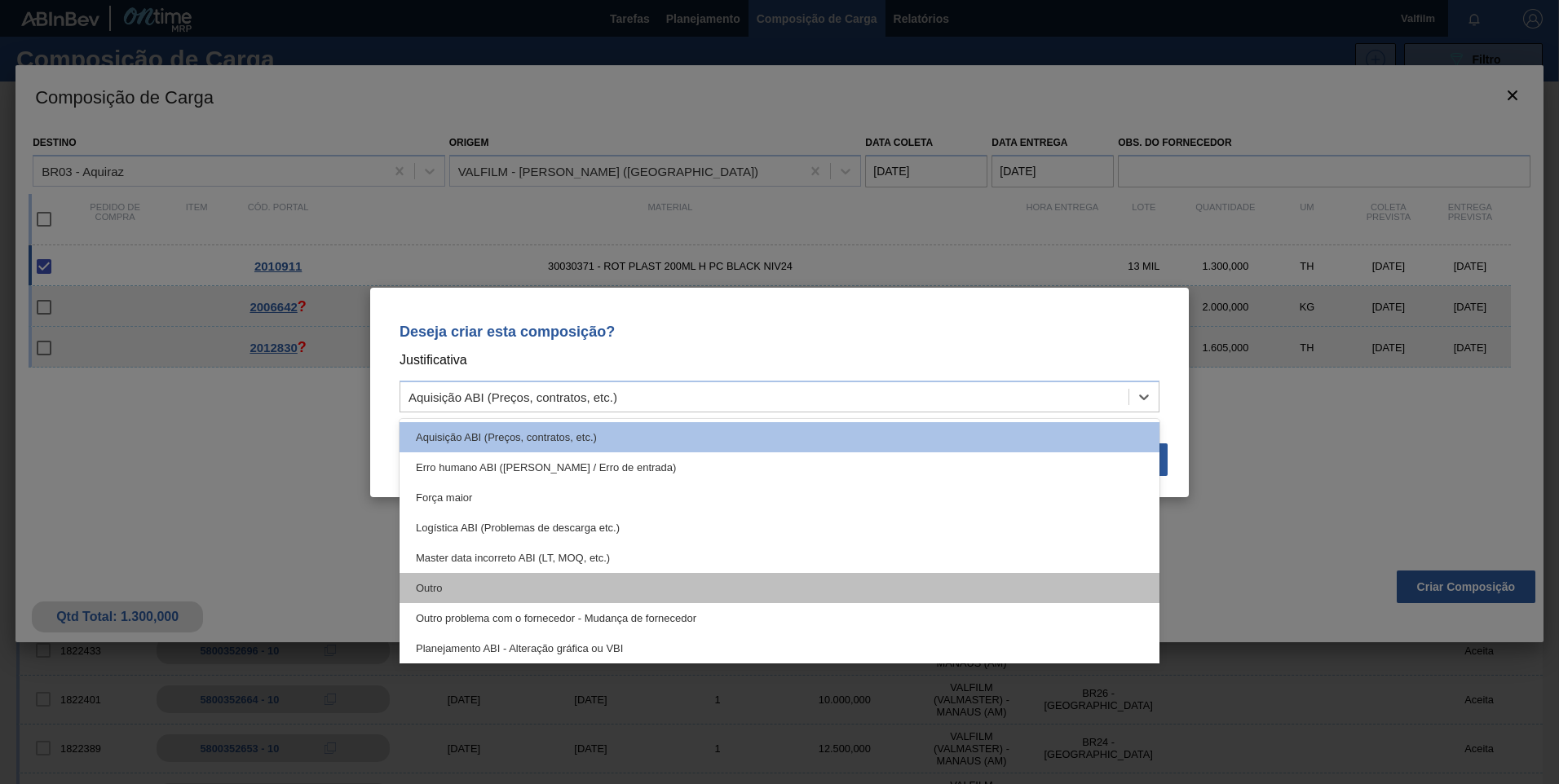
click at [570, 583] on div "Outro" at bounding box center [779, 588] width 760 height 30
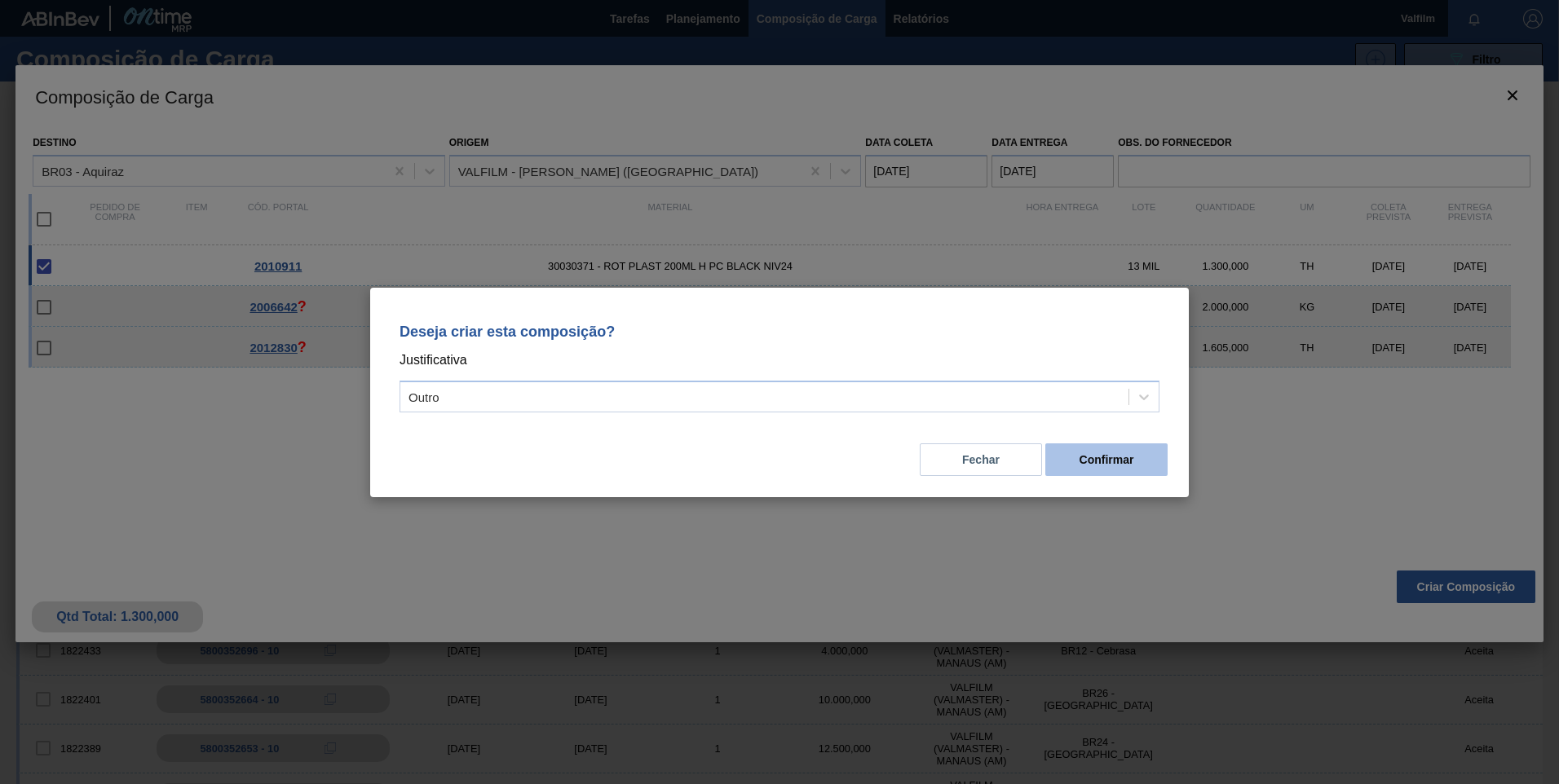
click at [1097, 467] on button "Confirmar" at bounding box center [1106, 459] width 122 height 32
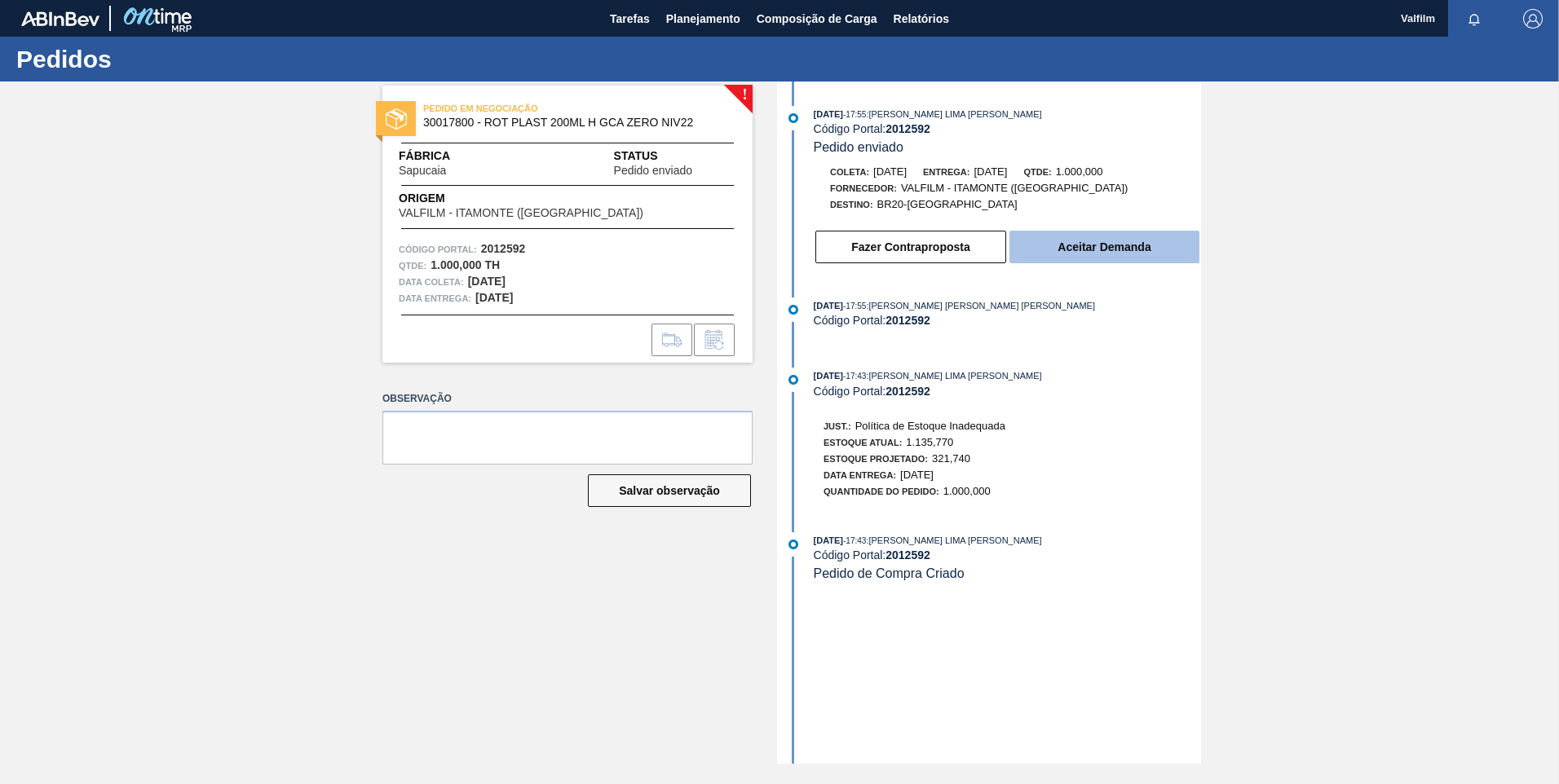
click at [1090, 254] on button "Aceitar Demanda" at bounding box center [1105, 246] width 190 height 32
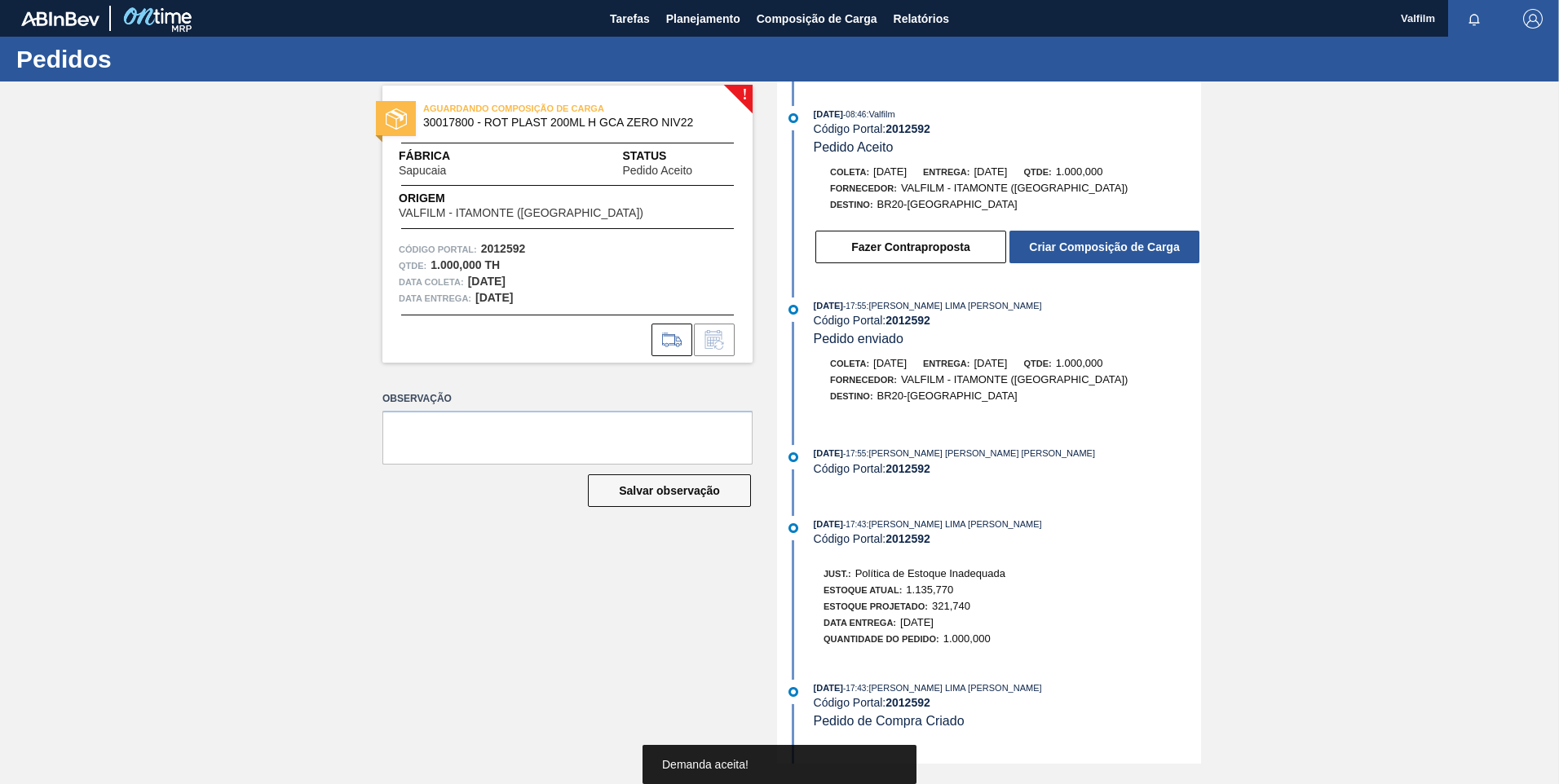
click at [1090, 254] on button "Criar Composição de Carga" at bounding box center [1105, 246] width 190 height 32
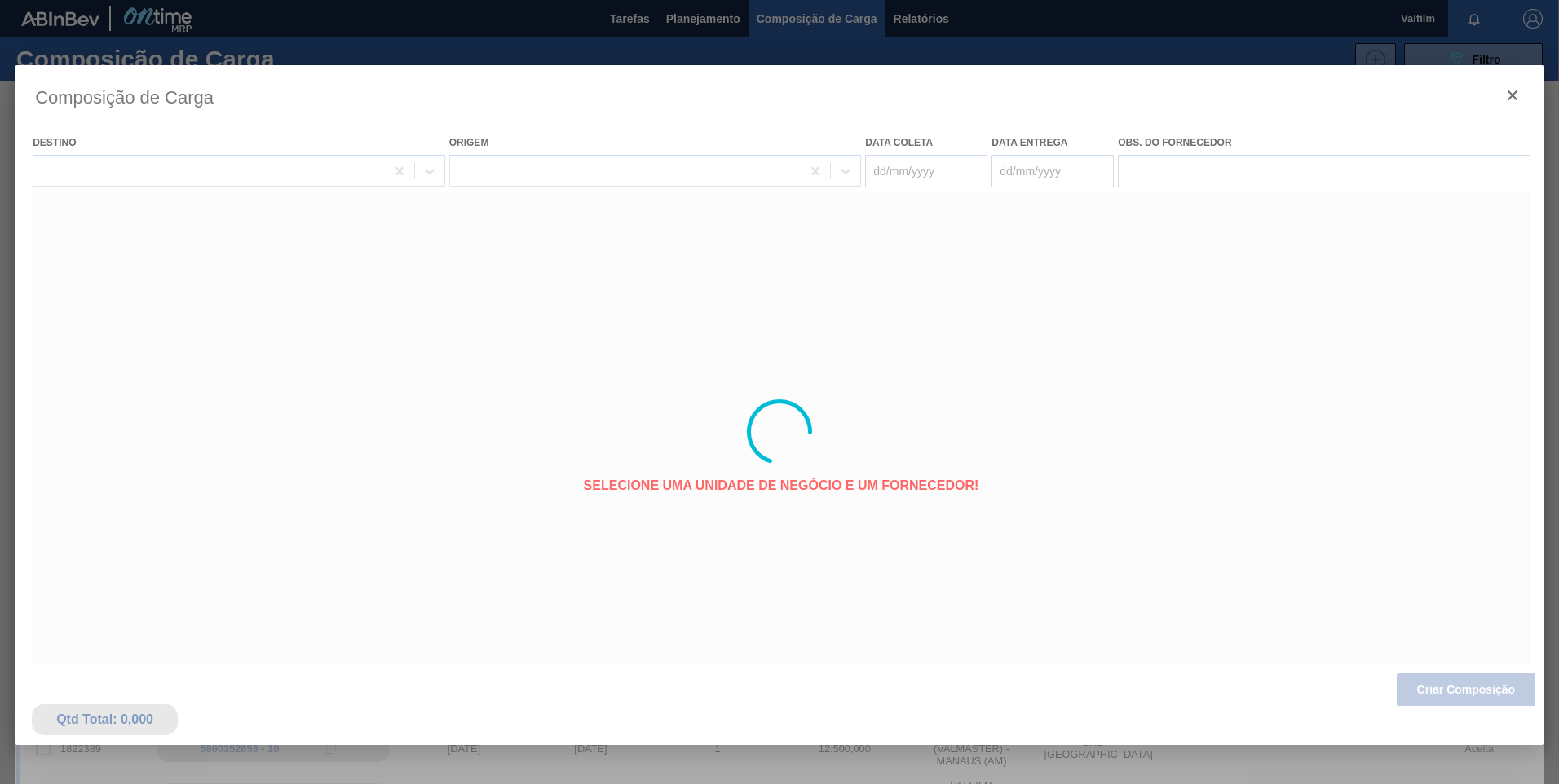
type coleta "05/10/2025"
type entrega "07/10/2025"
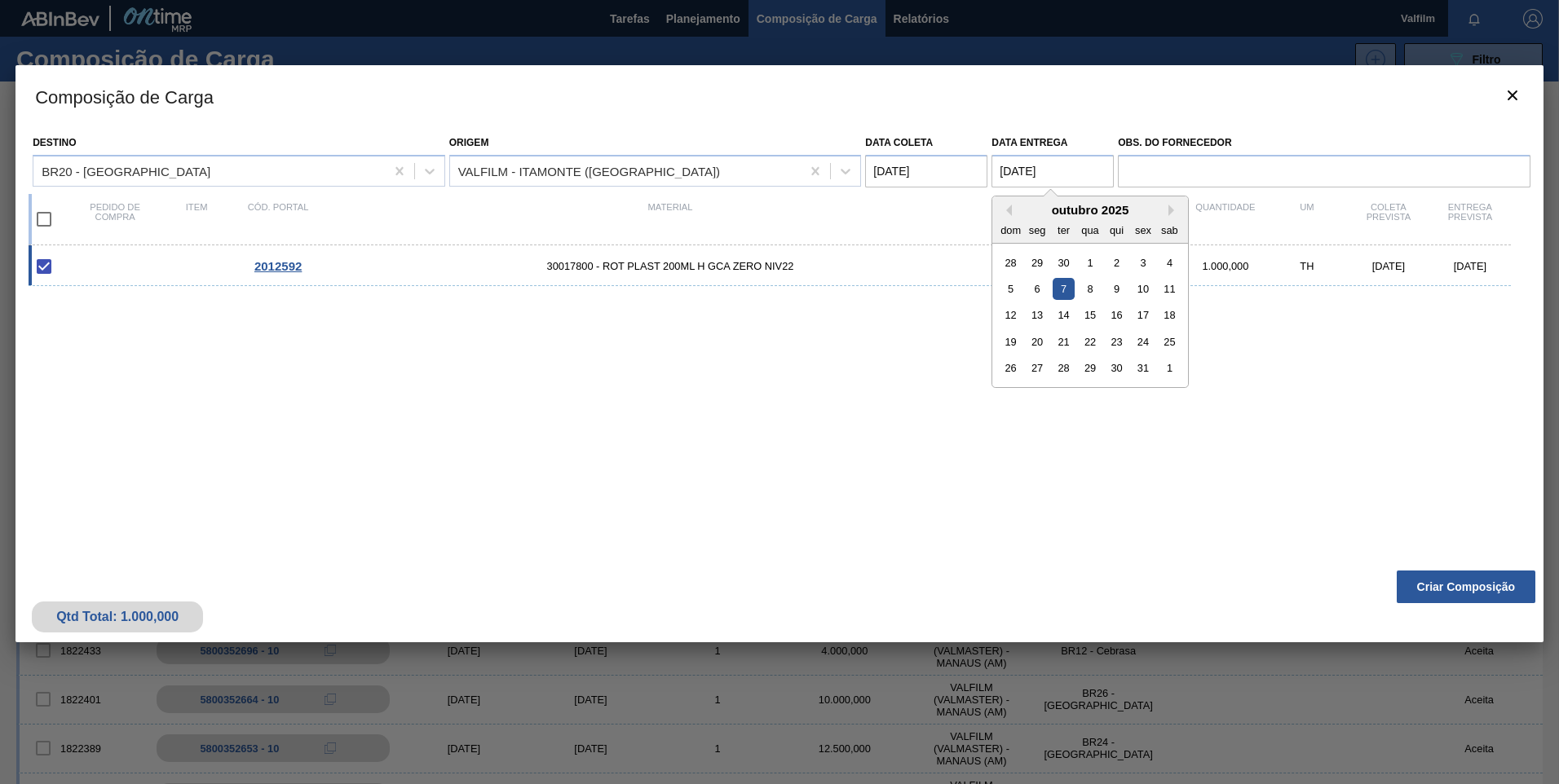
click at [1047, 169] on entrega "07/10/2025" at bounding box center [1052, 171] width 122 height 32
click at [1016, 172] on entrega "07/10/2025" at bounding box center [1052, 171] width 122 height 32
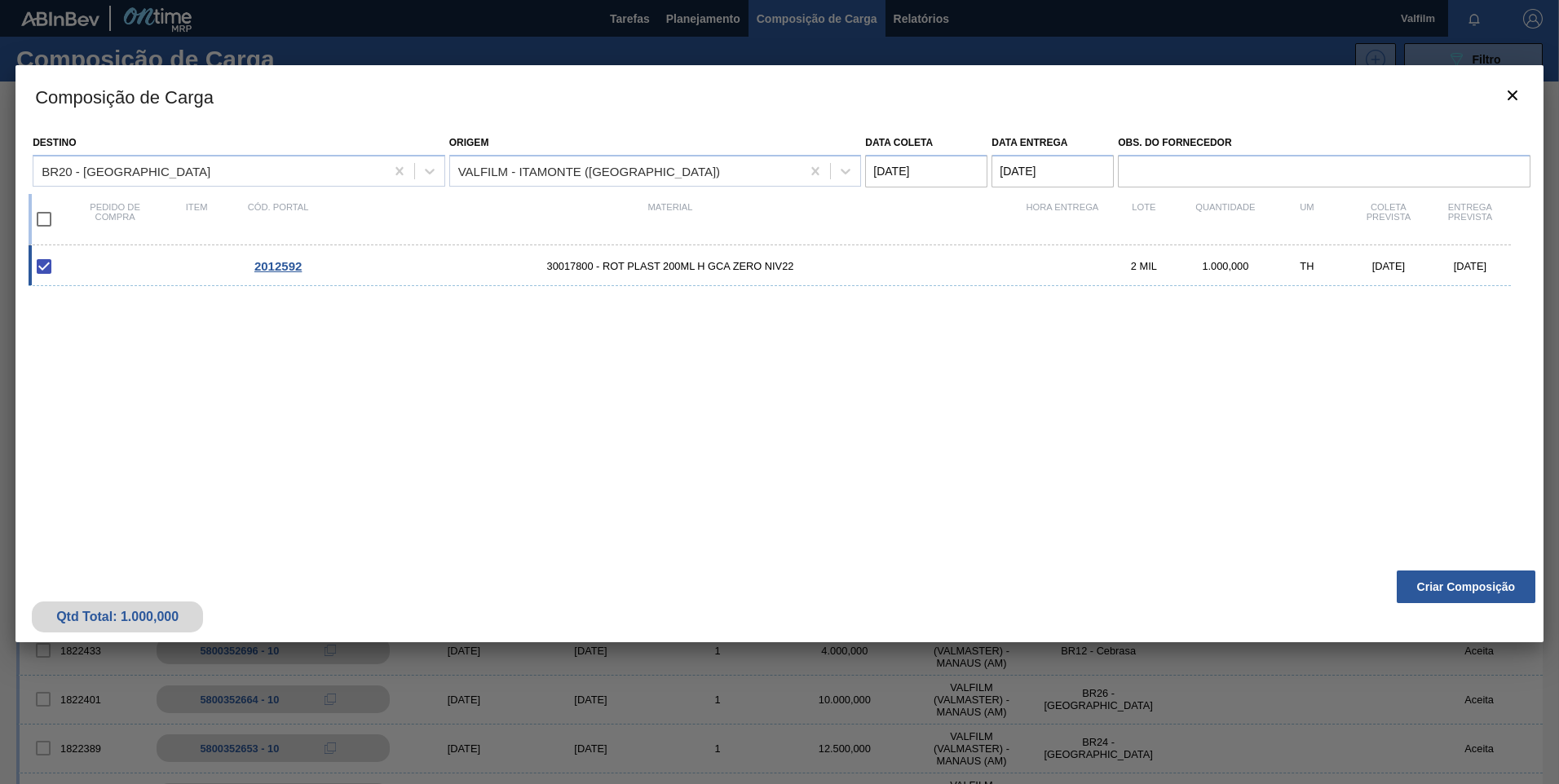
click at [1278, 389] on div "2012592 30017800 - ROT PLAST 200ML H GCA ZERO NIV22 2 MIL 1.000,000 TH 05/10/20…" at bounding box center [776, 394] width 1496 height 299
click at [1454, 602] on button "Criar Composição" at bounding box center [1466, 587] width 139 height 32
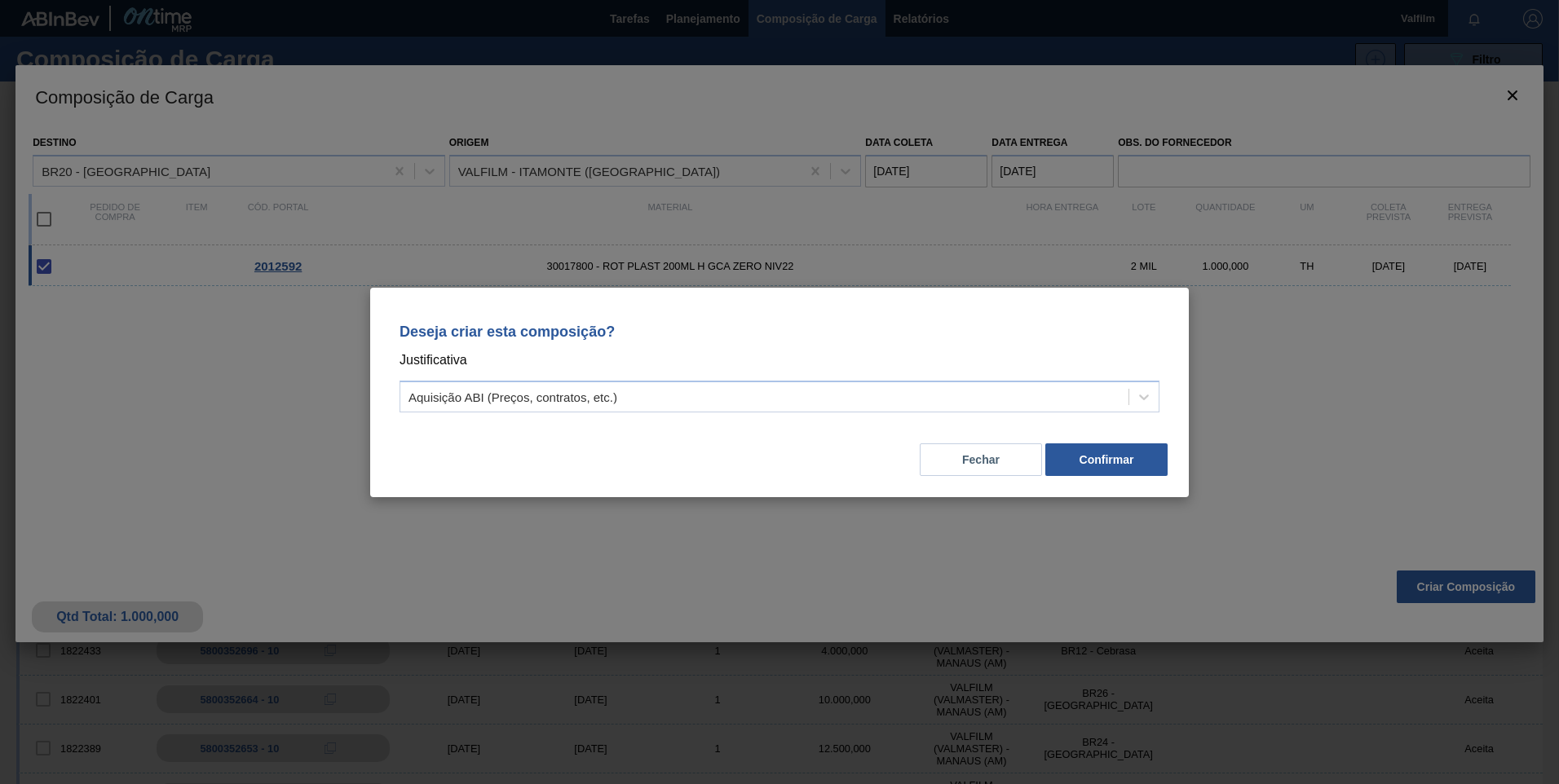
click at [646, 425] on div "Fechar Confirmar" at bounding box center [779, 449] width 779 height 56
click at [622, 409] on div "Aquisição ABI (Preços, contratos, etc.)" at bounding box center [779, 396] width 760 height 32
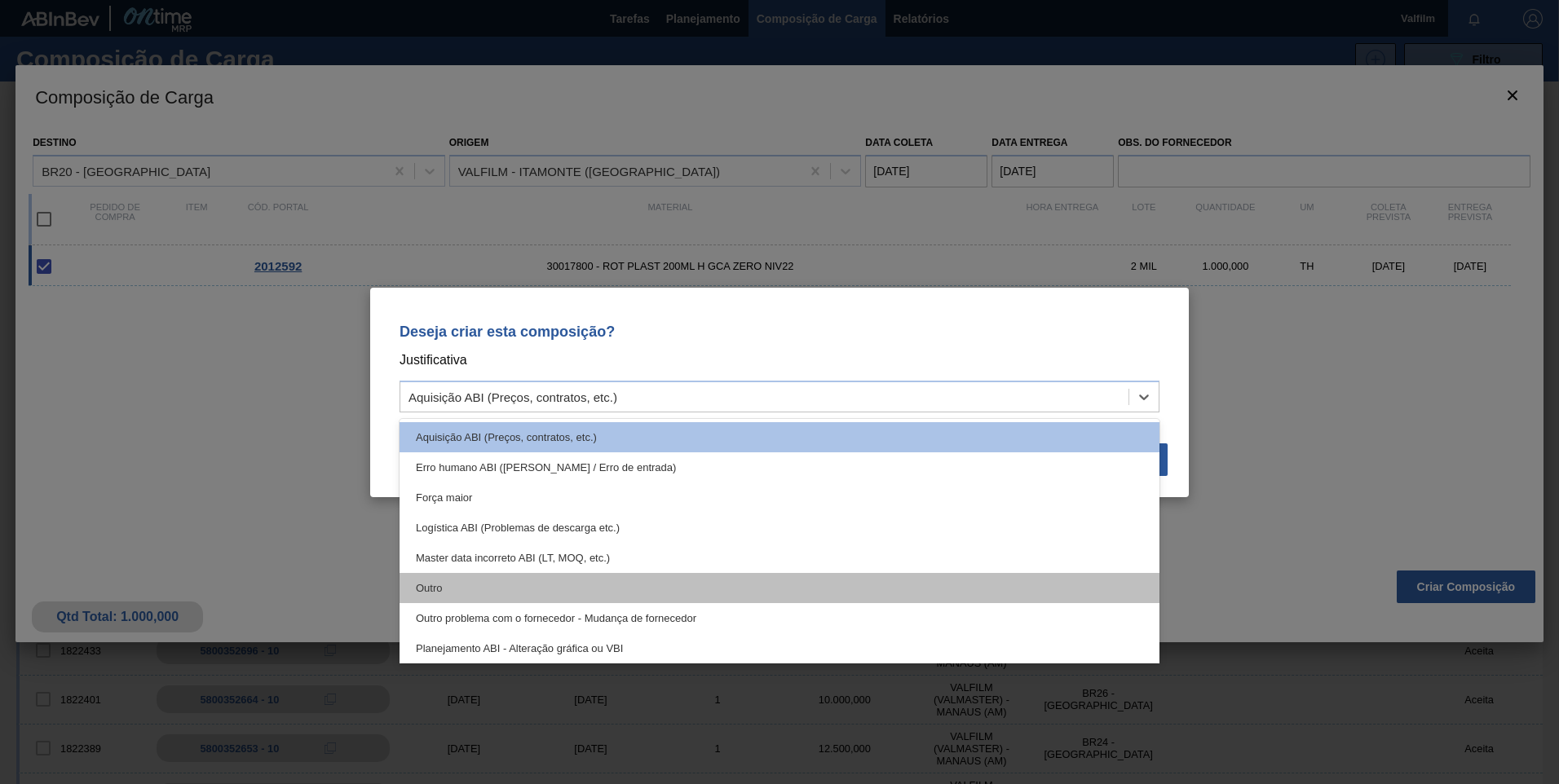
click at [609, 588] on div "Outro" at bounding box center [779, 588] width 760 height 30
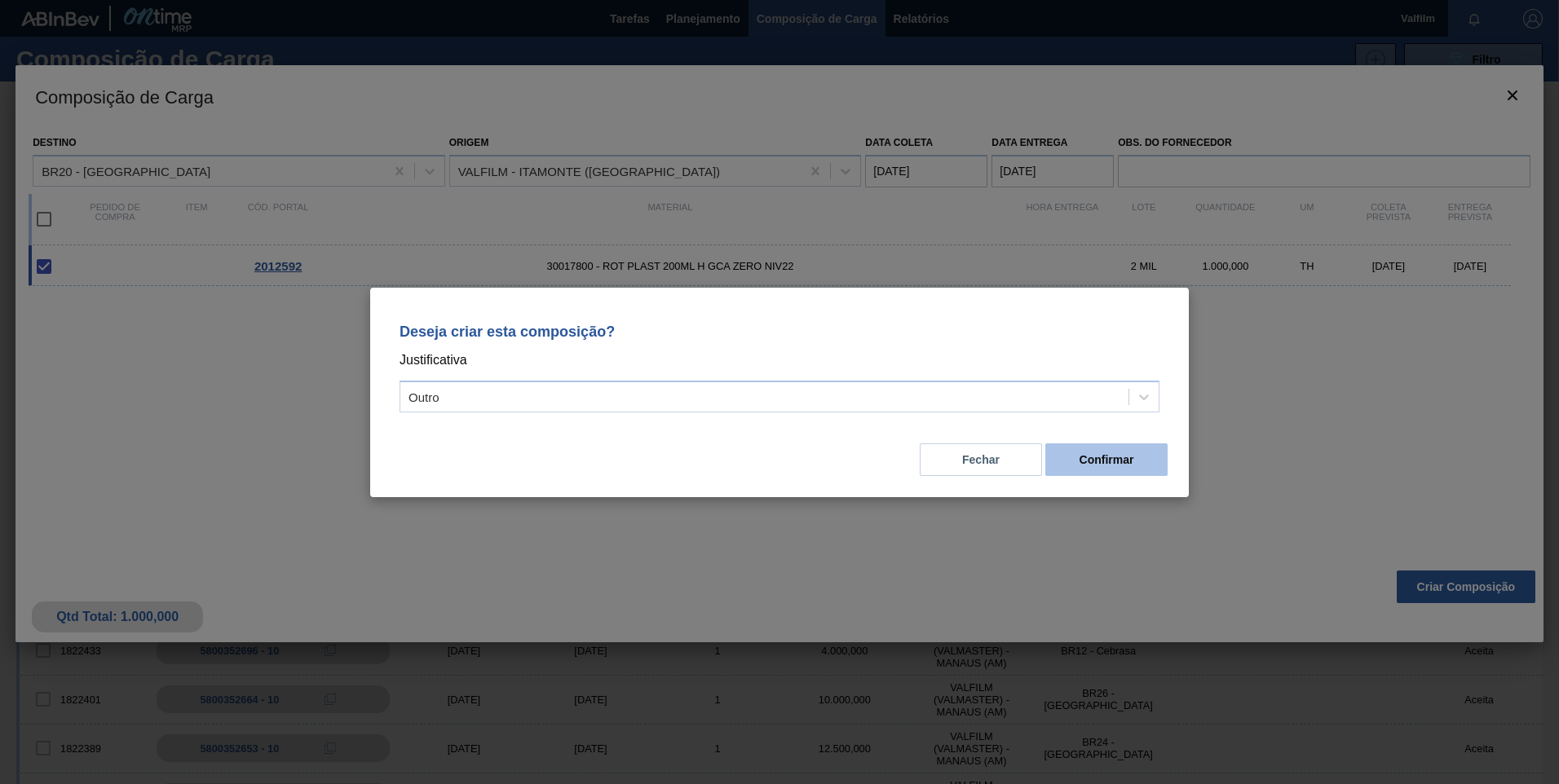
click at [1121, 451] on button "Confirmar" at bounding box center [1106, 459] width 122 height 32
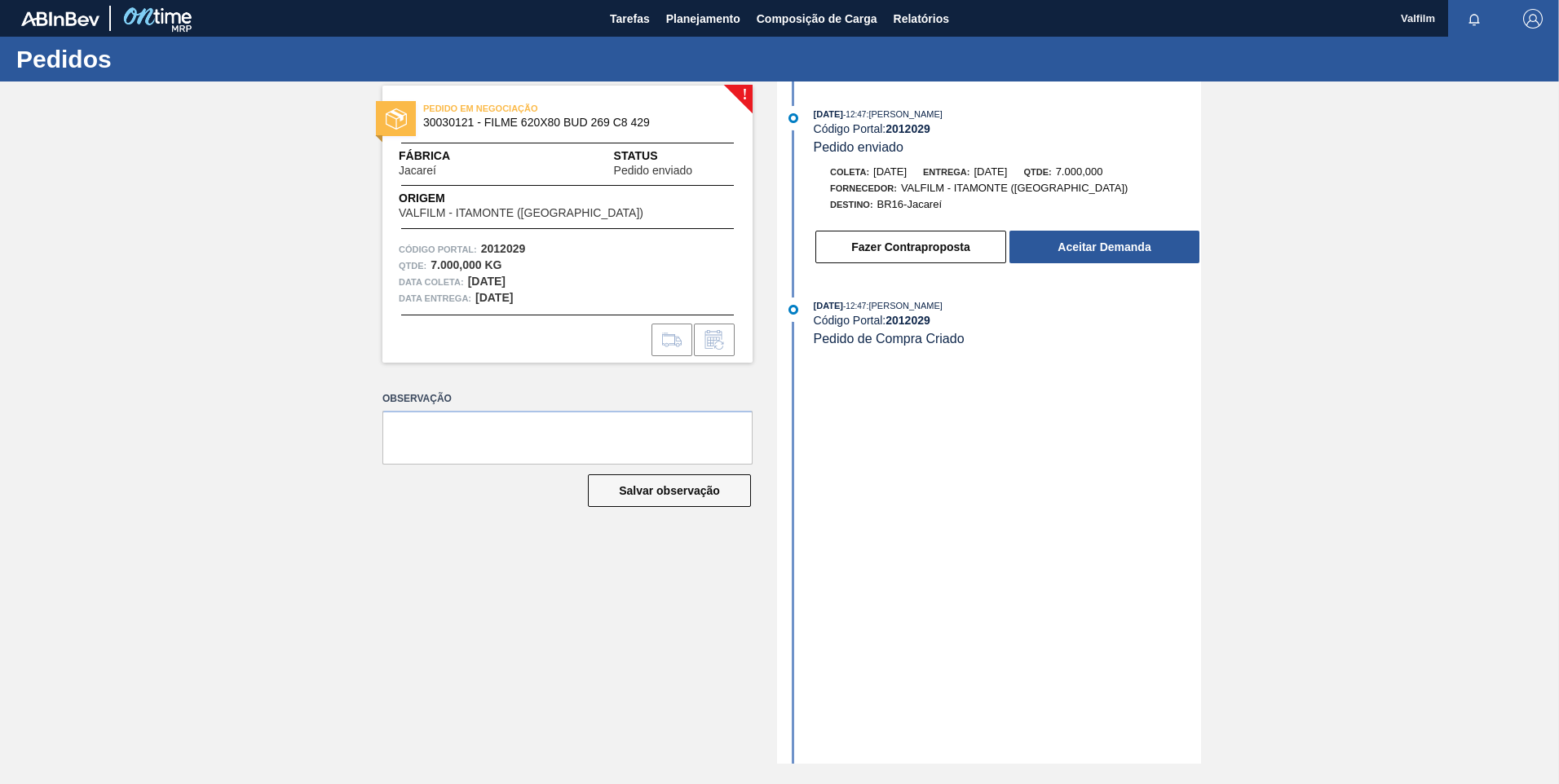
click at [1028, 251] on button "Aceitar Demanda" at bounding box center [1105, 246] width 190 height 32
click at [1089, 257] on button "Aceitar Demanda" at bounding box center [1105, 246] width 190 height 32
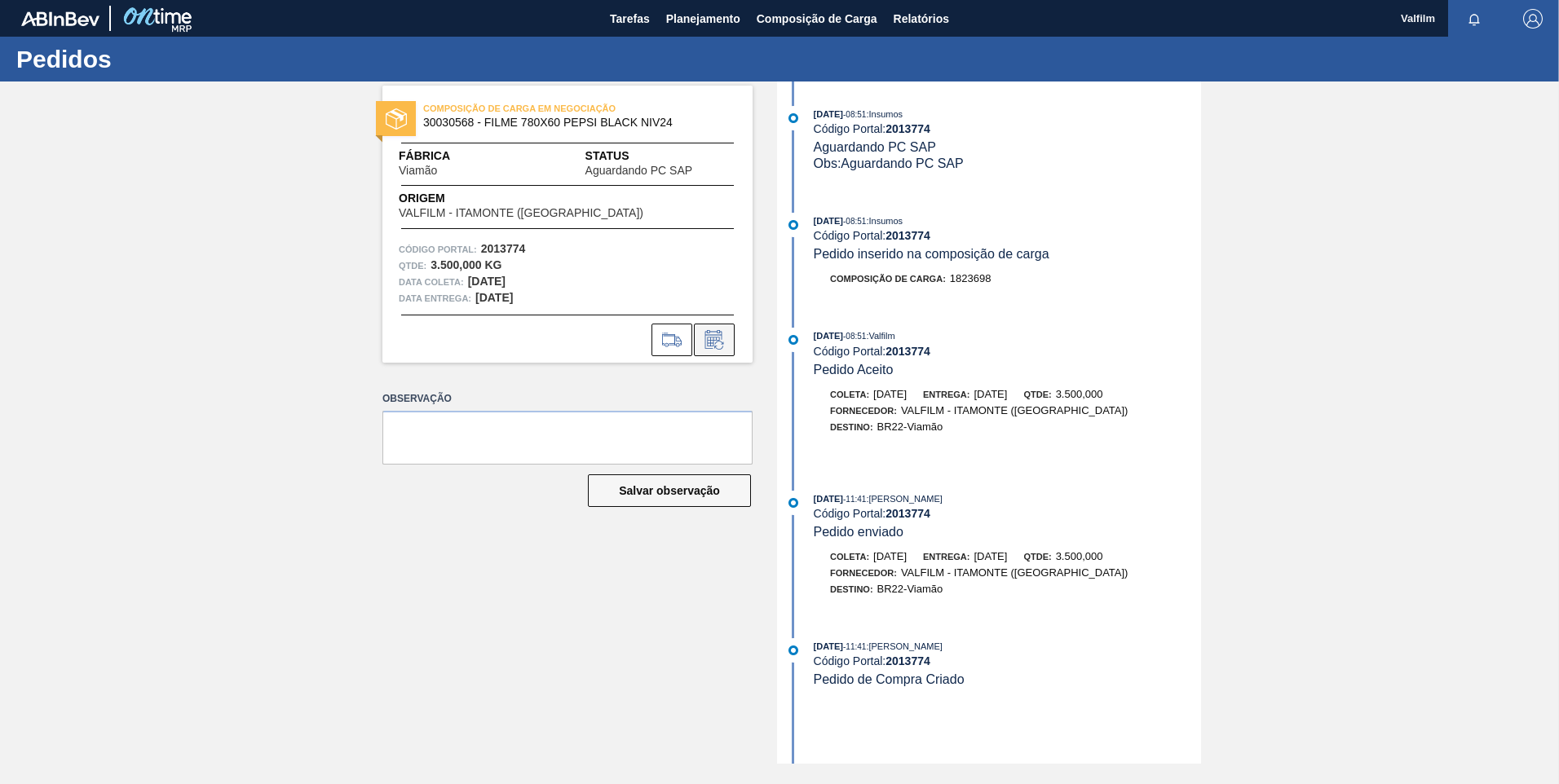
click at [728, 343] on button at bounding box center [714, 340] width 41 height 32
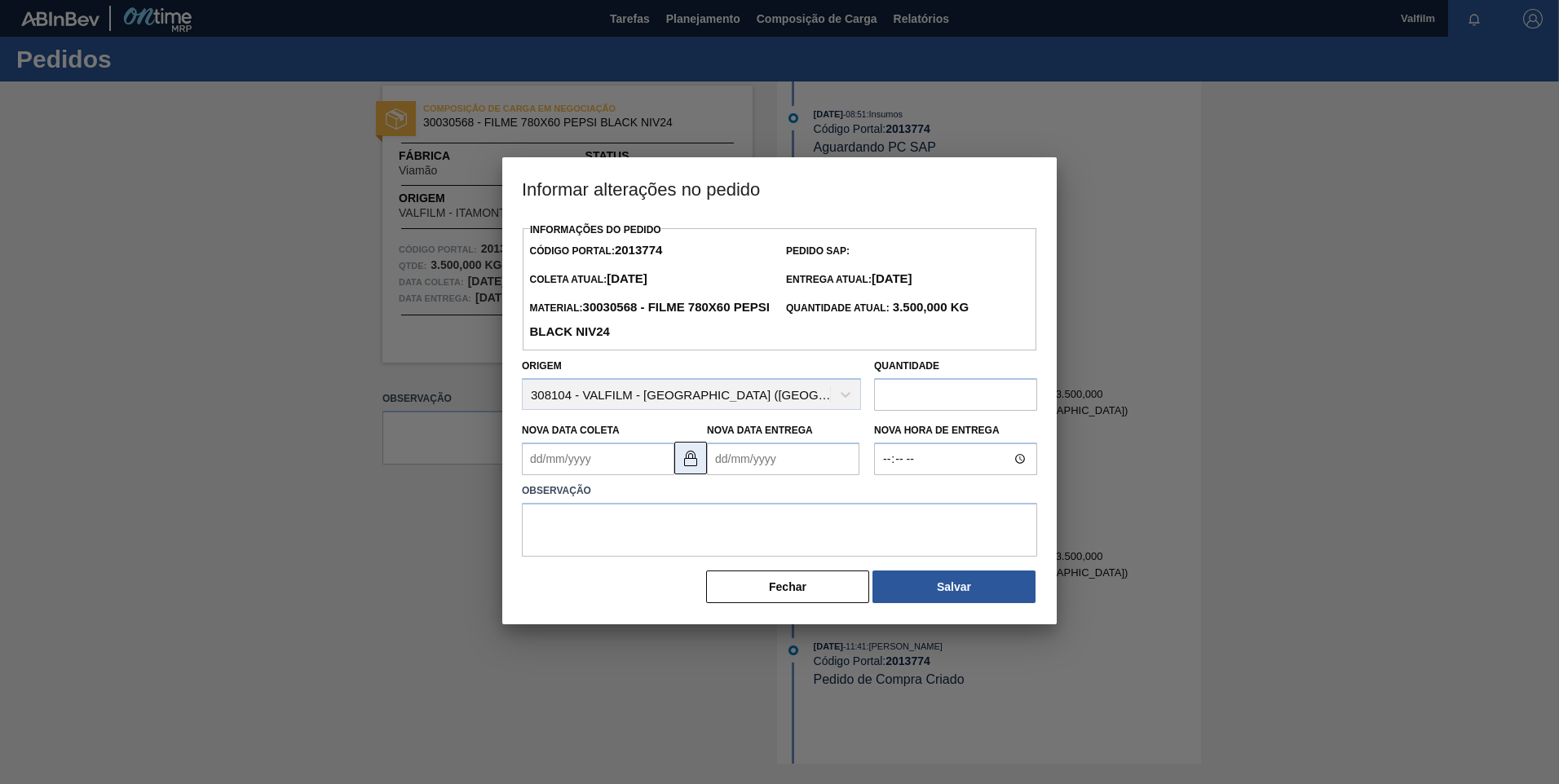
click at [683, 472] on button at bounding box center [690, 458] width 32 height 32
click at [592, 468] on Coleta2013774 "Nova Data Coleta" at bounding box center [598, 459] width 152 height 32
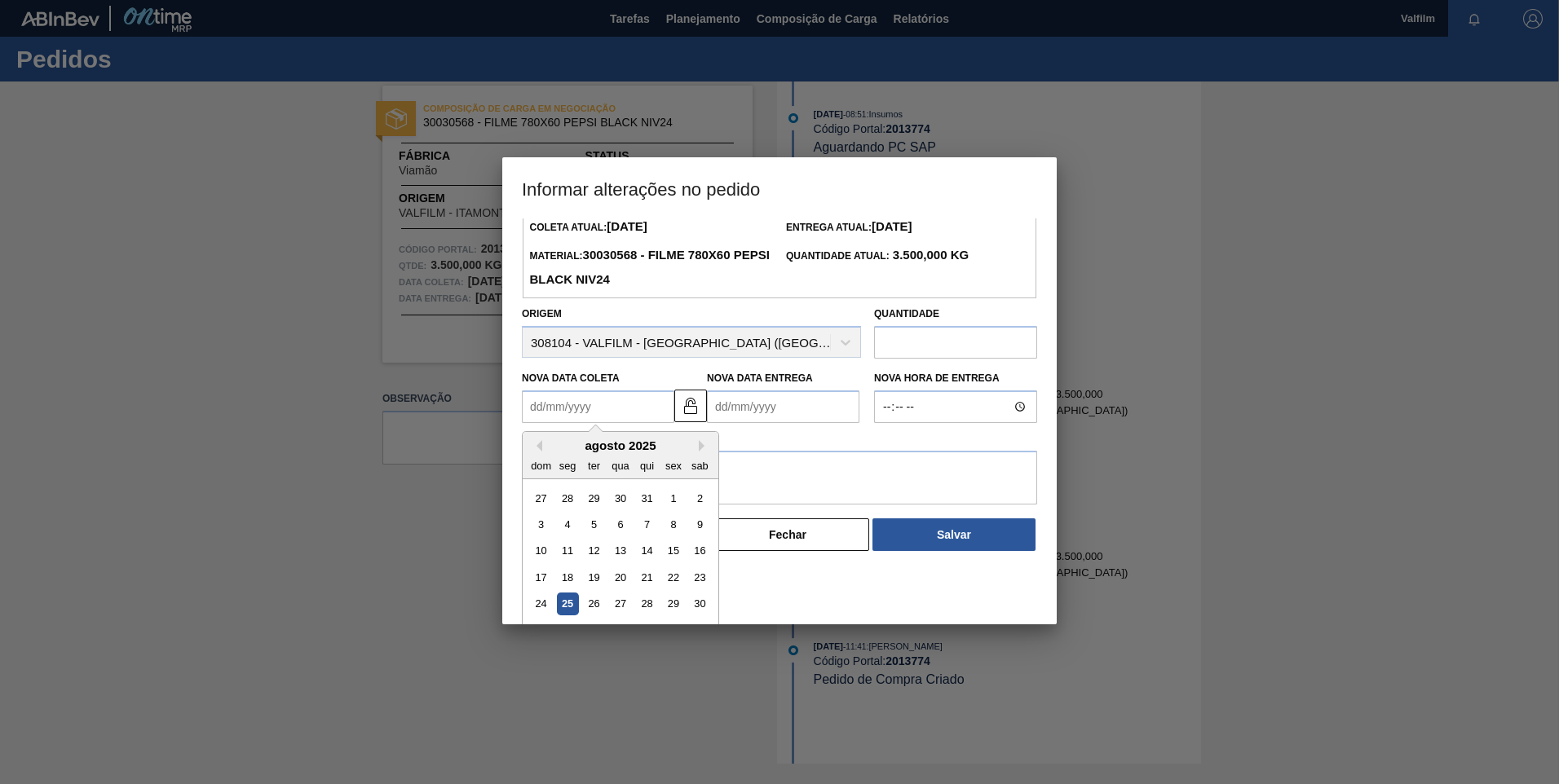
scroll to position [81, 0]
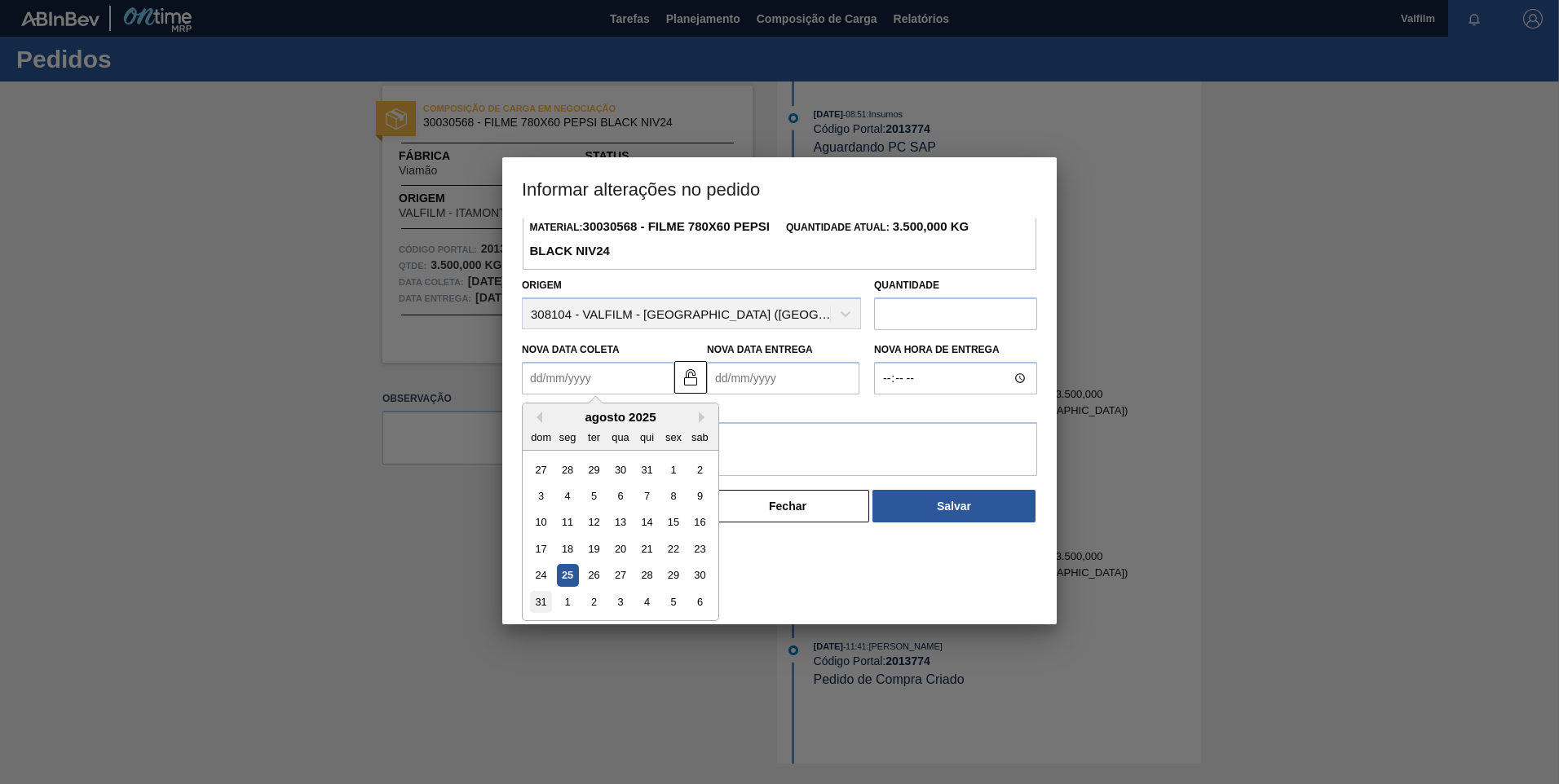
click at [541, 609] on div "31" at bounding box center [541, 602] width 22 height 22
type Coleta2013774 "[DATE]"
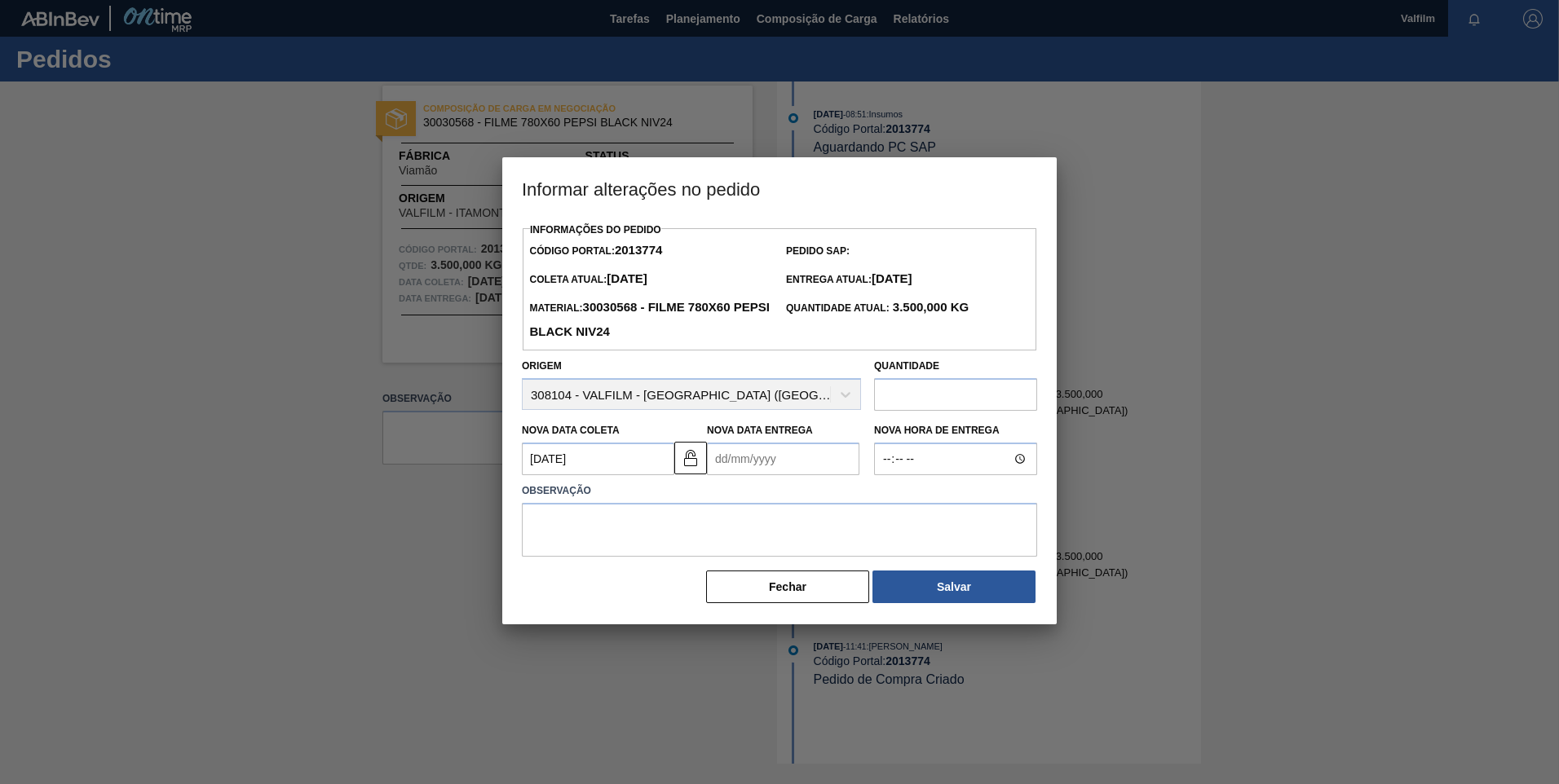
scroll to position [0, 0]
click at [784, 444] on div "Nova Data Entrega" at bounding box center [782, 447] width 152 height 57
click at [791, 461] on Entrega2013774 "Nova Data Entrega" at bounding box center [782, 459] width 152 height 32
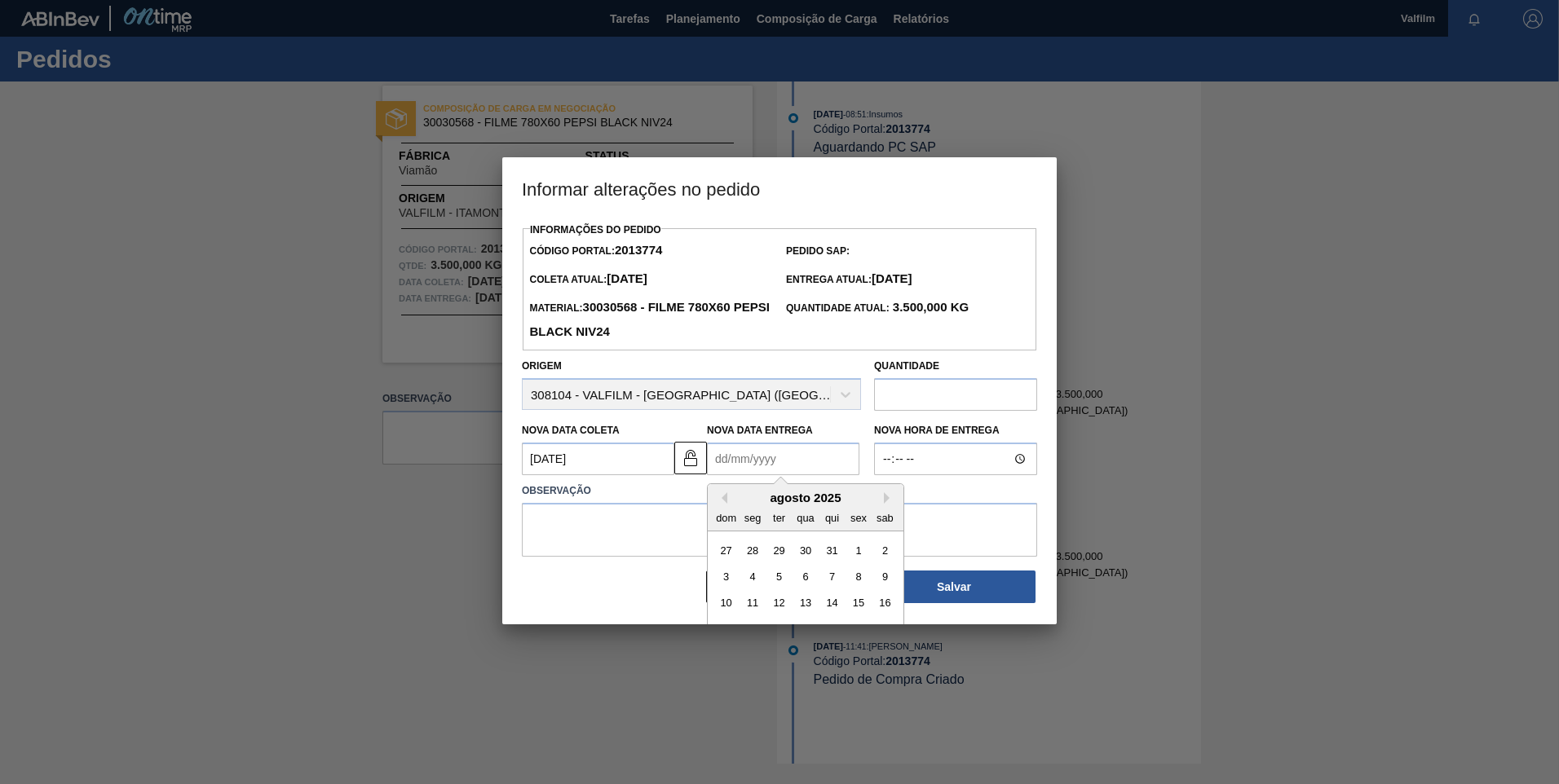
scroll to position [81, 0]
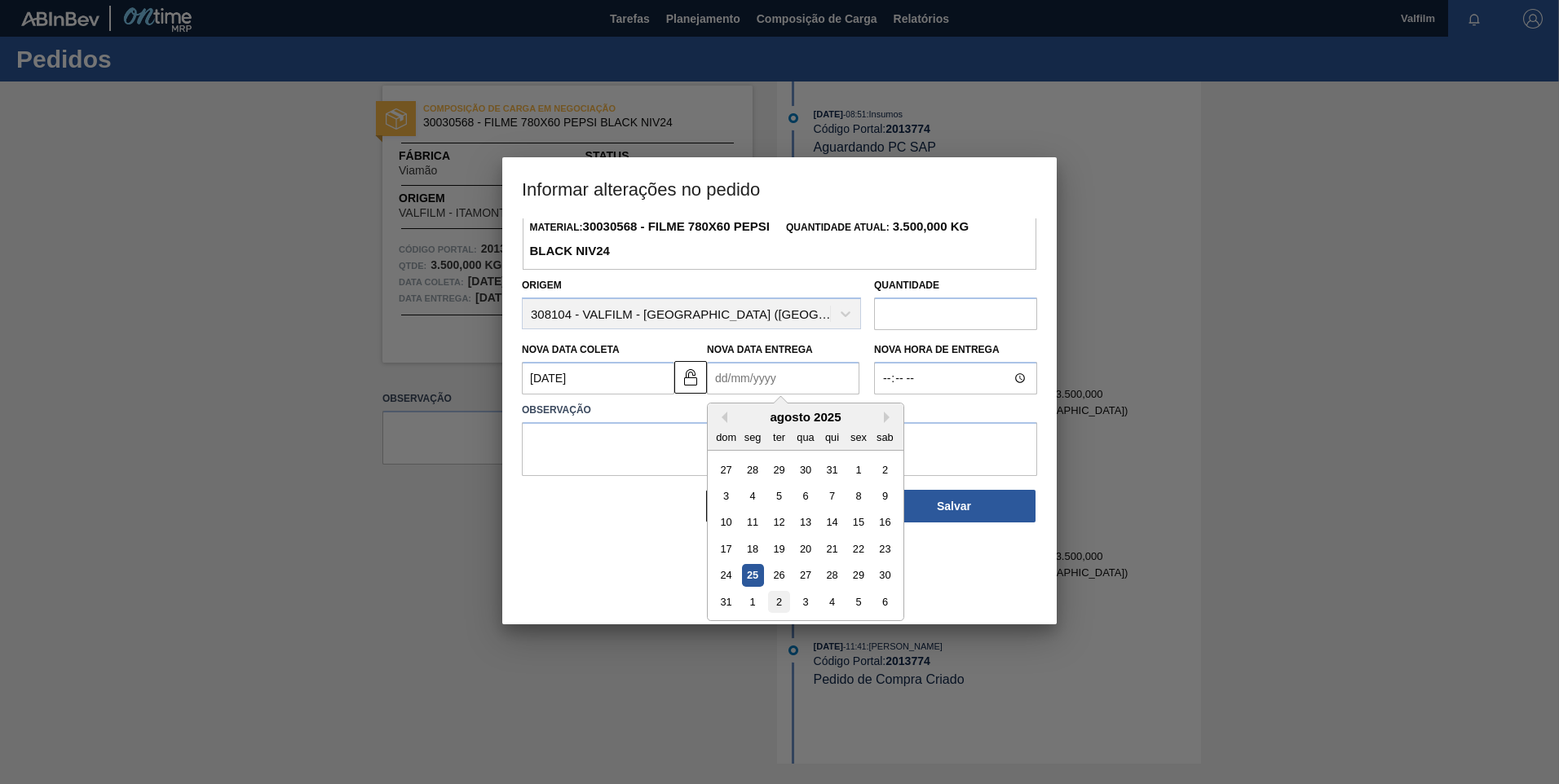
click at [771, 603] on div "2" at bounding box center [779, 602] width 22 height 22
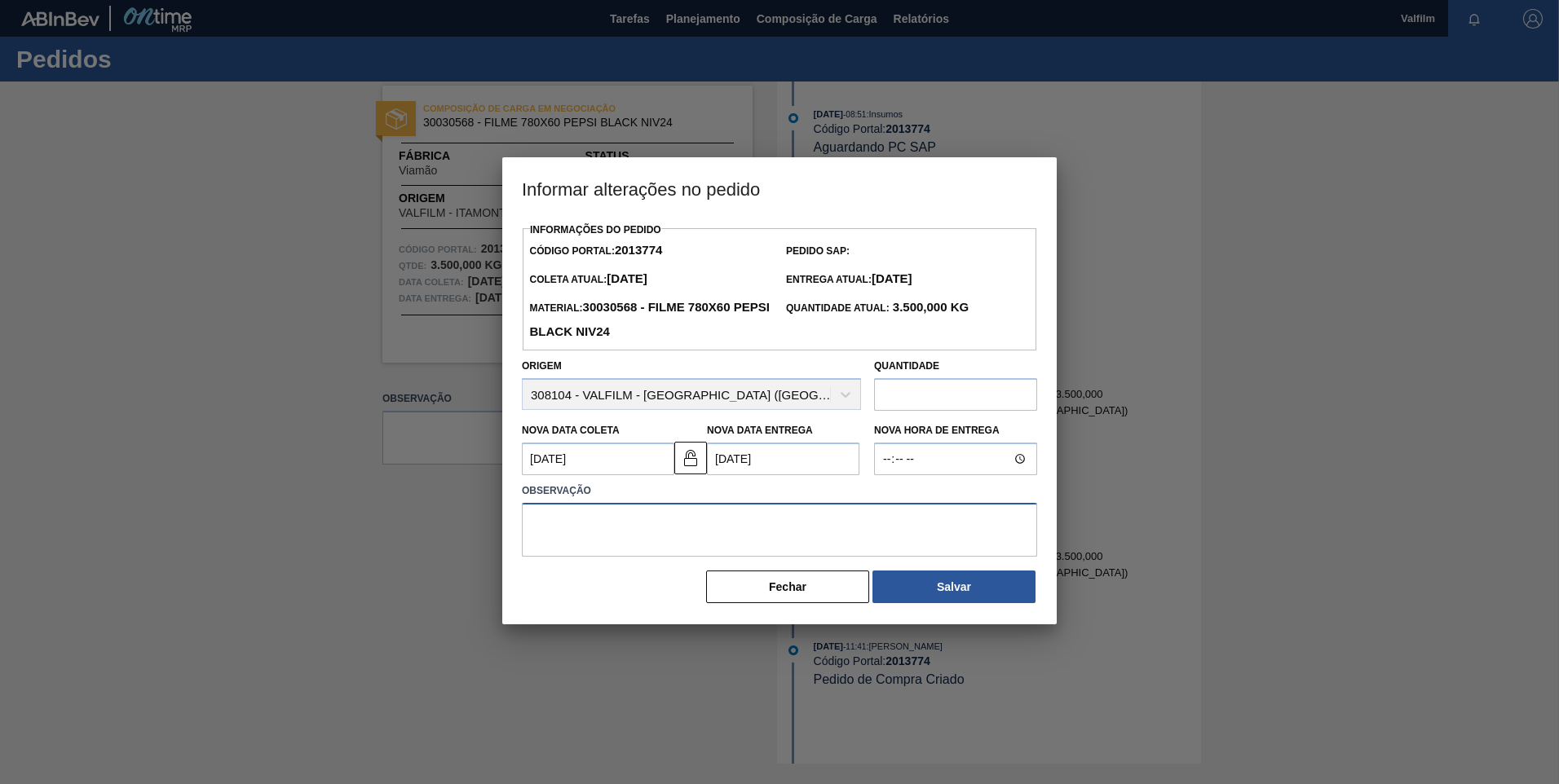
click at [723, 541] on textarea at bounding box center [779, 529] width 515 height 54
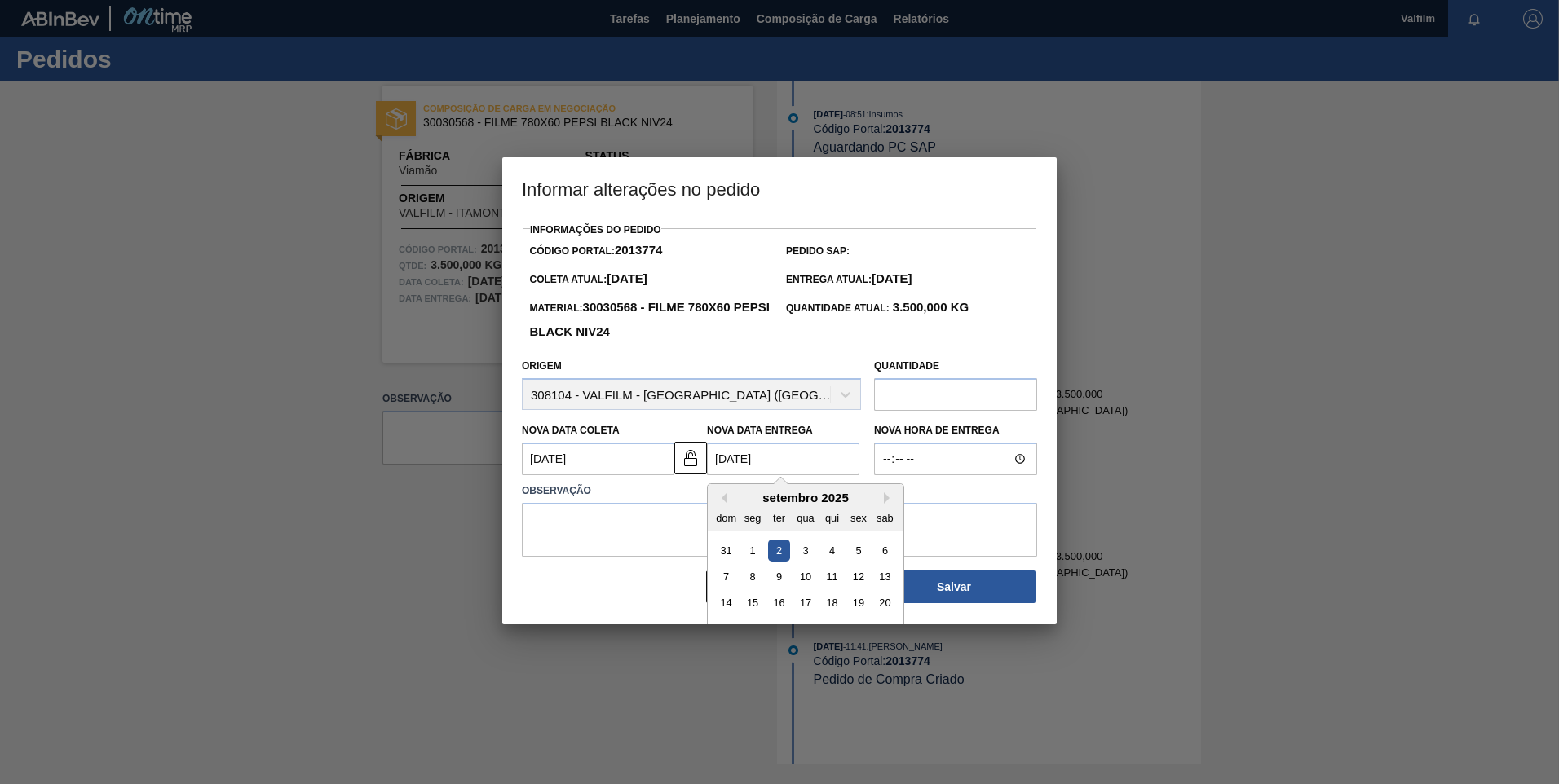
click at [738, 458] on Entrega2013774 "[DATE]" at bounding box center [782, 459] width 152 height 32
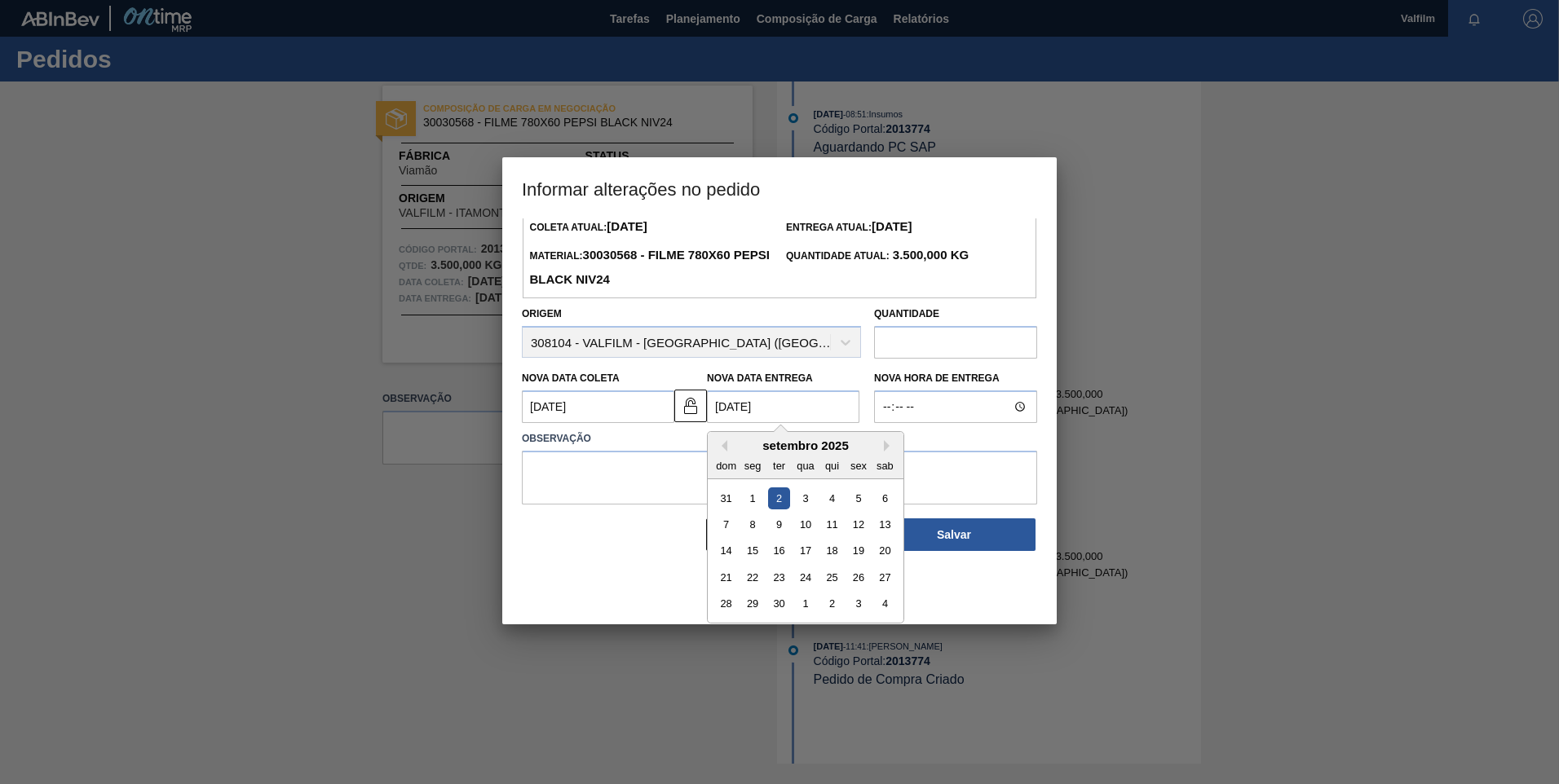
scroll to position [55, 0]
click at [821, 613] on div "2" at bounding box center [832, 602] width 22 height 22
type Entrega2013774 "[DATE]"
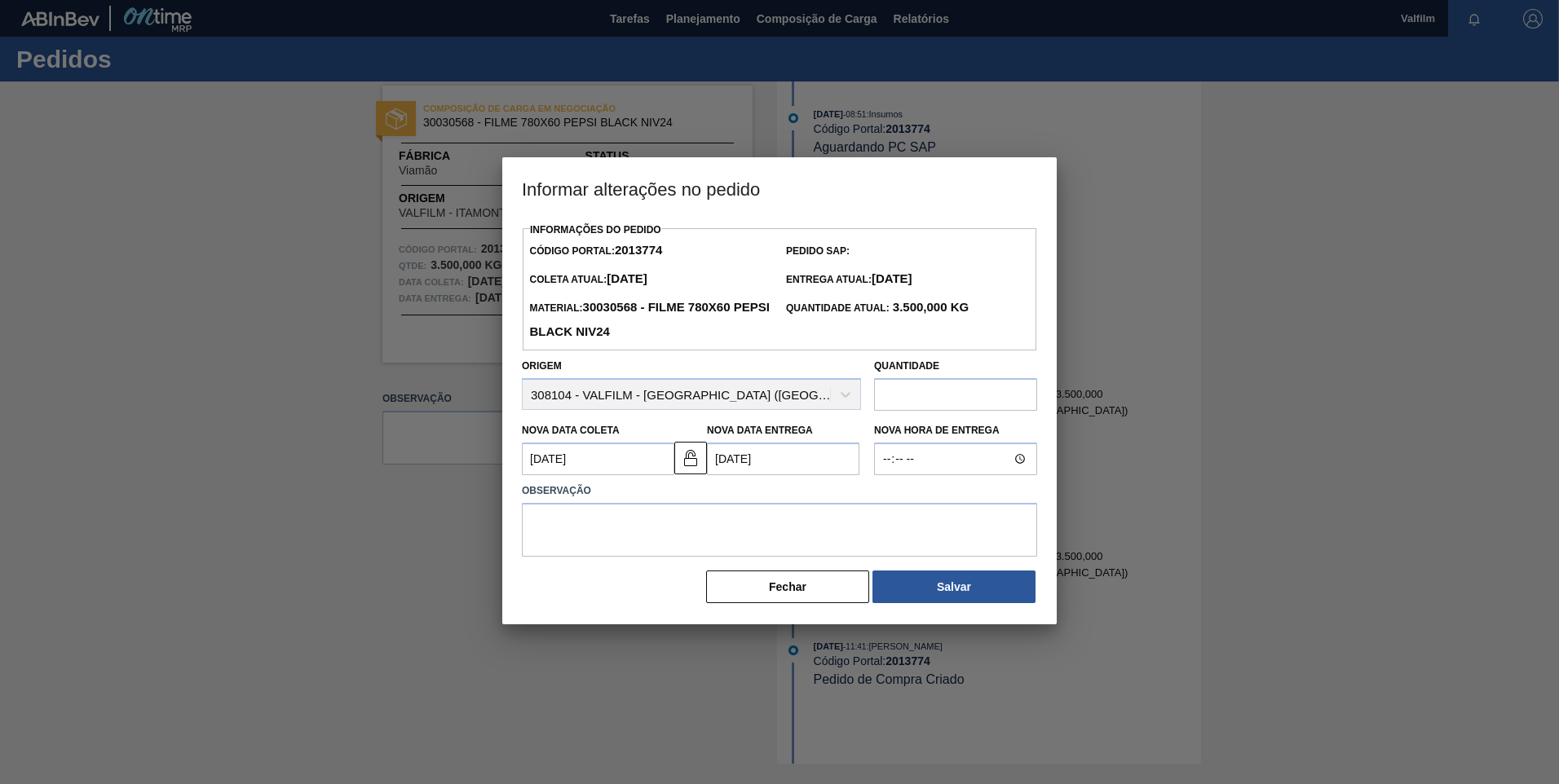
click at [593, 470] on Coleta2013774 "[DATE]" at bounding box center [598, 459] width 152 height 32
click at [700, 501] on button "Next Month" at bounding box center [704, 499] width 12 height 12
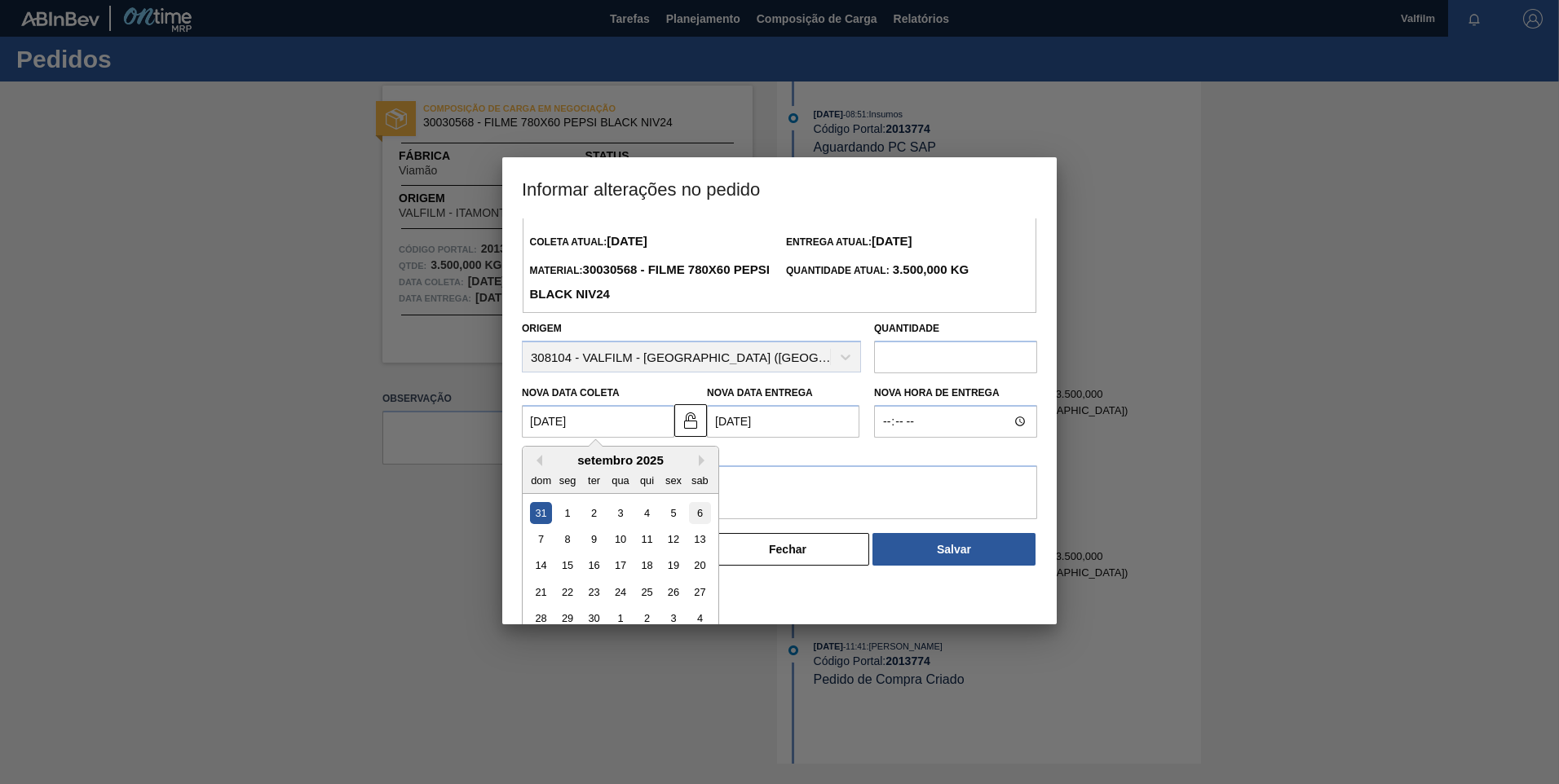
scroll to position [55, 0]
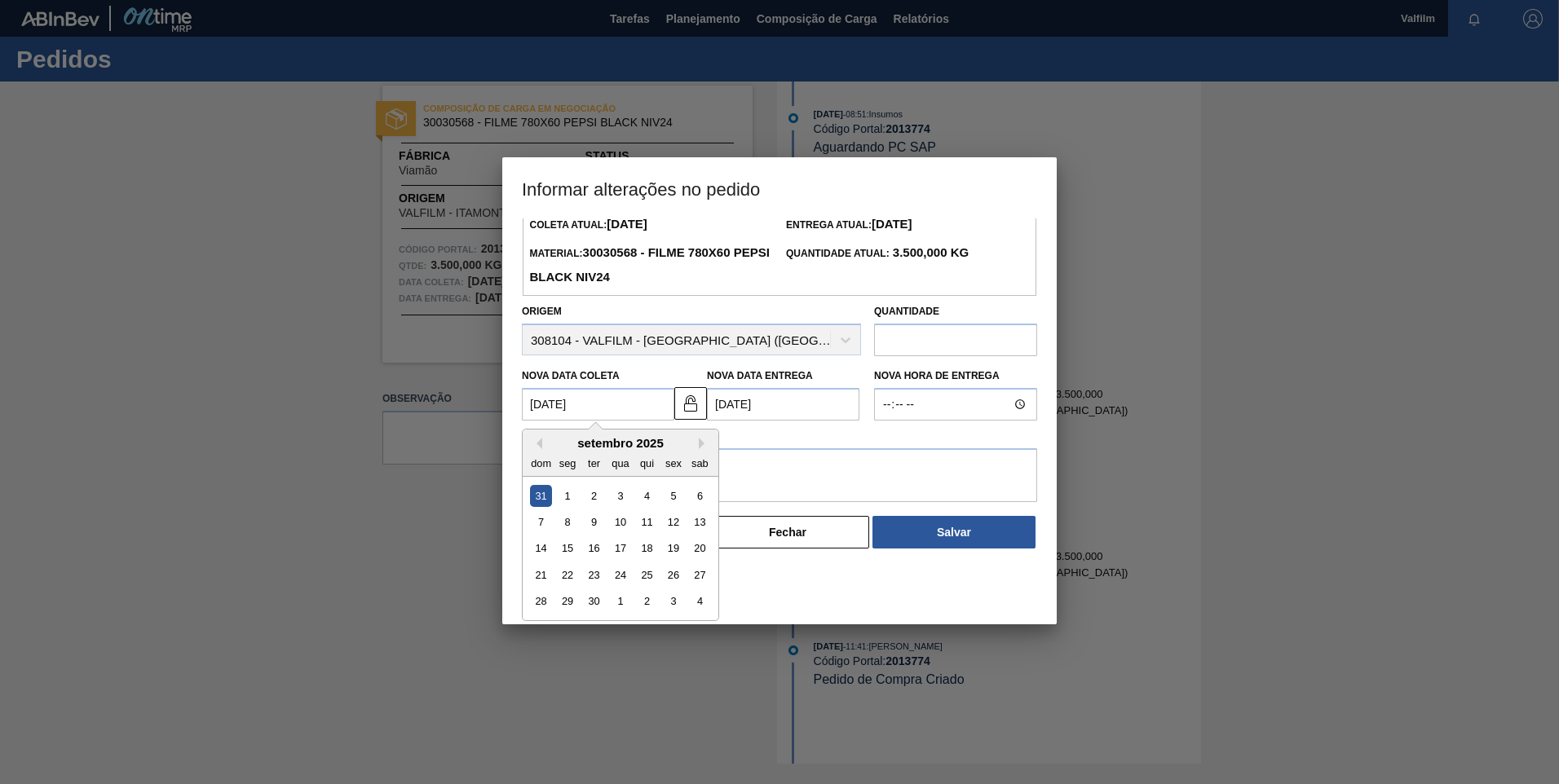
click at [597, 602] on div "30" at bounding box center [593, 602] width 22 height 22
type Coleta2013774 "[DATE]"
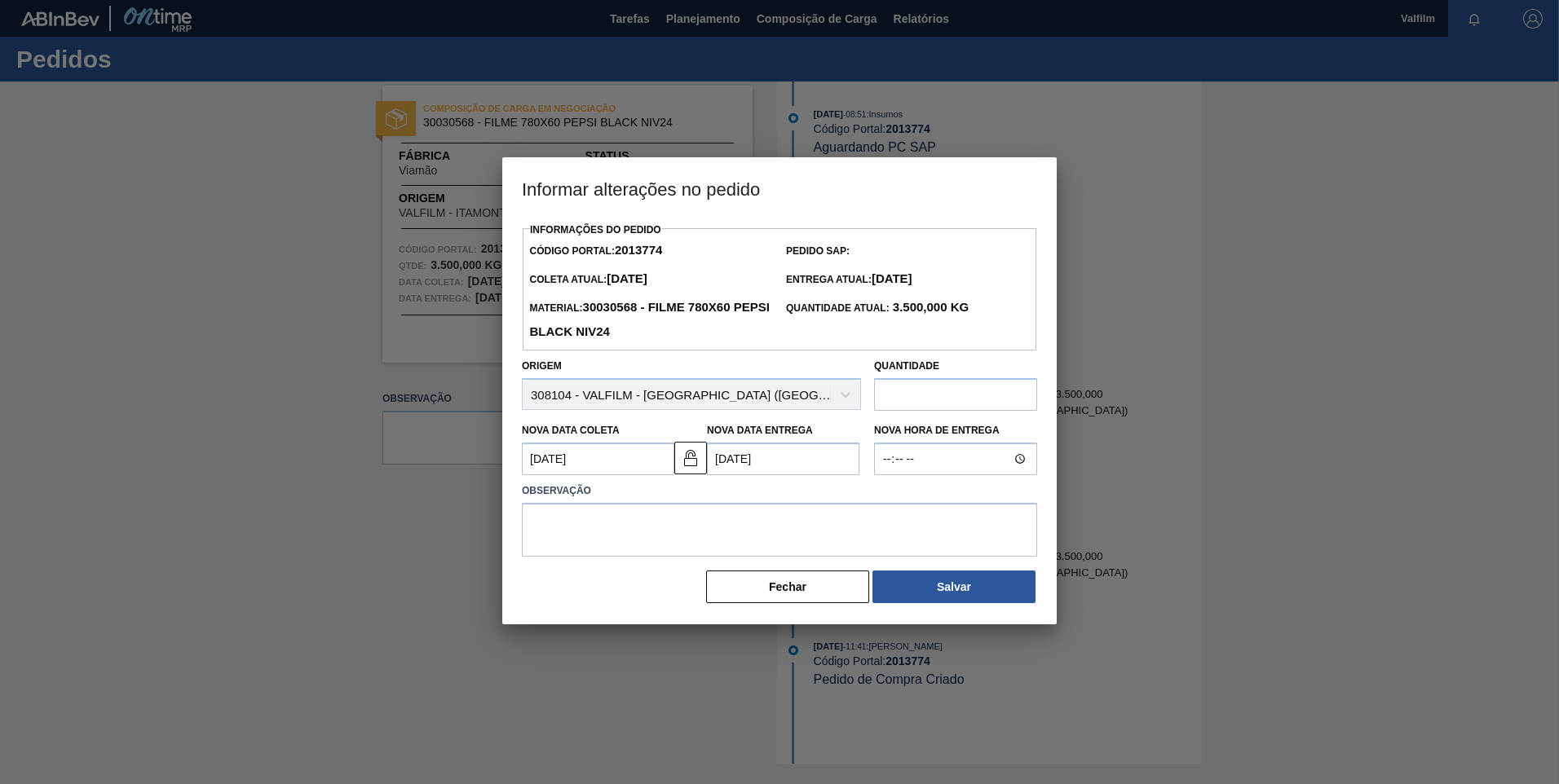
scroll to position [0, 0]
click at [701, 547] on textarea at bounding box center [779, 529] width 515 height 54
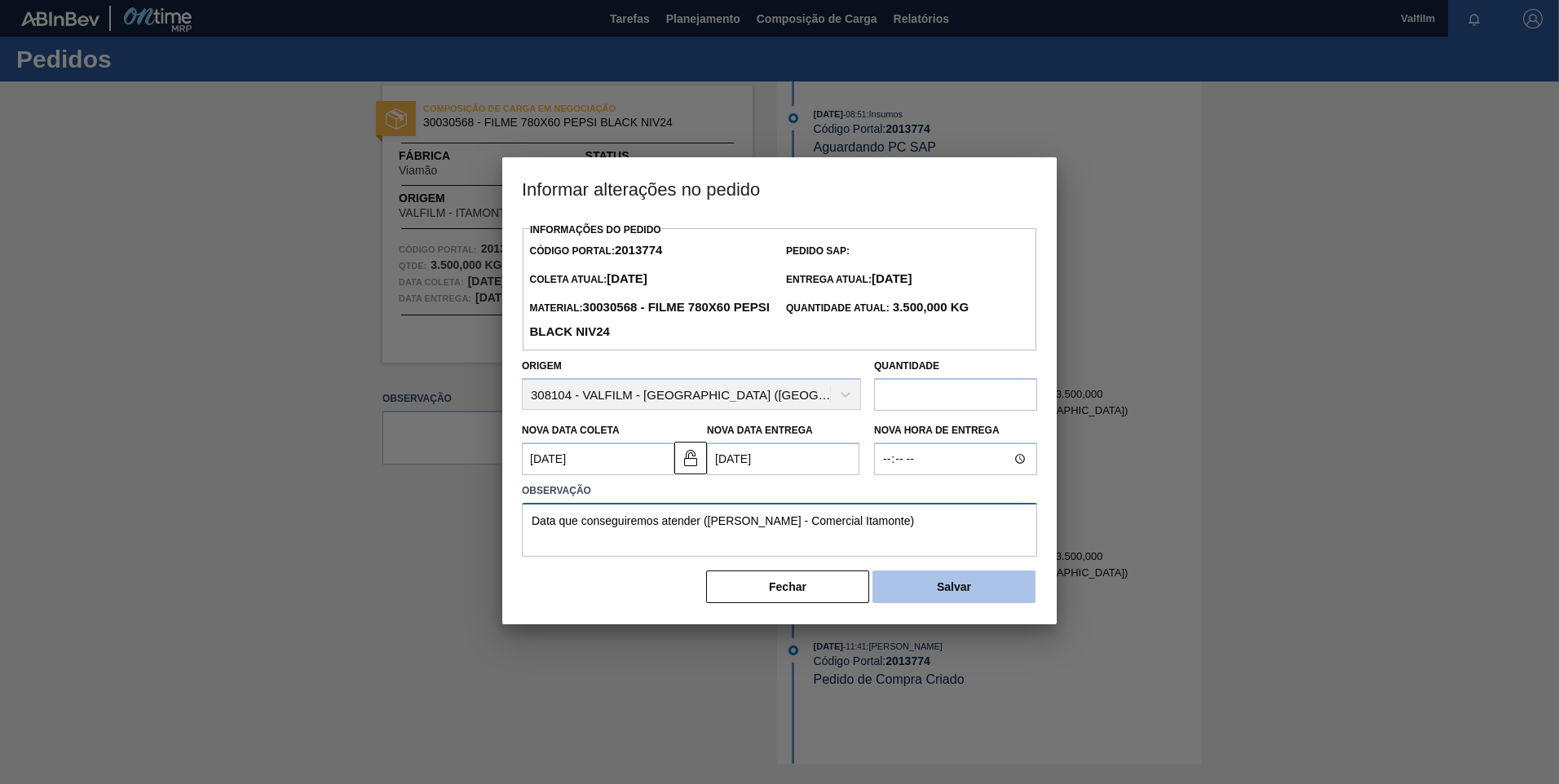
type textarea "Data que conseguiremos atender ([PERSON_NAME] - Comercial Itamonte)"
click at [916, 580] on button "Salvar" at bounding box center [954, 587] width 163 height 32
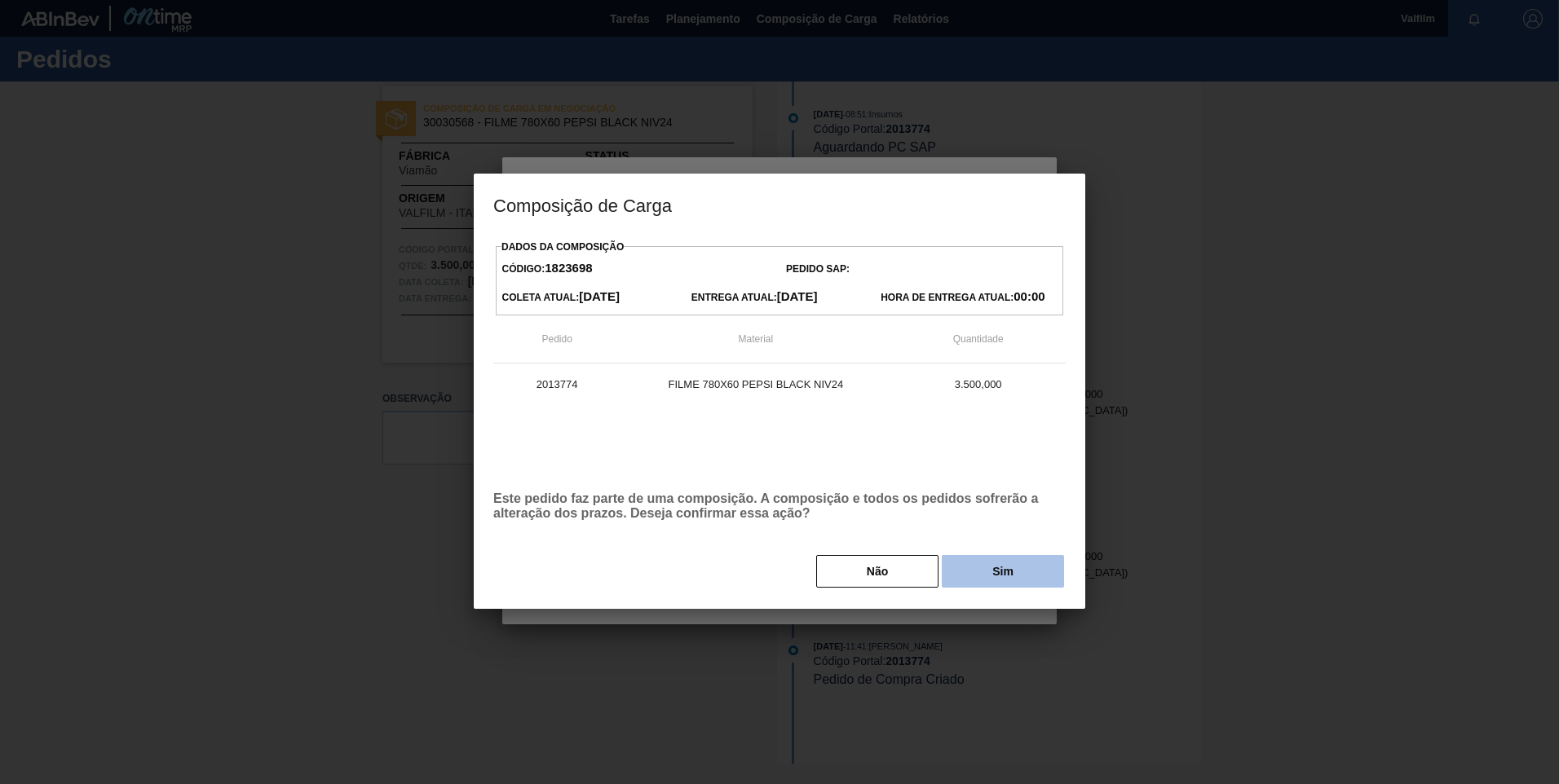
click at [1017, 570] on button "Sim" at bounding box center [1002, 571] width 122 height 32
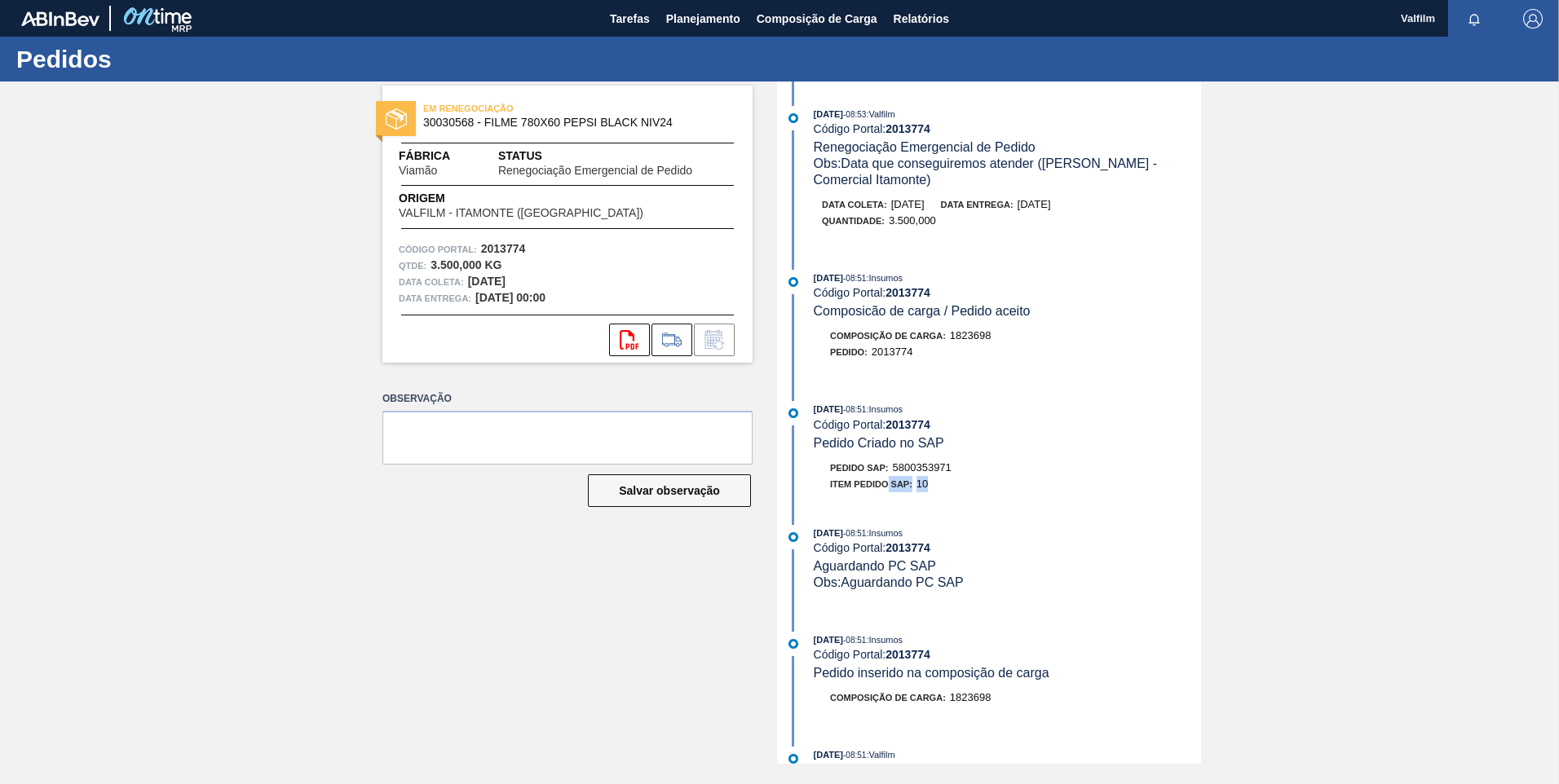
drag, startPoint x: 950, startPoint y: 474, endPoint x: 892, endPoint y: 475, distance: 58.0
click at [892, 476] on div "Item pedido SAP: 10" at bounding box center [1007, 484] width 387 height 17
drag, startPoint x: 892, startPoint y: 475, endPoint x: 960, endPoint y: 481, distance: 68.3
click at [960, 484] on div "Item pedido SAP: 10" at bounding box center [1007, 484] width 387 height 17
click at [956, 469] on div "Pedido SAP: 5800353971" at bounding box center [1007, 468] width 387 height 17
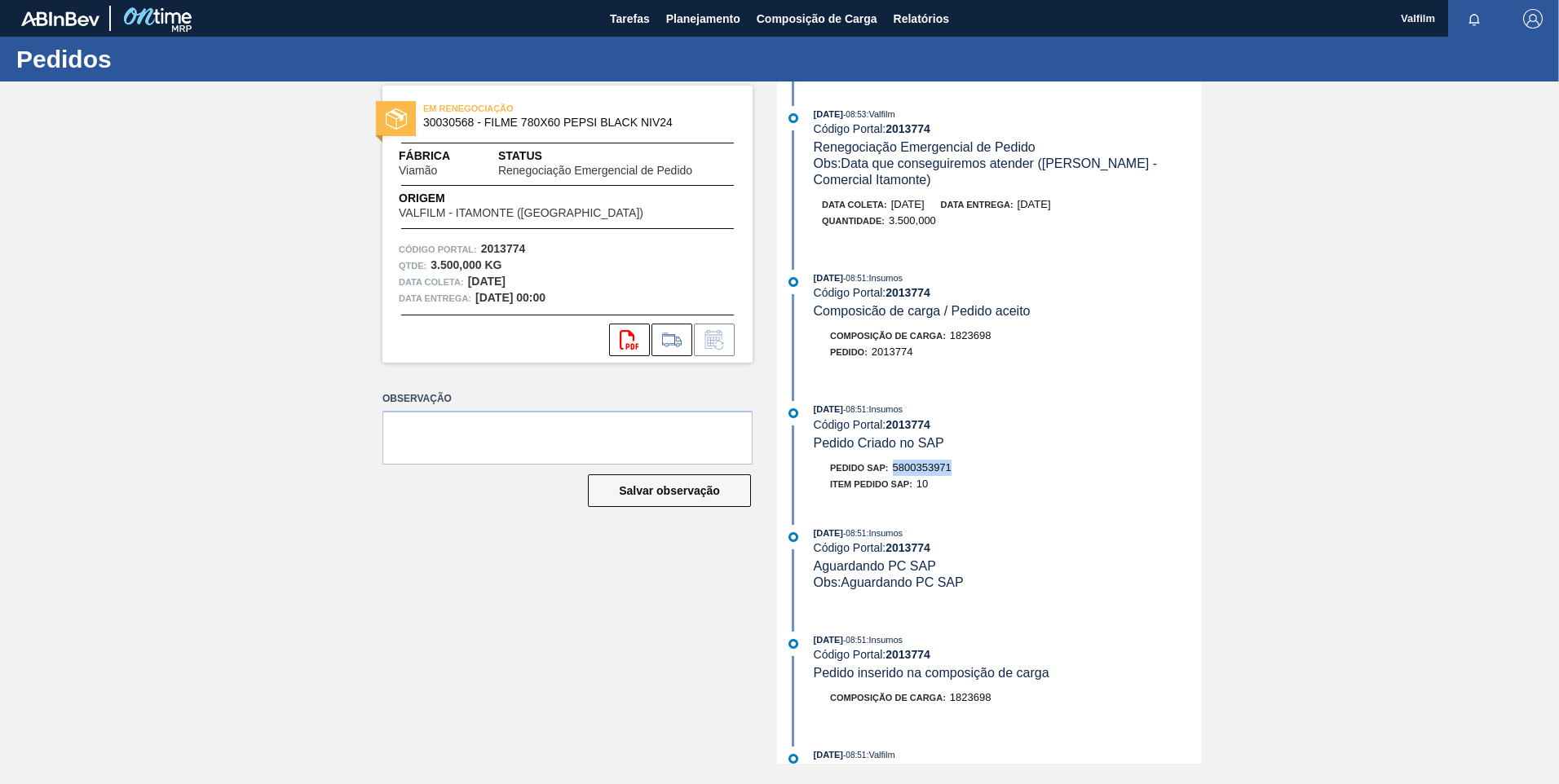
drag, startPoint x: 953, startPoint y: 469, endPoint x: 891, endPoint y: 469, distance: 62.0
click at [891, 469] on div "Pedido SAP: 5800353971" at bounding box center [891, 468] width 122 height 17
copy span "5800353971"
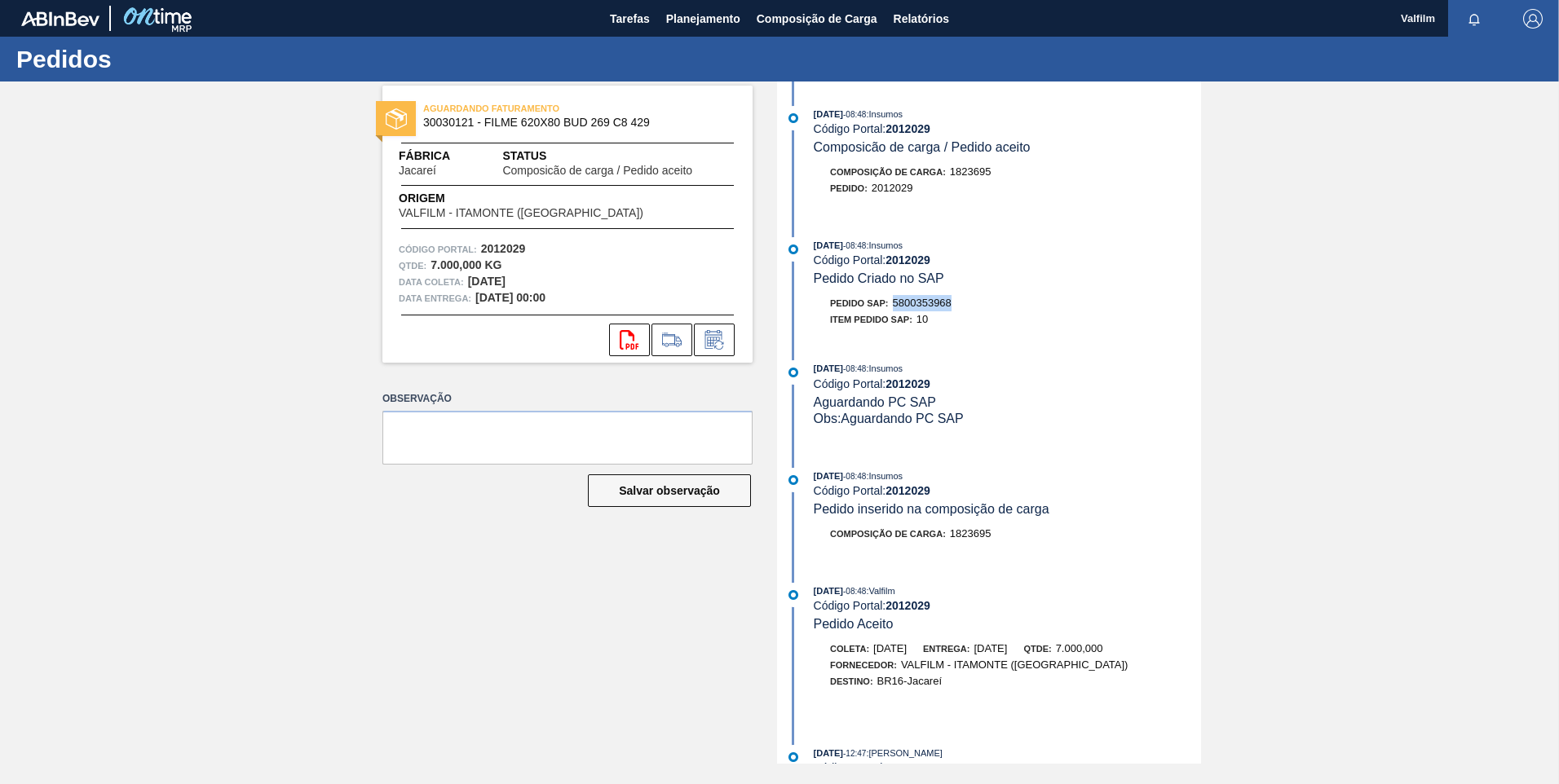
drag, startPoint x: 962, startPoint y: 300, endPoint x: 897, endPoint y: 305, distance: 65.2
click at [897, 305] on div "Pedido SAP: 5800353968" at bounding box center [1007, 304] width 387 height 17
copy span "5800353968"
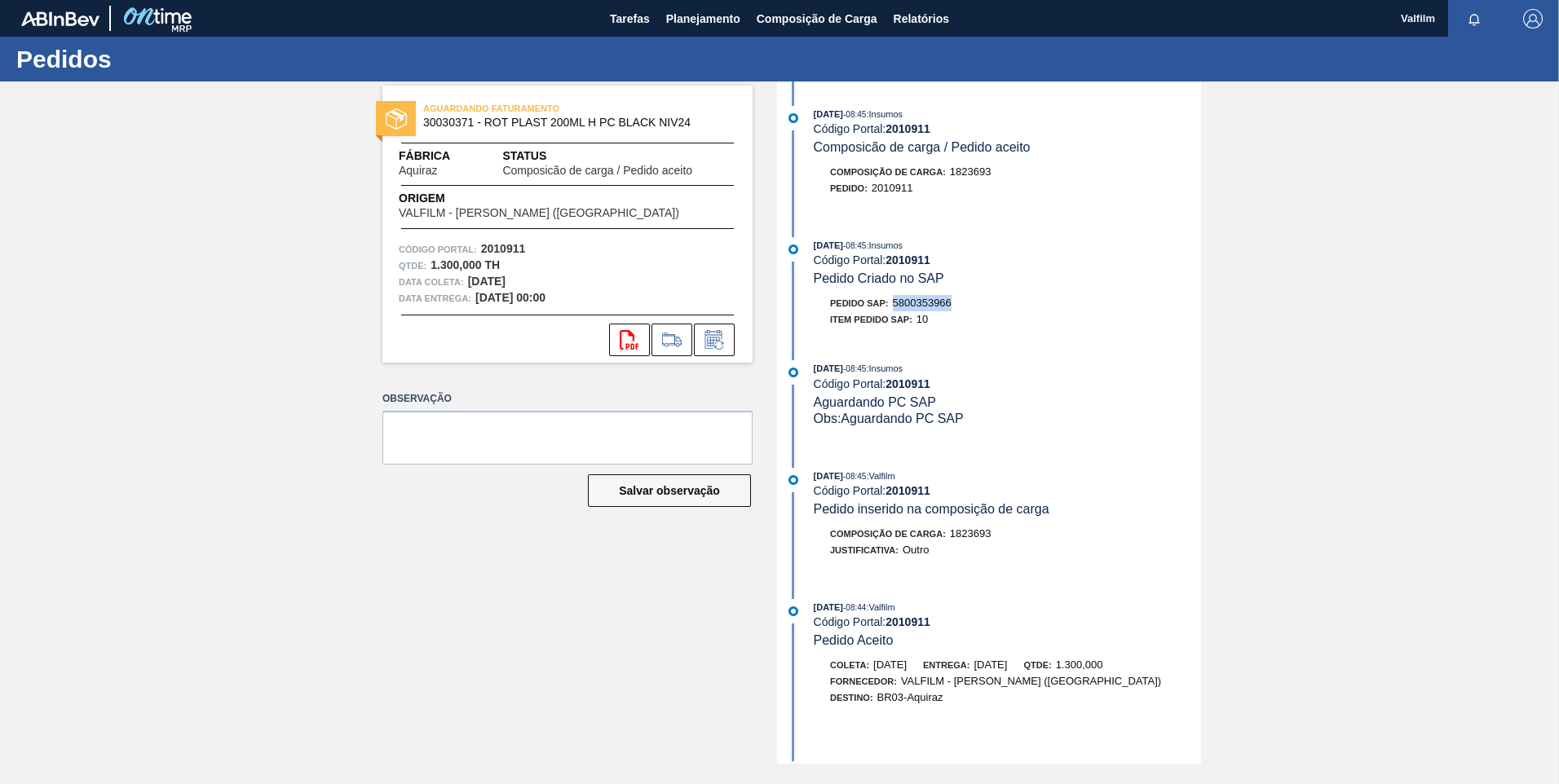
drag, startPoint x: 955, startPoint y: 300, endPoint x: 895, endPoint y: 309, distance: 60.7
click at [895, 309] on div "Pedido SAP: 5800353966" at bounding box center [1007, 304] width 387 height 17
copy span "5800353966"
drag, startPoint x: 911, startPoint y: 304, endPoint x: 891, endPoint y: 305, distance: 20.0
click at [891, 305] on div "Pedido SAP: 5800353962" at bounding box center [1007, 304] width 387 height 17
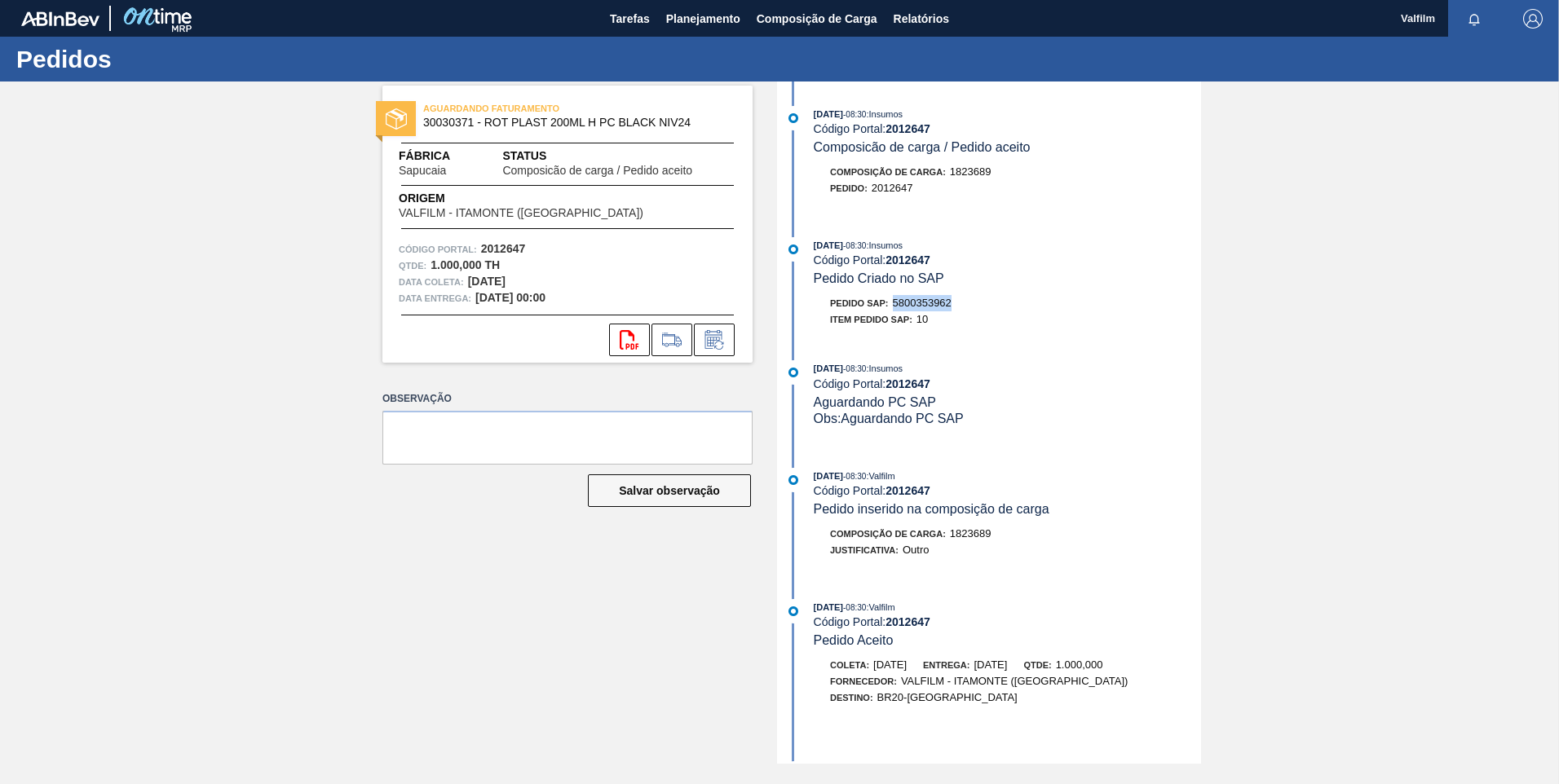
copy span "5800353962"
drag, startPoint x: 944, startPoint y: 305, endPoint x: 897, endPoint y: 305, distance: 47.0
click at [897, 305] on div "Pedido SAP: 5800353963" at bounding box center [1007, 304] width 387 height 17
drag, startPoint x: 961, startPoint y: 305, endPoint x: 892, endPoint y: 309, distance: 69.1
click at [892, 309] on div "Pedido SAP: 5800353964" at bounding box center [1007, 304] width 387 height 17
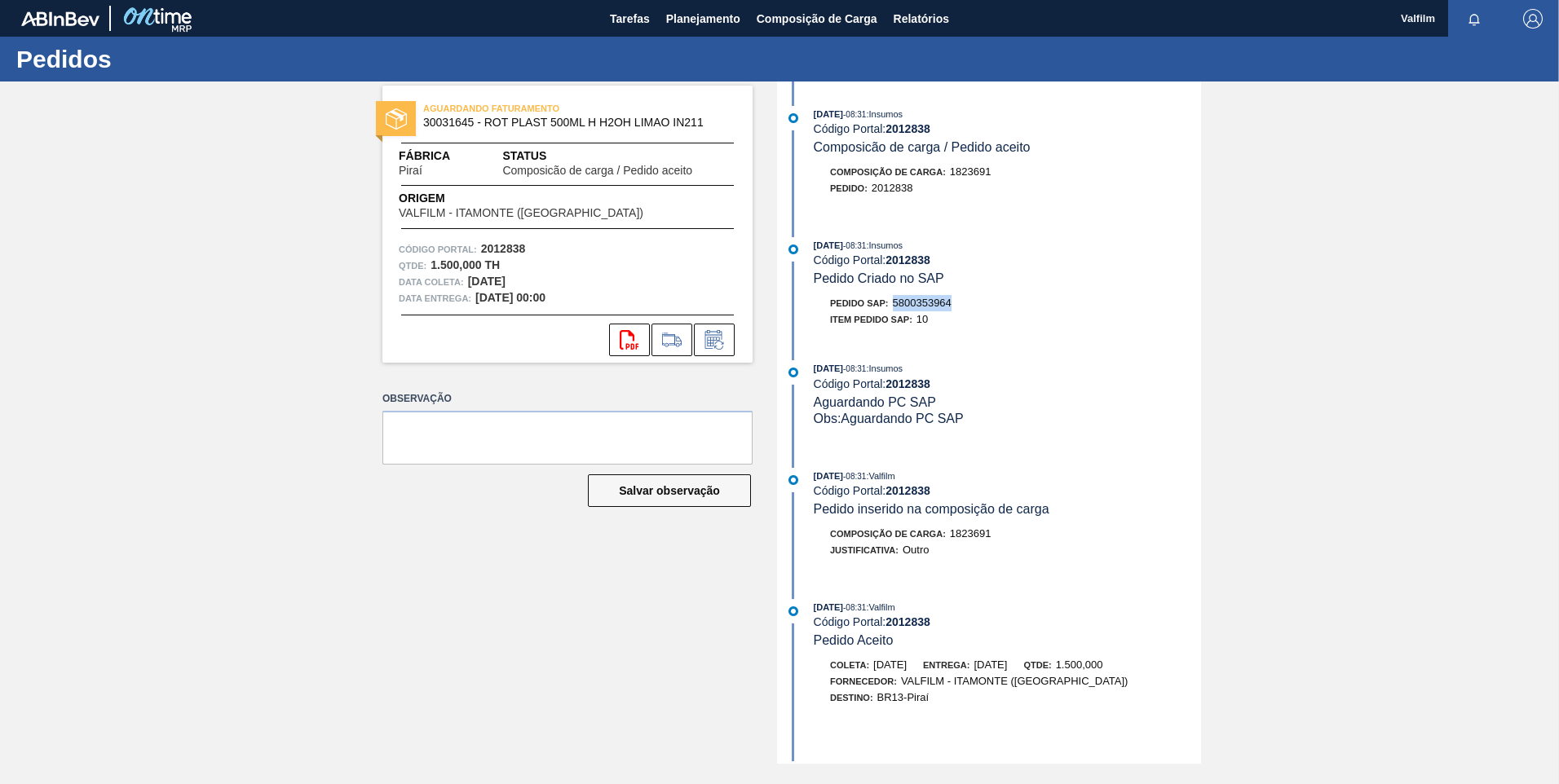
copy span "5800353964"
drag, startPoint x: 961, startPoint y: 308, endPoint x: 896, endPoint y: 303, distance: 65.2
click at [896, 303] on div "Pedido SAP: 5800353967" at bounding box center [1007, 304] width 387 height 17
drag, startPoint x: 896, startPoint y: 303, endPoint x: 916, endPoint y: 303, distance: 20.0
copy span "5800353967"
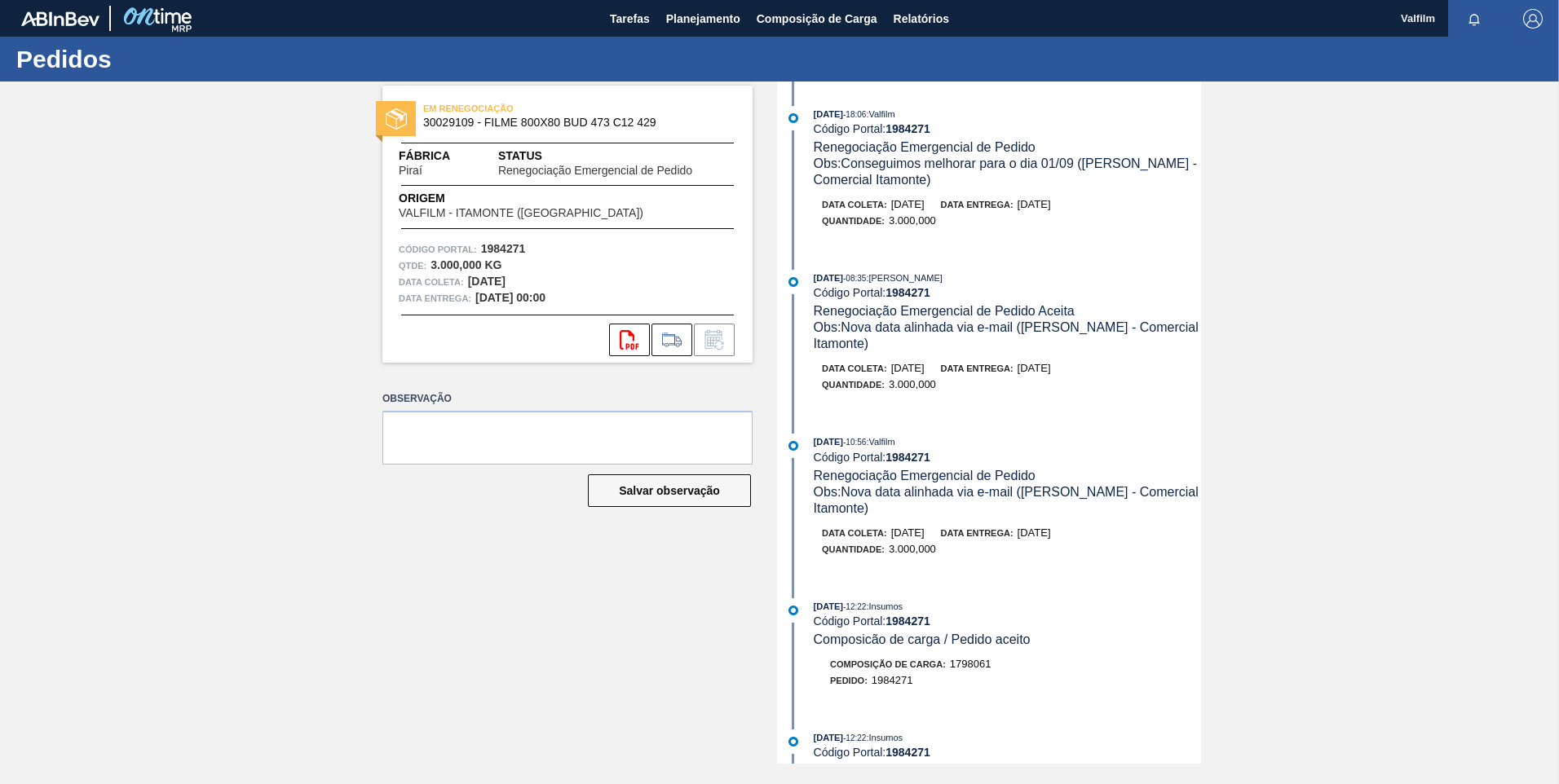
click at [310, 629] on div "EM RENEGOCIAÇÃO 30029109 - FILME 800X80 BUD 473 C12 429 Fábrica Piraí Status Re…" at bounding box center [779, 423] width 1559 height 682
